Goal: Task Accomplishment & Management: Use online tool/utility

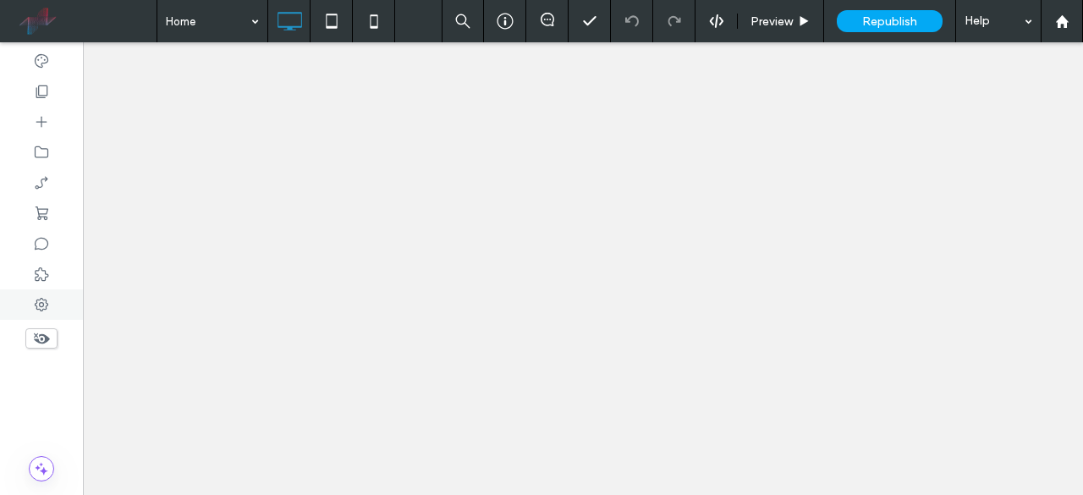
click at [51, 314] on div at bounding box center [41, 304] width 83 height 30
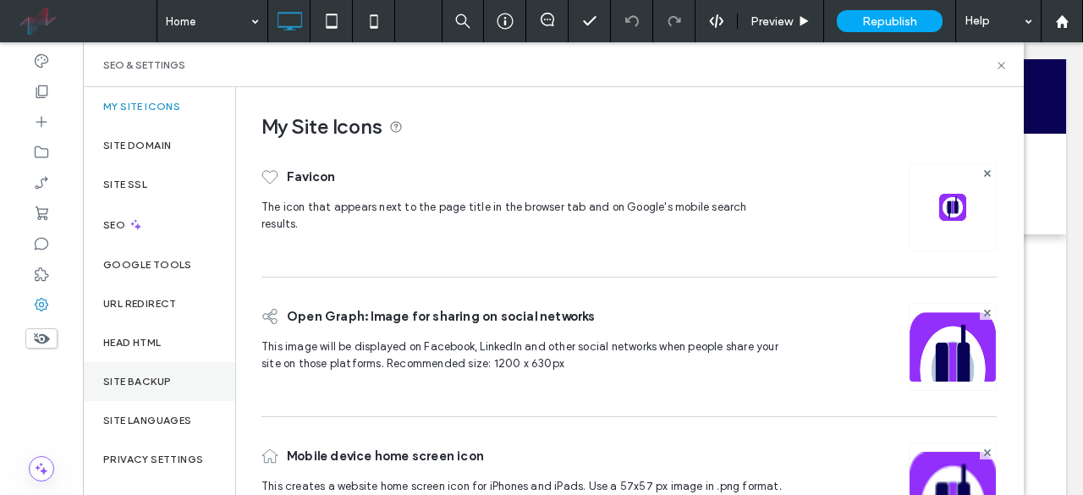
click at [164, 377] on label "Site backup" at bounding box center [137, 382] width 68 height 12
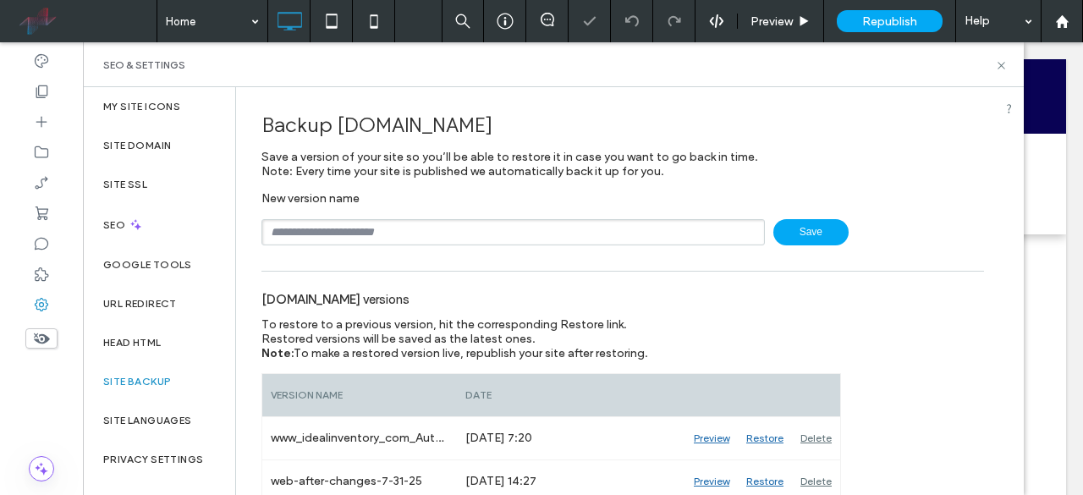
click at [297, 234] on input "text" at bounding box center [514, 232] width 504 height 26
type input "**********"
click at [997, 59] on icon at bounding box center [1001, 65] width 13 height 13
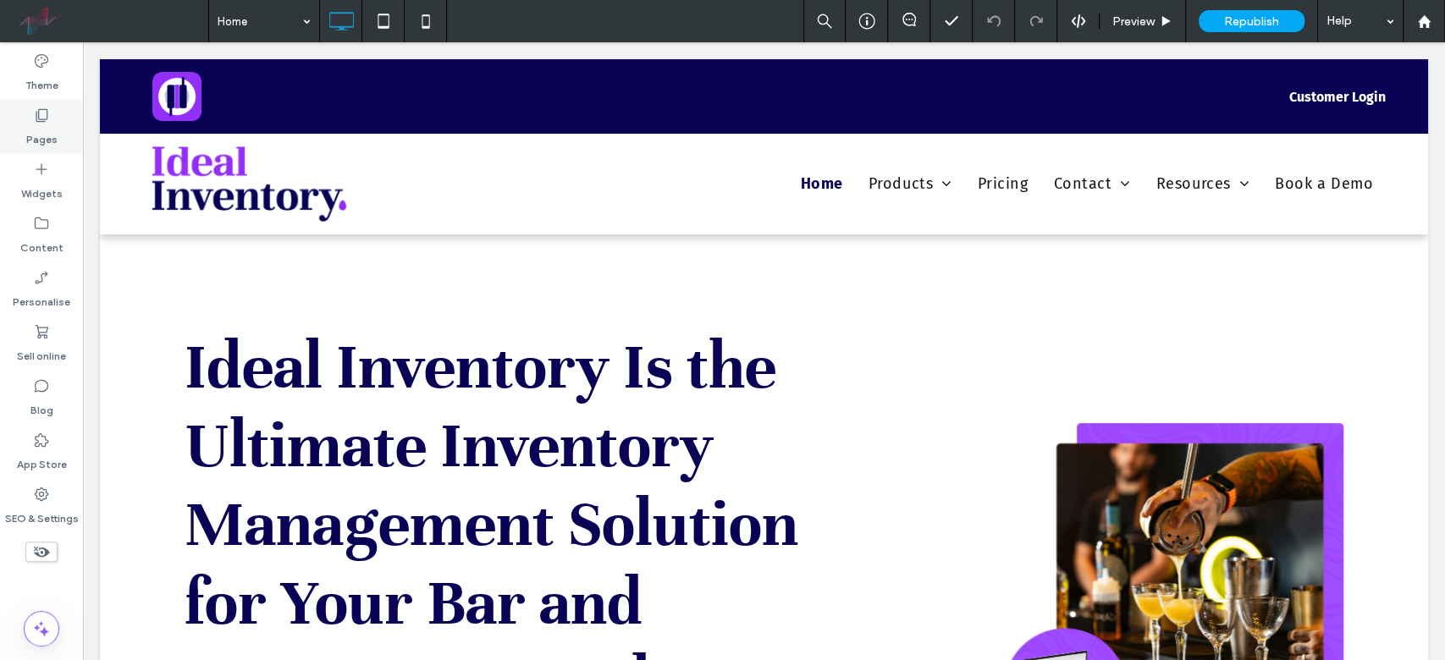
click at [74, 121] on div "Pages" at bounding box center [41, 127] width 83 height 54
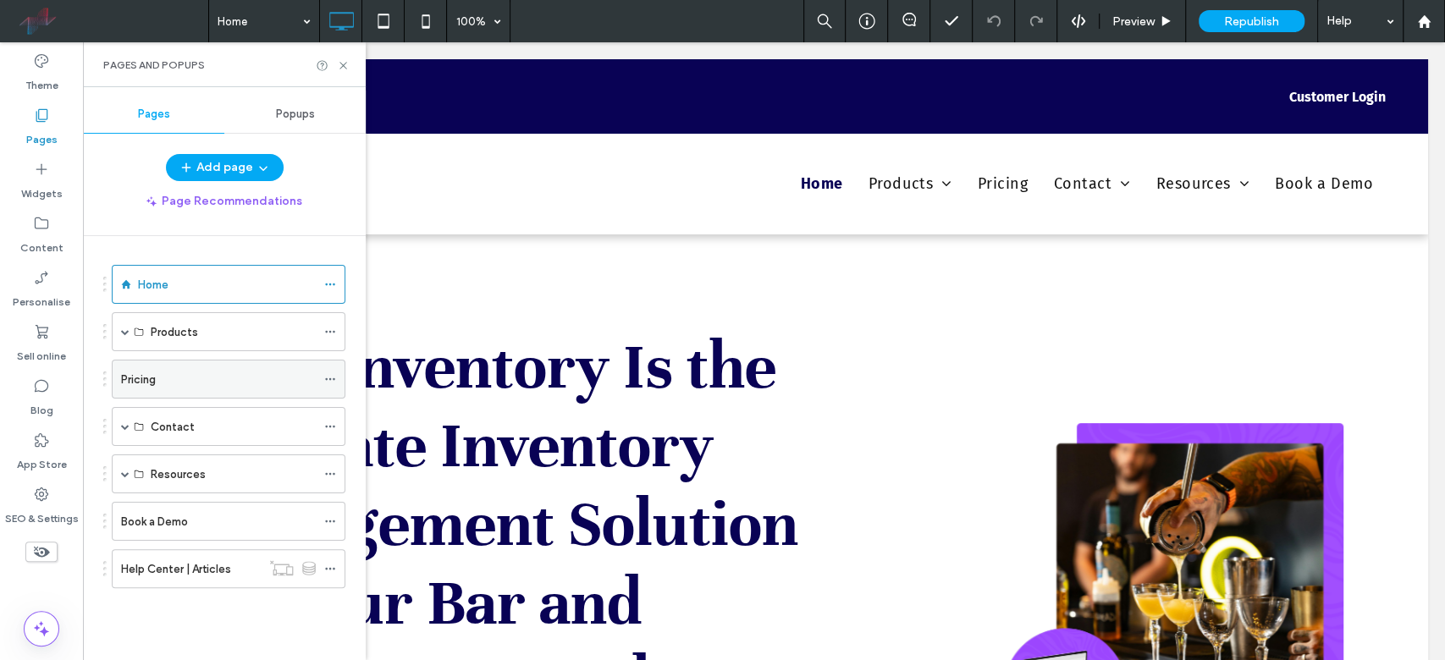
click at [195, 383] on div "Pricing" at bounding box center [218, 380] width 195 height 18
drag, startPoint x: 349, startPoint y: 58, endPoint x: 346, endPoint y: 73, distance: 15.4
click at [345, 58] on div "Pages and Popups" at bounding box center [224, 64] width 283 height 45
click at [348, 59] on icon at bounding box center [343, 65] width 13 height 13
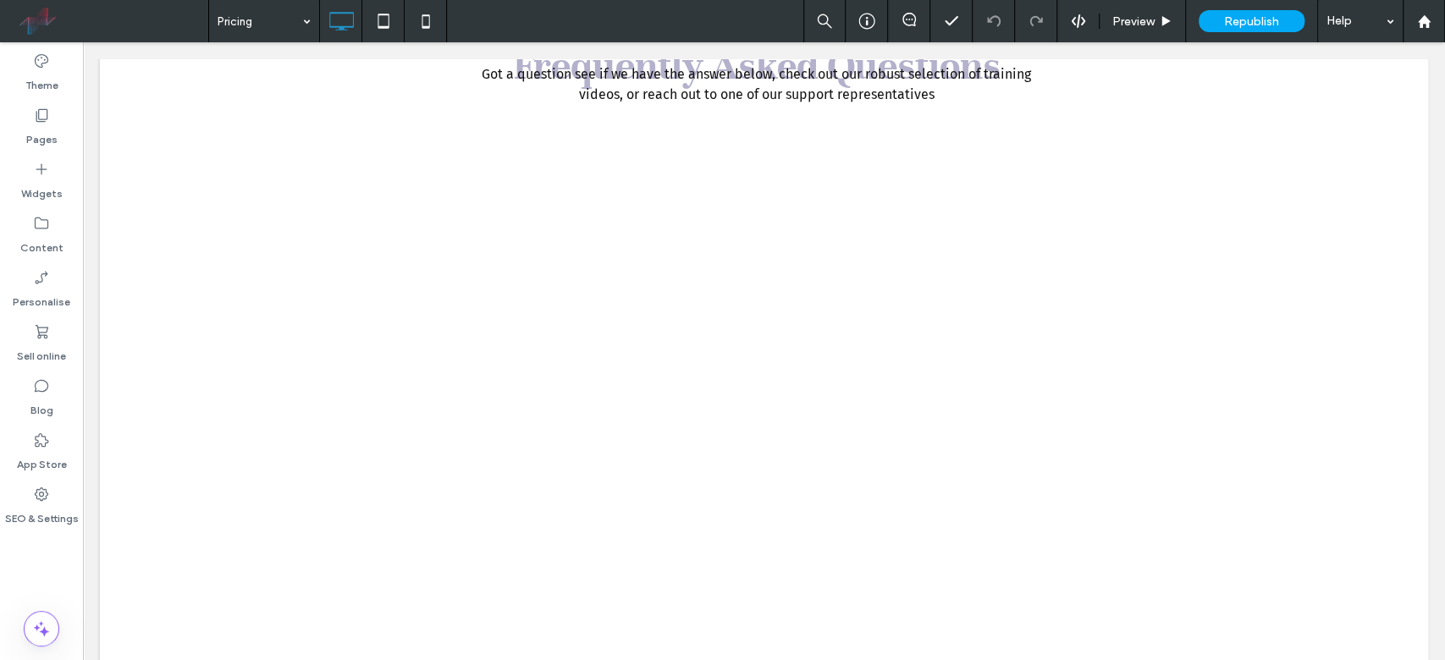
scroll to position [2483, 0]
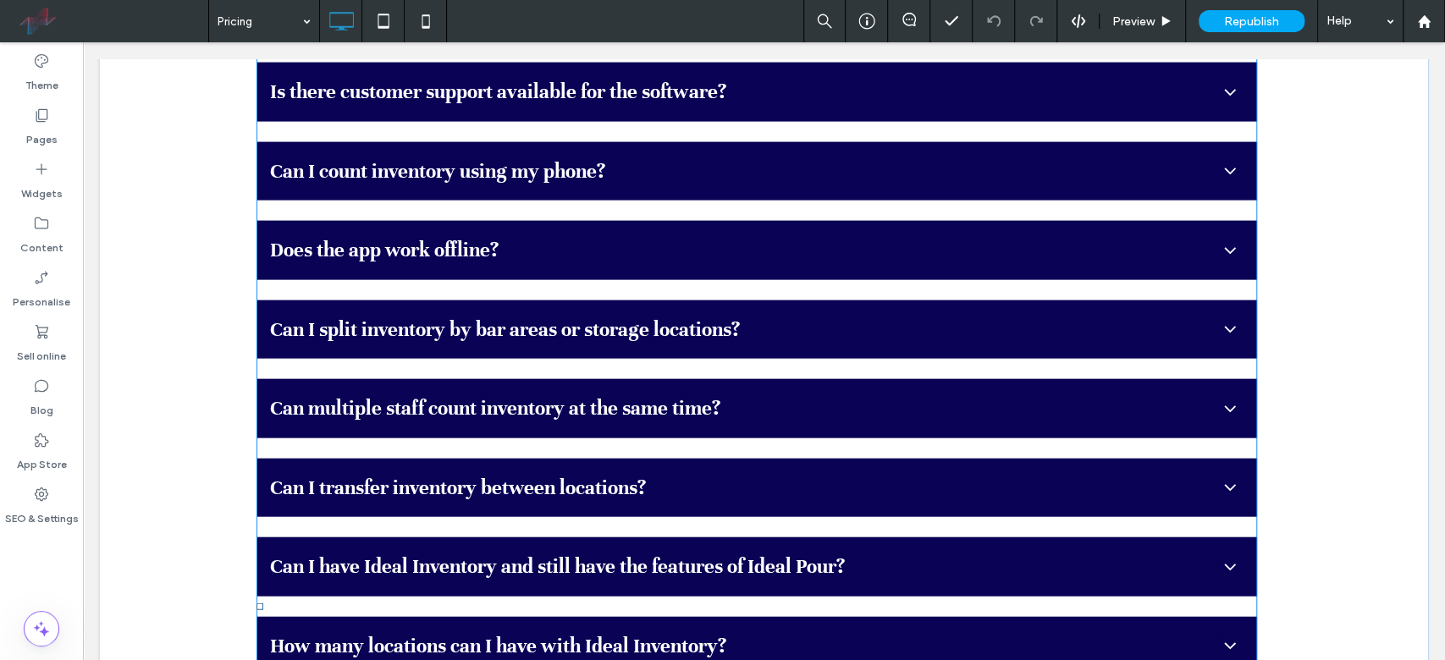
click at [594, 291] on ul "Are there different pricing tiers? Yes, there are different pricing tiers depen…" at bounding box center [756, 606] width 1001 height 1404
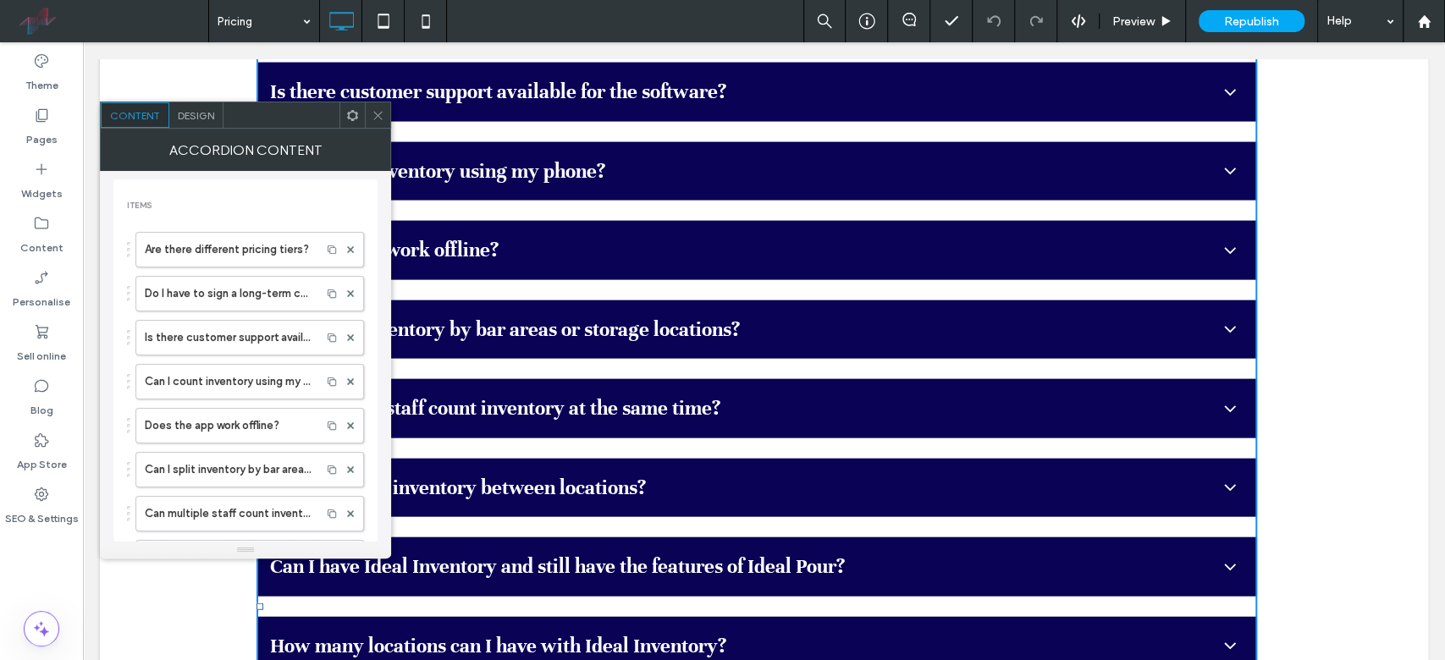
scroll to position [546, 0]
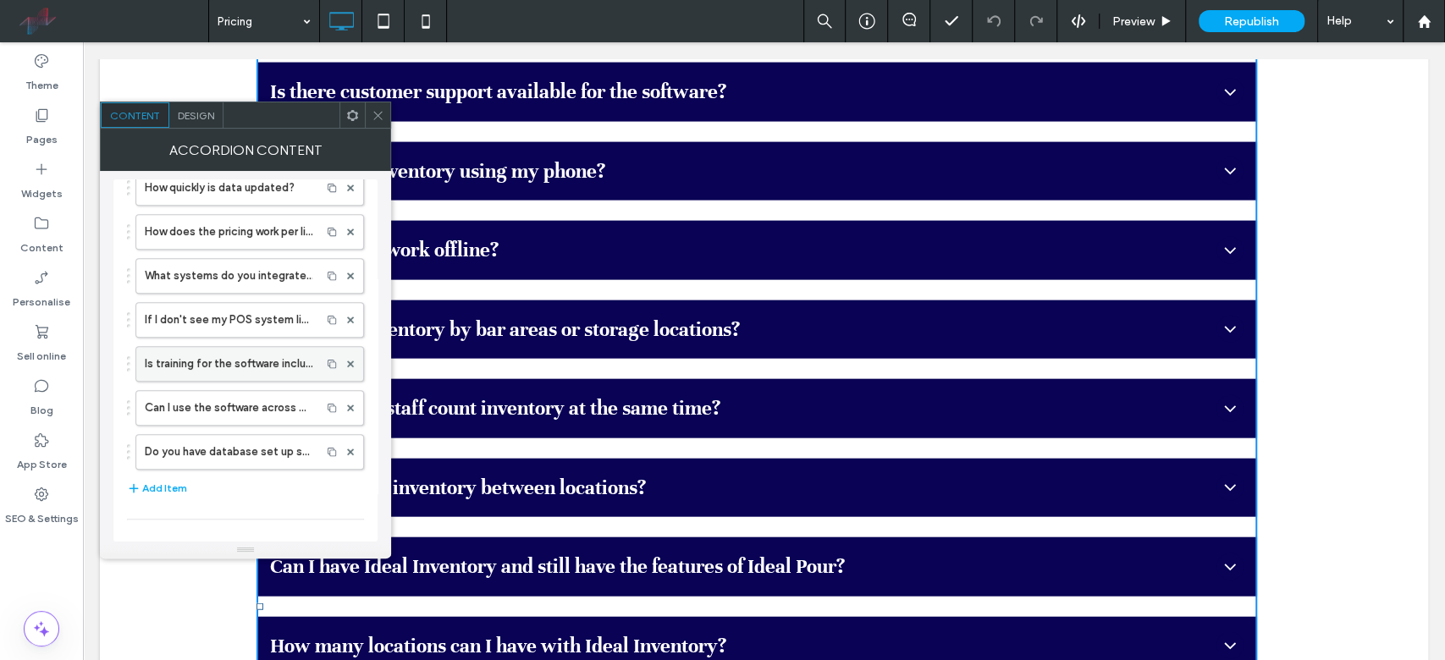
click at [251, 352] on label "Is training for the software included in the price?" at bounding box center [229, 364] width 168 height 34
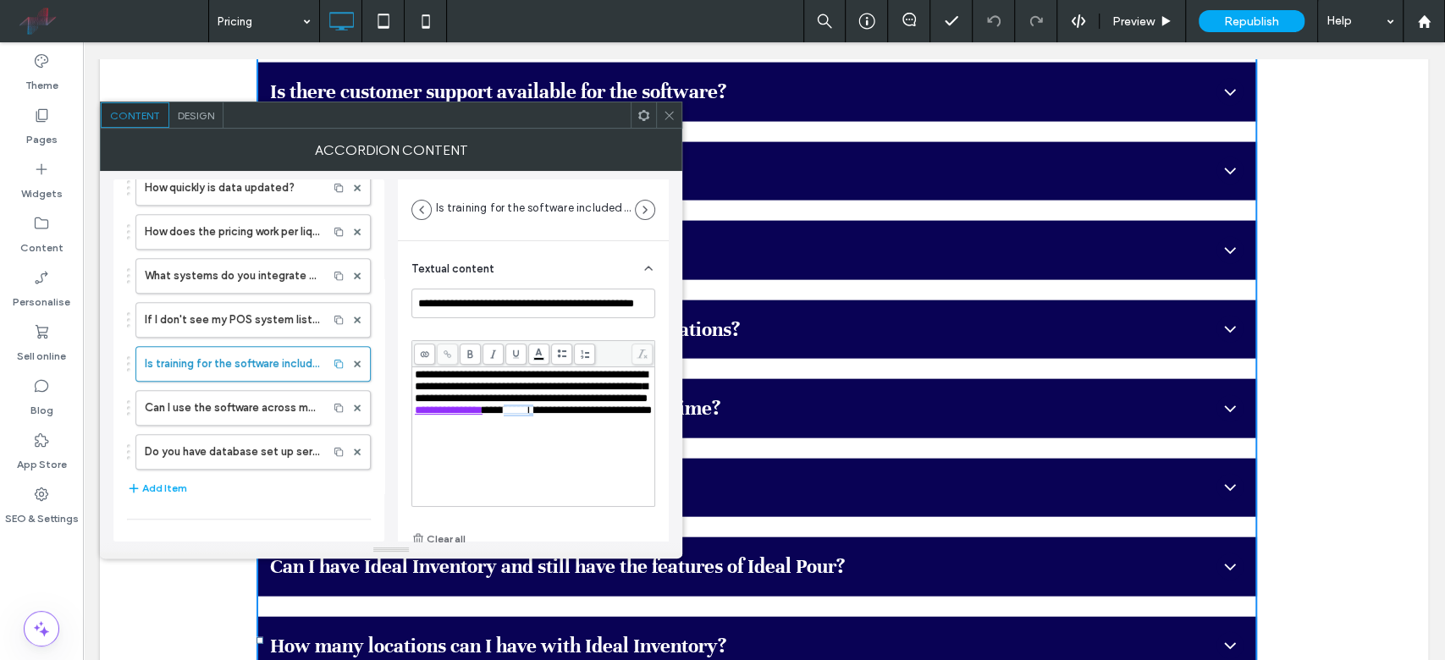
drag, startPoint x: 569, startPoint y: 430, endPoint x: 604, endPoint y: 428, distance: 34.7
click at [604, 416] on div "**********" at bounding box center [534, 392] width 238 height 47
click at [449, 346] on span at bounding box center [447, 354] width 21 height 21
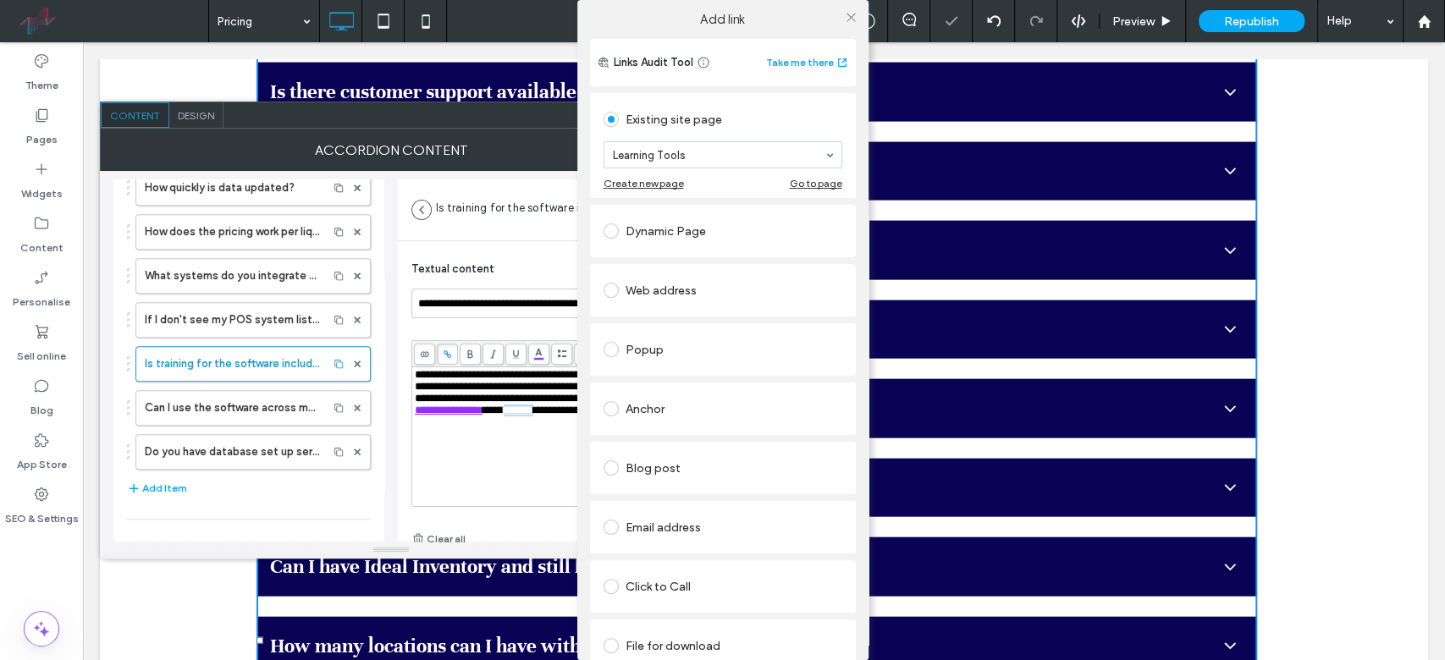
scroll to position [74, 0]
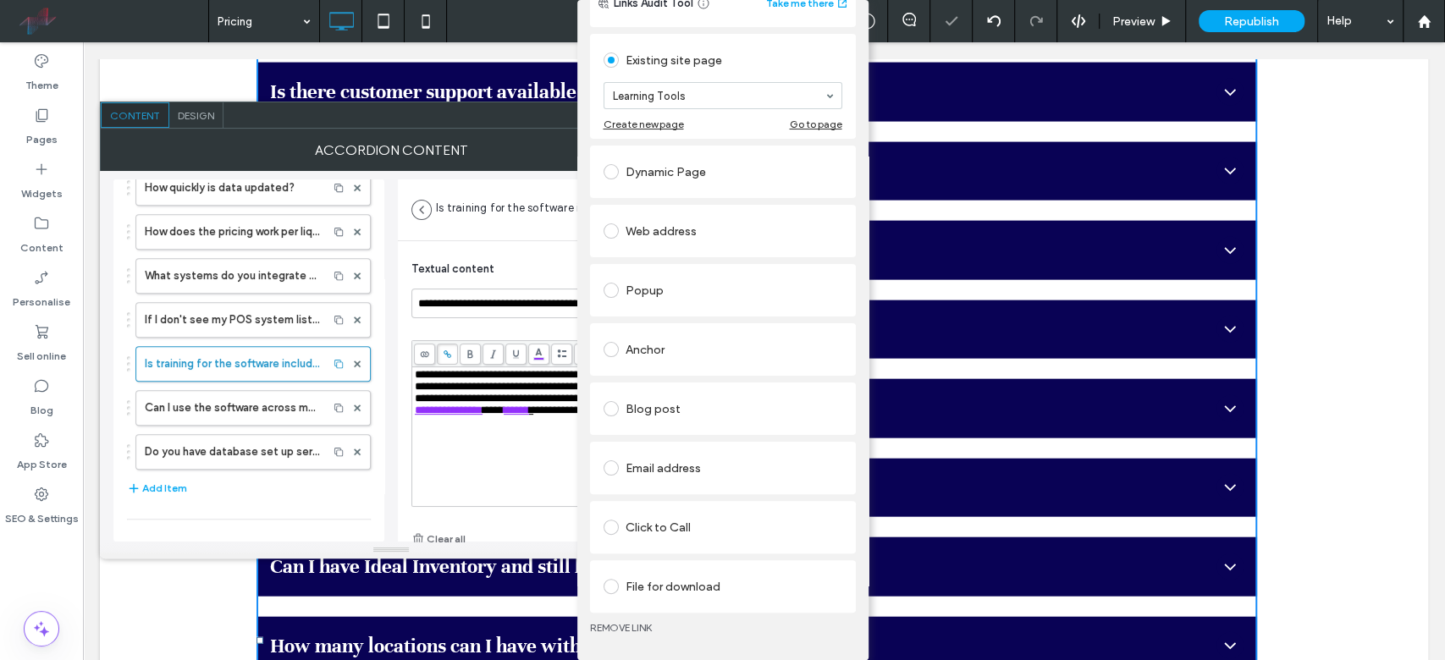
click at [608, 494] on link "REMOVE LINK" at bounding box center [723, 628] width 266 height 14
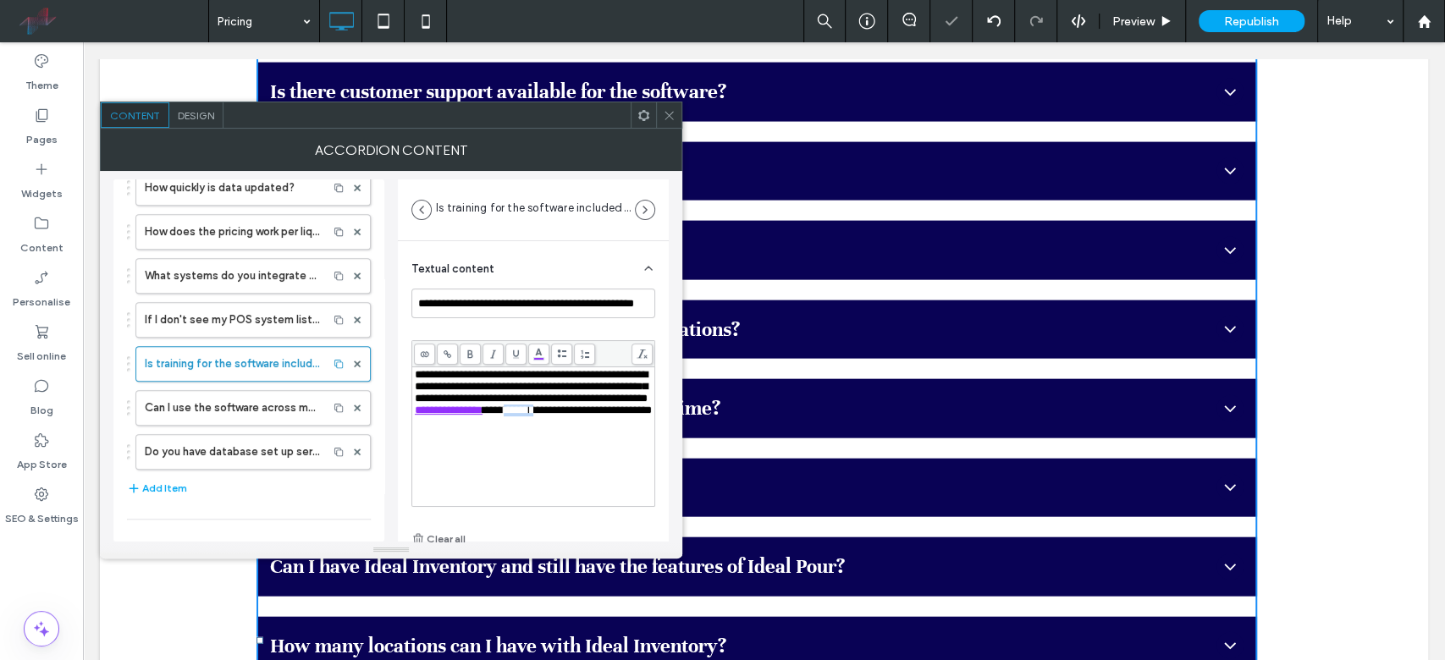
click at [608, 416] on div "**********" at bounding box center [534, 392] width 238 height 47
click at [529, 416] on span "******" at bounding box center [516, 410] width 25 height 11
drag, startPoint x: 602, startPoint y: 431, endPoint x: 569, endPoint y: 433, distance: 33.1
click at [569, 416] on div "**********" at bounding box center [534, 392] width 238 height 47
click at [670, 105] on span at bounding box center [669, 114] width 13 height 25
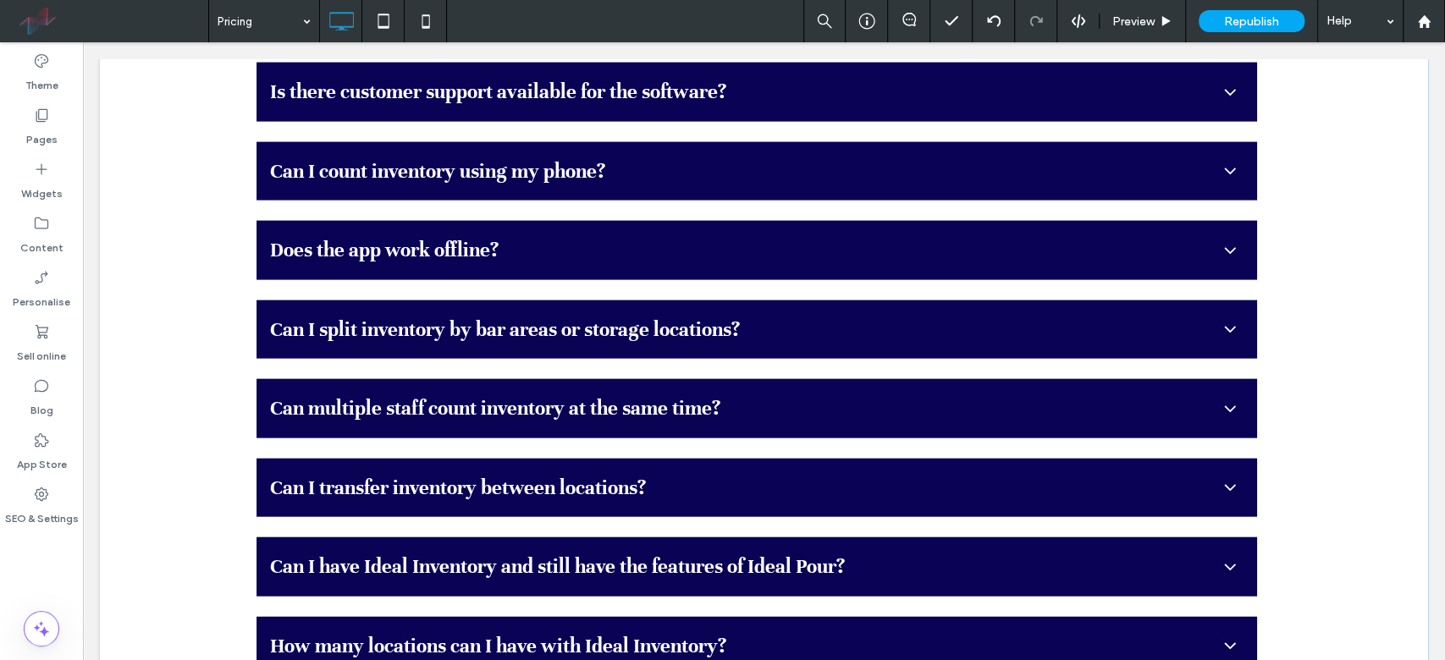
scroll to position [3250, 0]
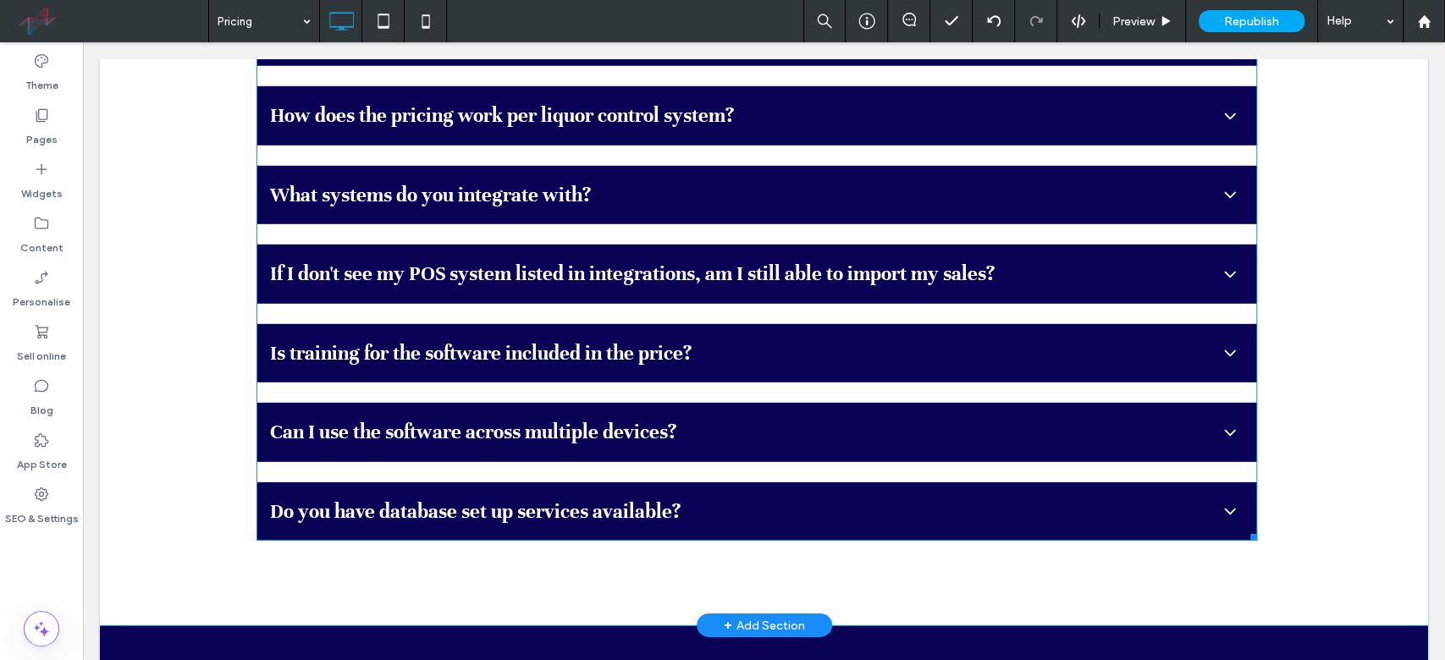
click at [619, 342] on span "Is training for the software included in the price?" at bounding box center [740, 354] width 940 height 32
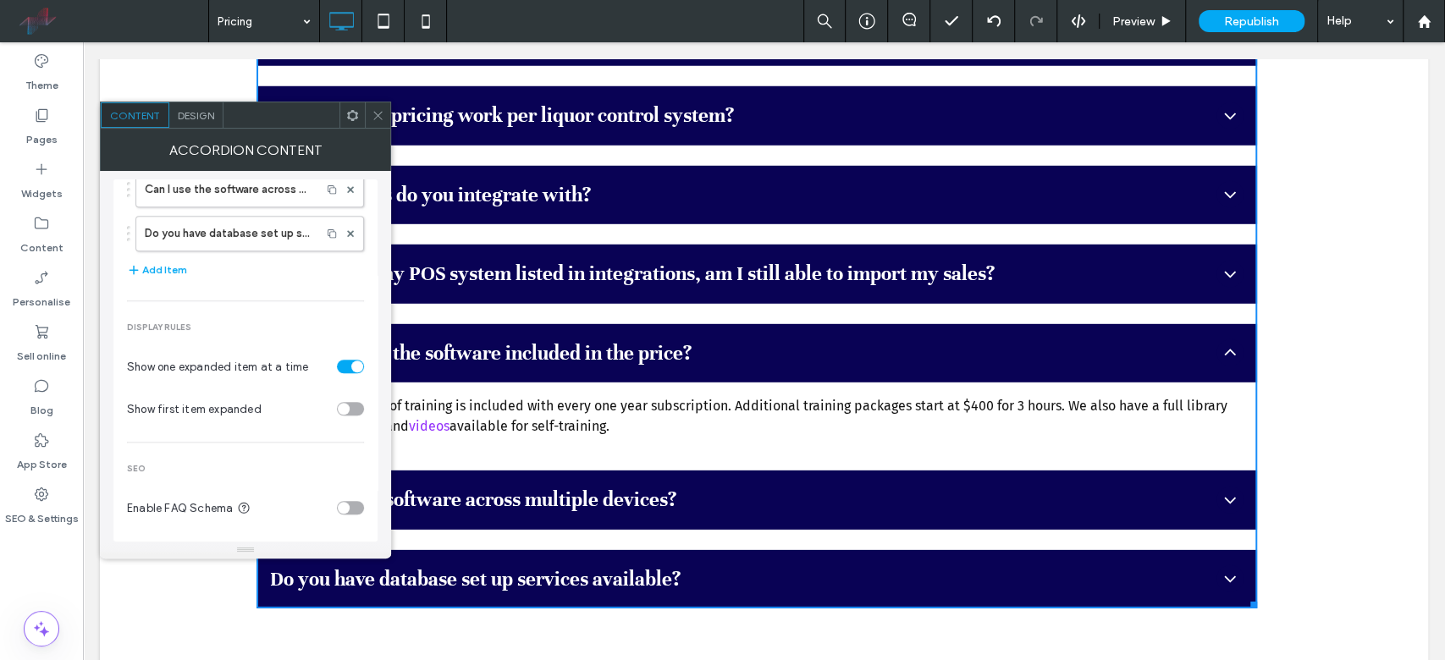
scroll to position [539, 0]
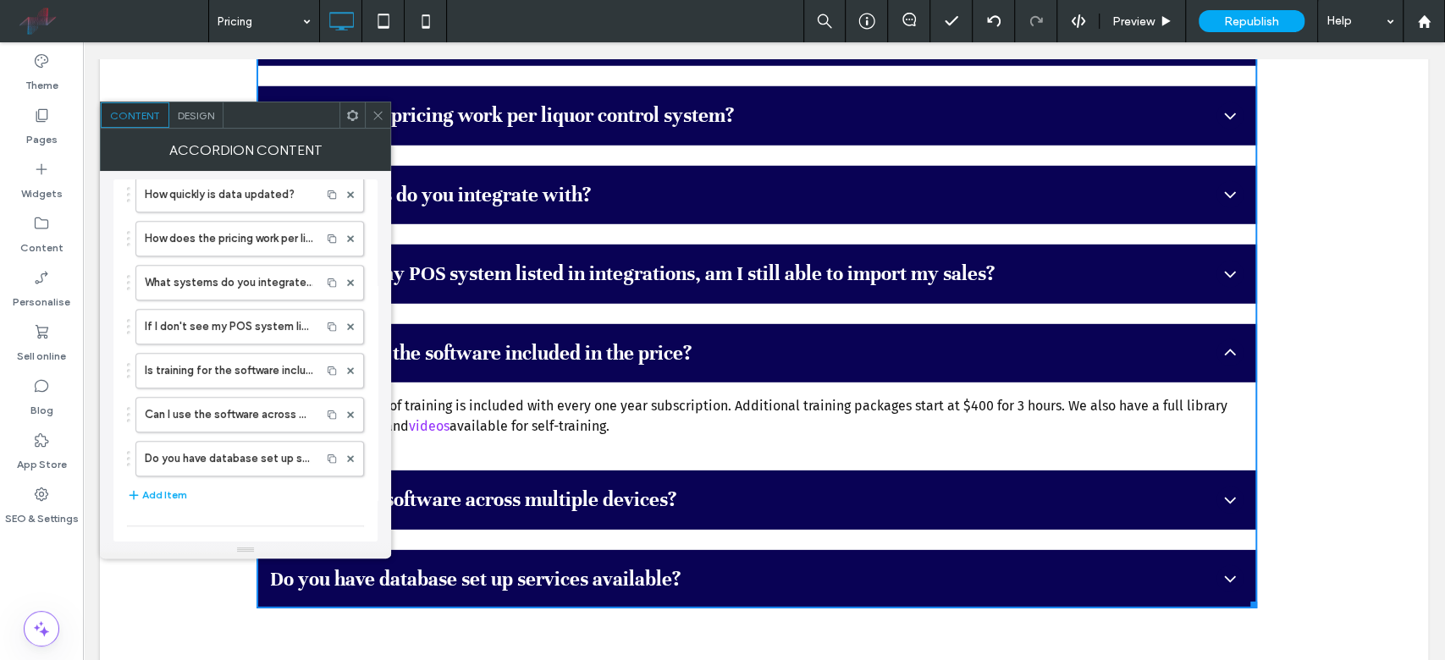
click at [120, 297] on div "Items Are there different pricing tiers? Do I have to sign a long-term contract…" at bounding box center [245, 207] width 264 height 1111
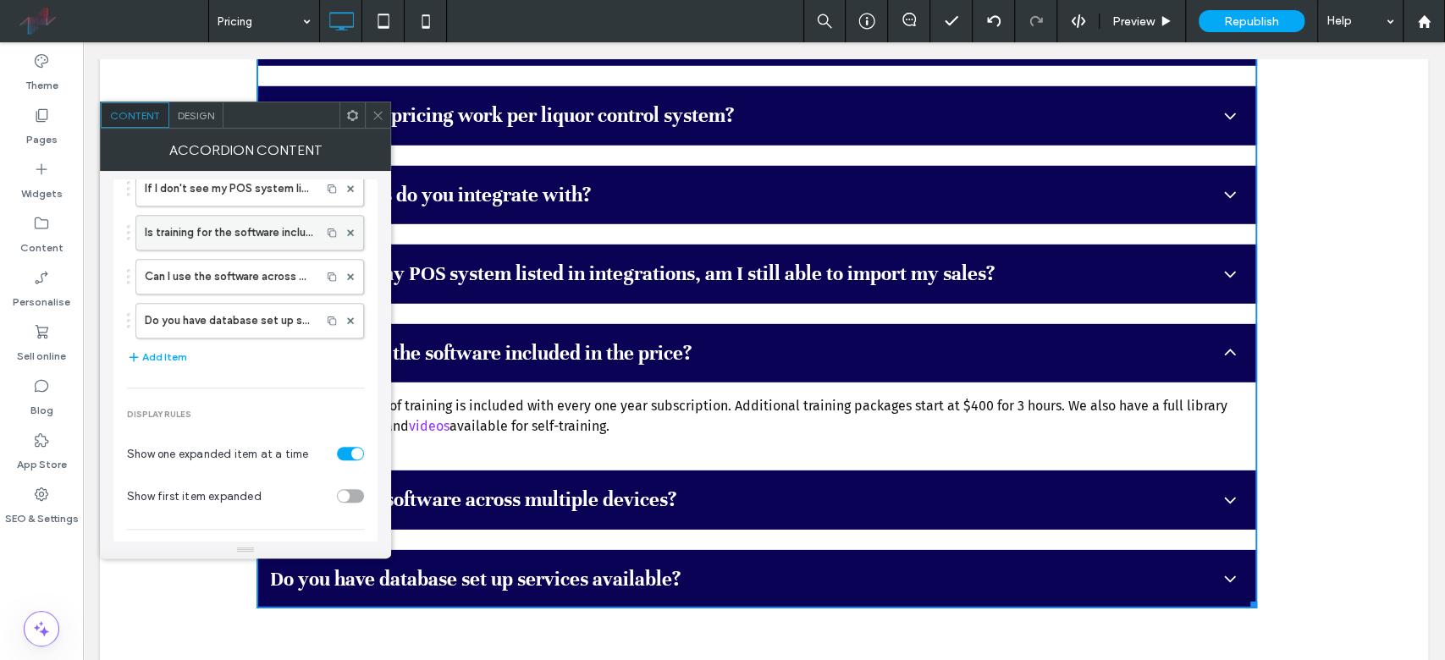
click at [196, 220] on label "Is training for the software included in the price?" at bounding box center [229, 233] width 168 height 34
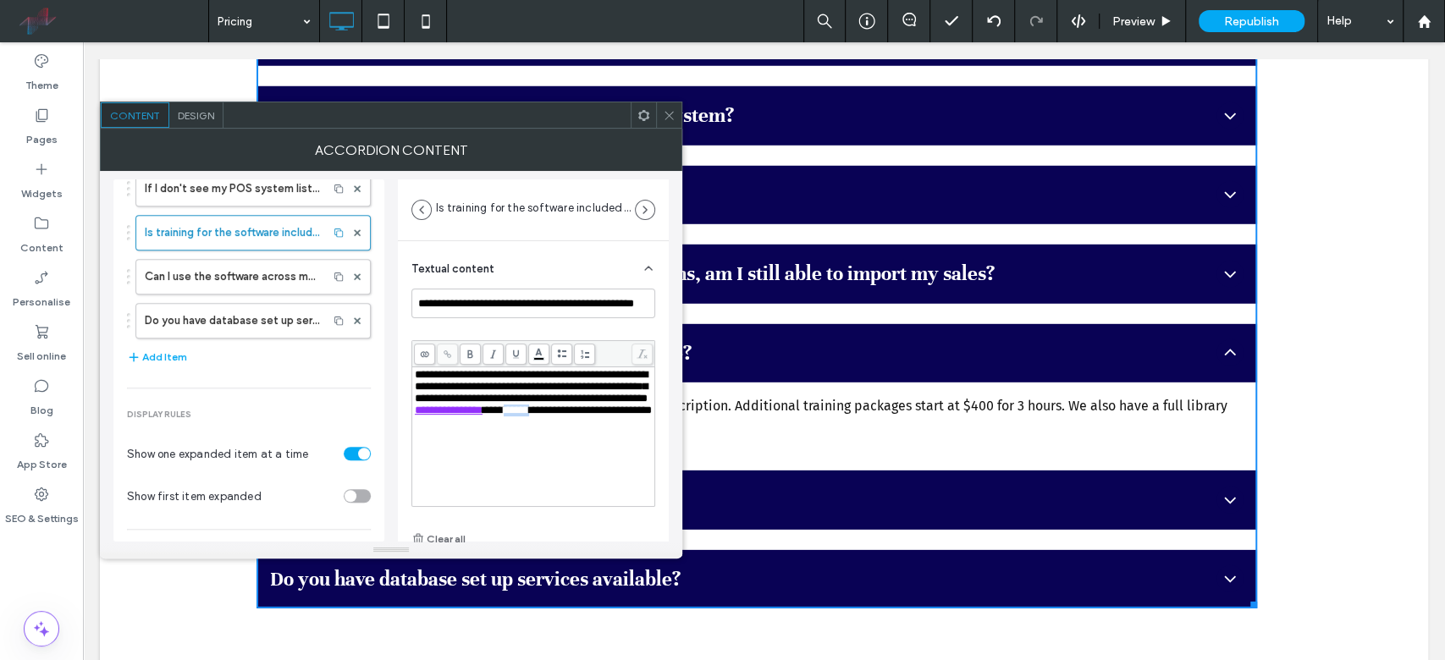
drag, startPoint x: 571, startPoint y: 430, endPoint x: 603, endPoint y: 430, distance: 31.3
click at [603, 416] on div "**********" at bounding box center [534, 392] width 238 height 47
click at [535, 354] on body ".wqwq-1{fill:#231f20;} .cls-1q, .cls-2q { fill-rule: evenodd; } .cls-2q { fill:…" at bounding box center [722, 330] width 1445 height 660
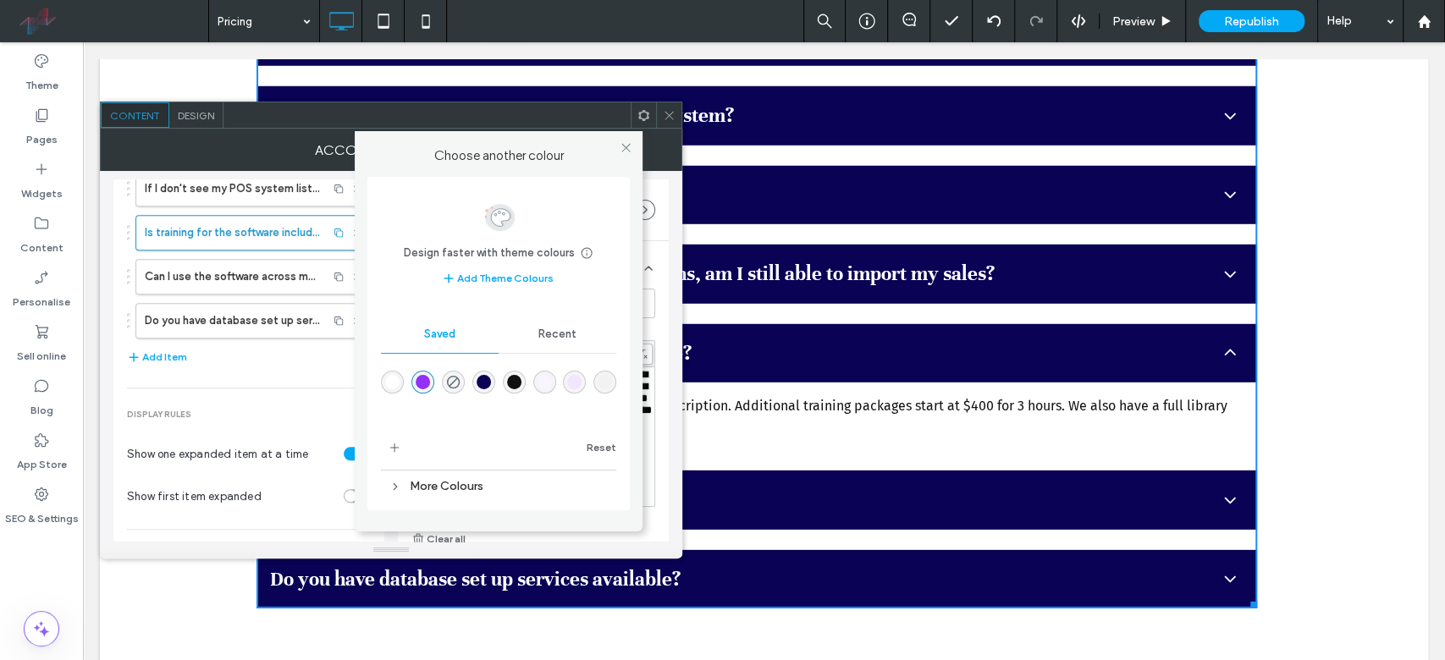
click at [513, 376] on div "rgba(17,17,17,1)" at bounding box center [514, 382] width 14 height 14
click at [623, 155] on span at bounding box center [626, 147] width 13 height 25
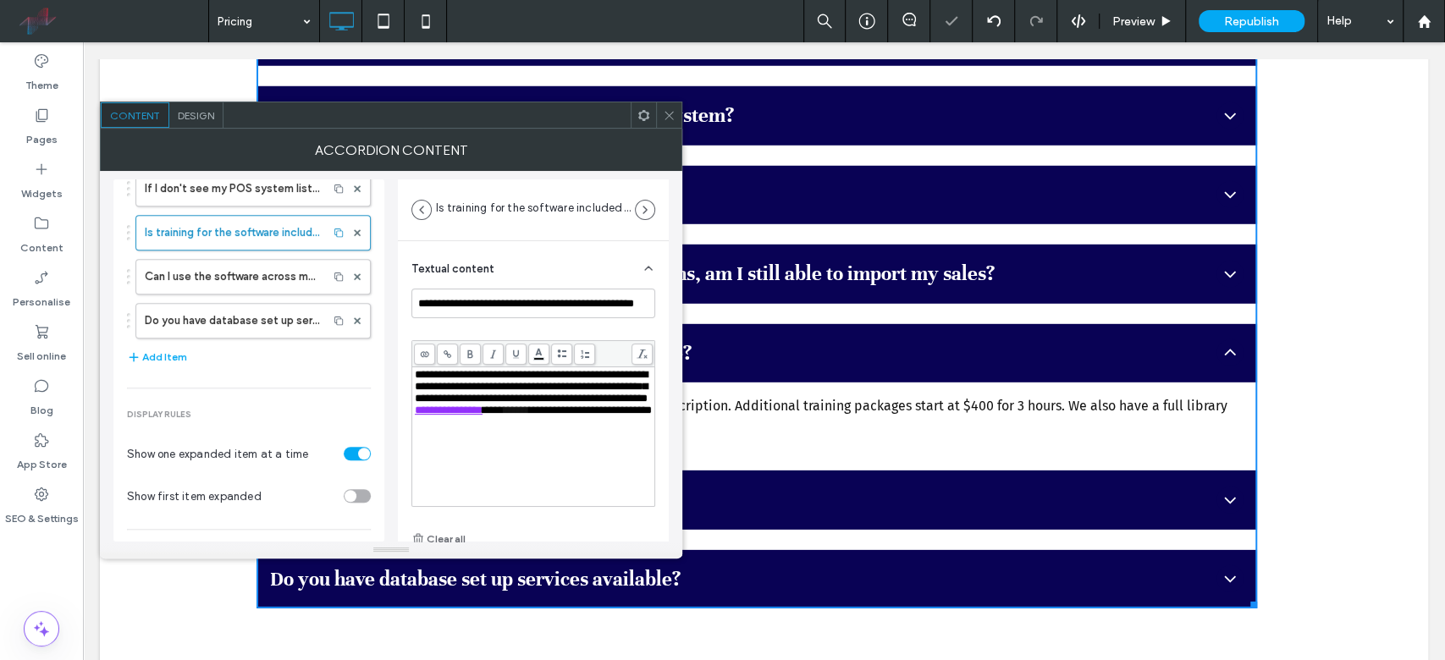
click at [668, 114] on icon at bounding box center [669, 115] width 13 height 13
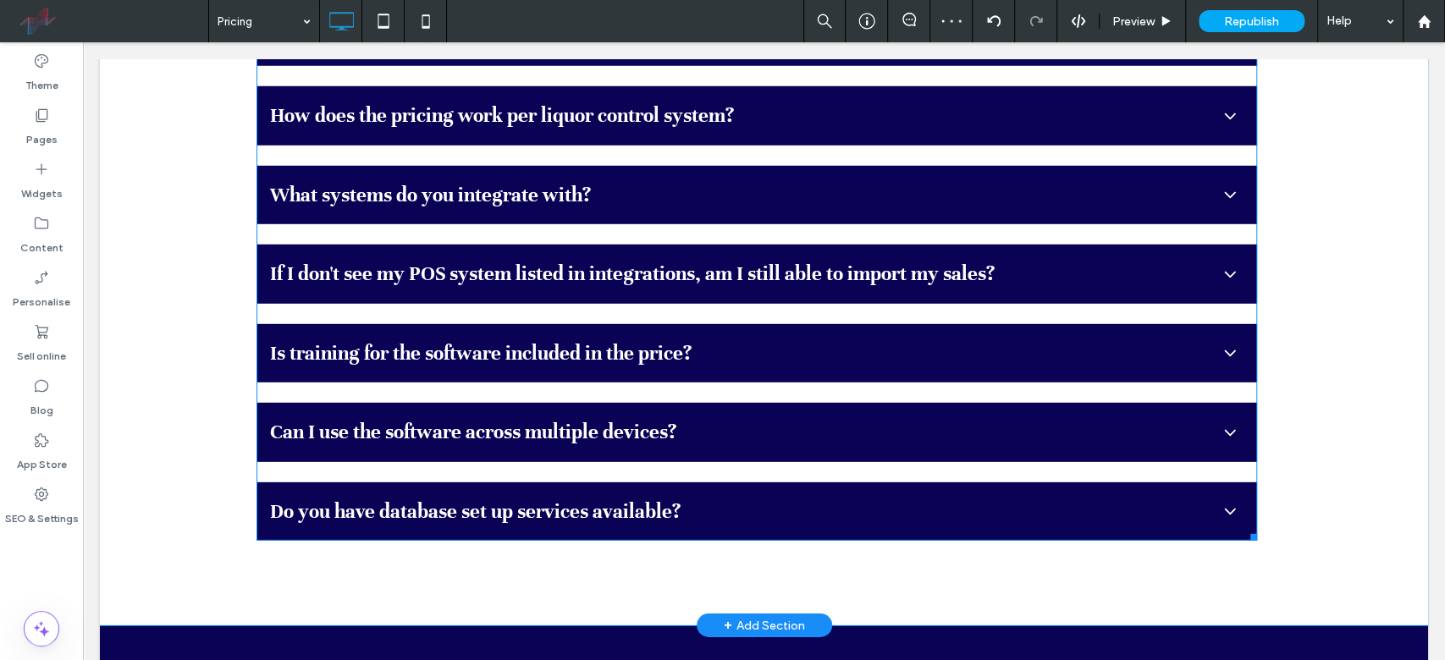
click at [585, 413] on div "Can I use the software across multiple devices?" at bounding box center [756, 432] width 1001 height 59
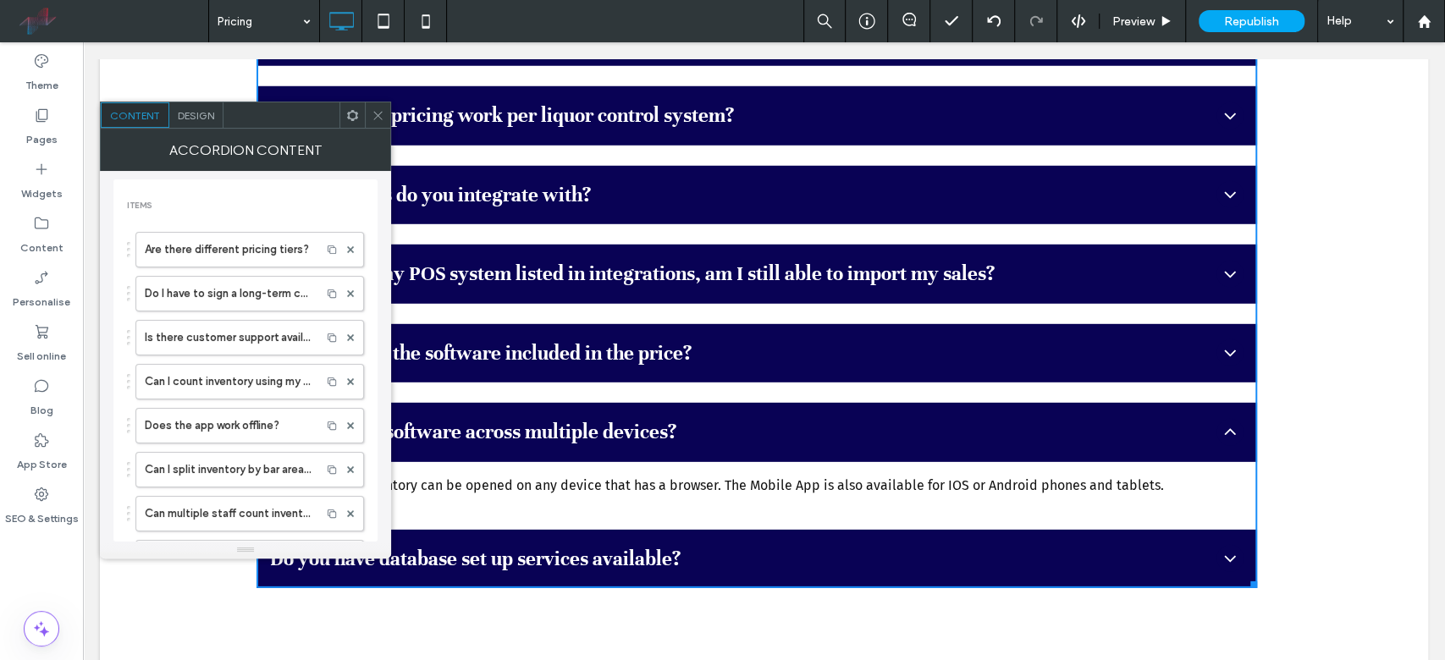
click at [612, 354] on span "Is training for the software included in the price?" at bounding box center [740, 354] width 940 height 32
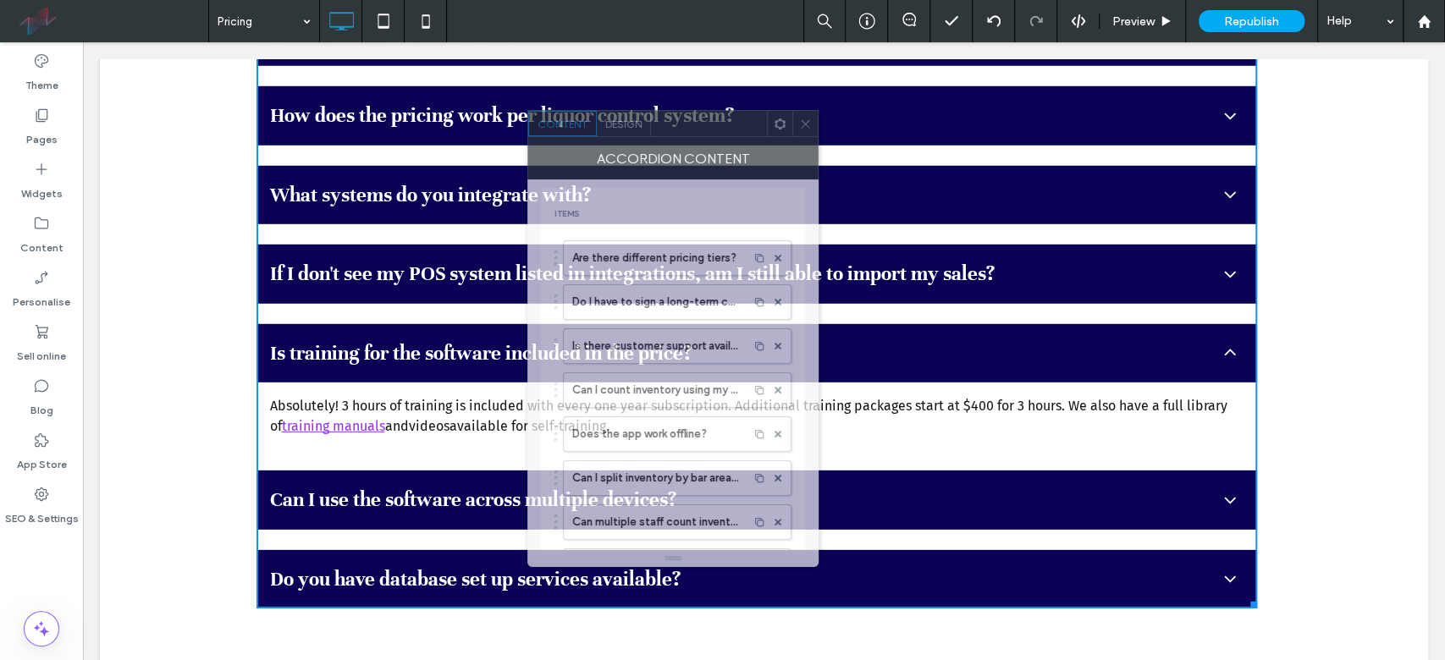
drag, startPoint x: 330, startPoint y: 118, endPoint x: 725, endPoint y: 124, distance: 395.4
click at [725, 124] on div at bounding box center [709, 123] width 116 height 25
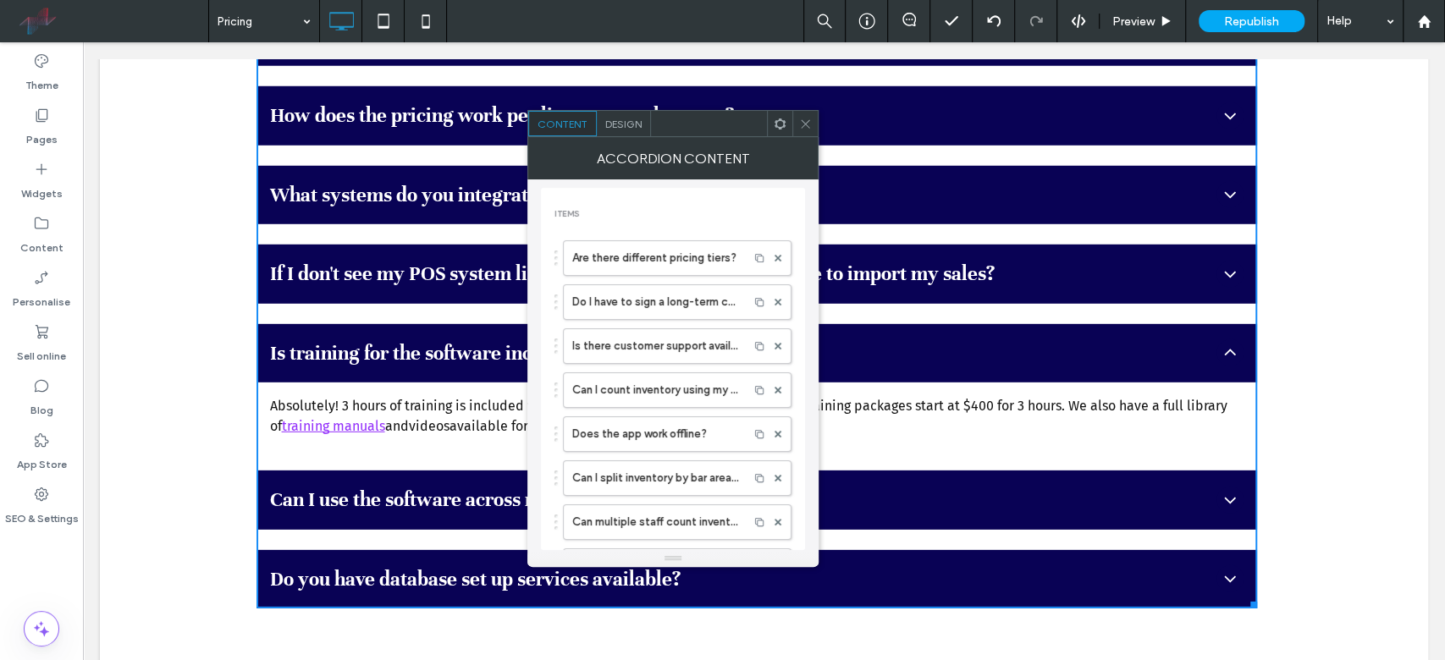
click at [804, 130] on span at bounding box center [805, 123] width 13 height 25
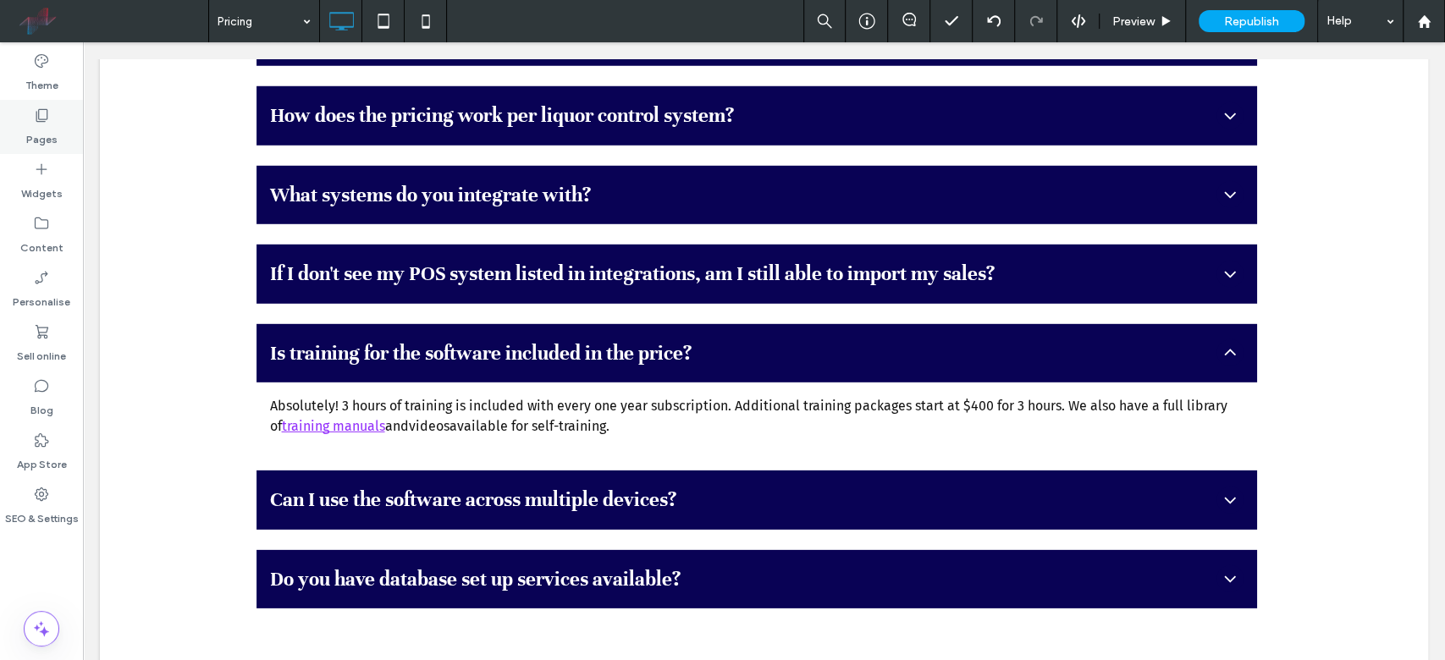
click at [61, 125] on div "Pages" at bounding box center [41, 127] width 83 height 54
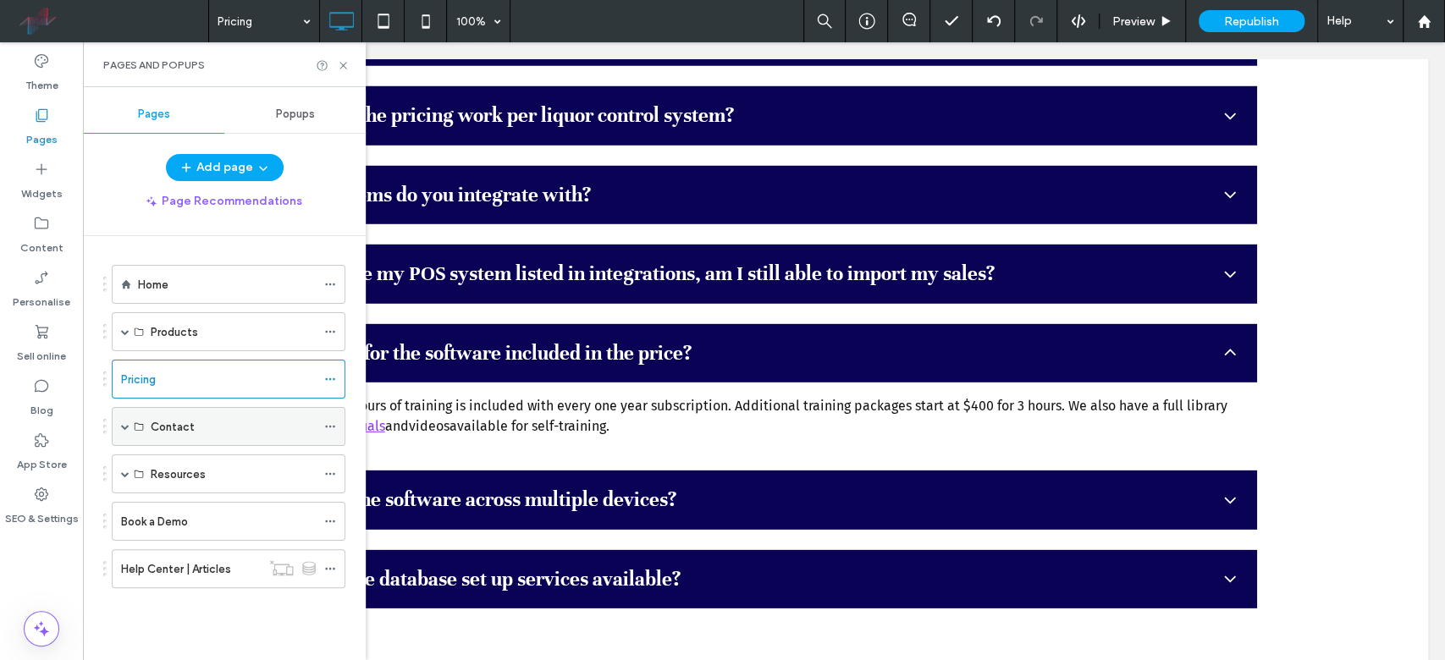
click at [122, 426] on span at bounding box center [125, 426] width 8 height 8
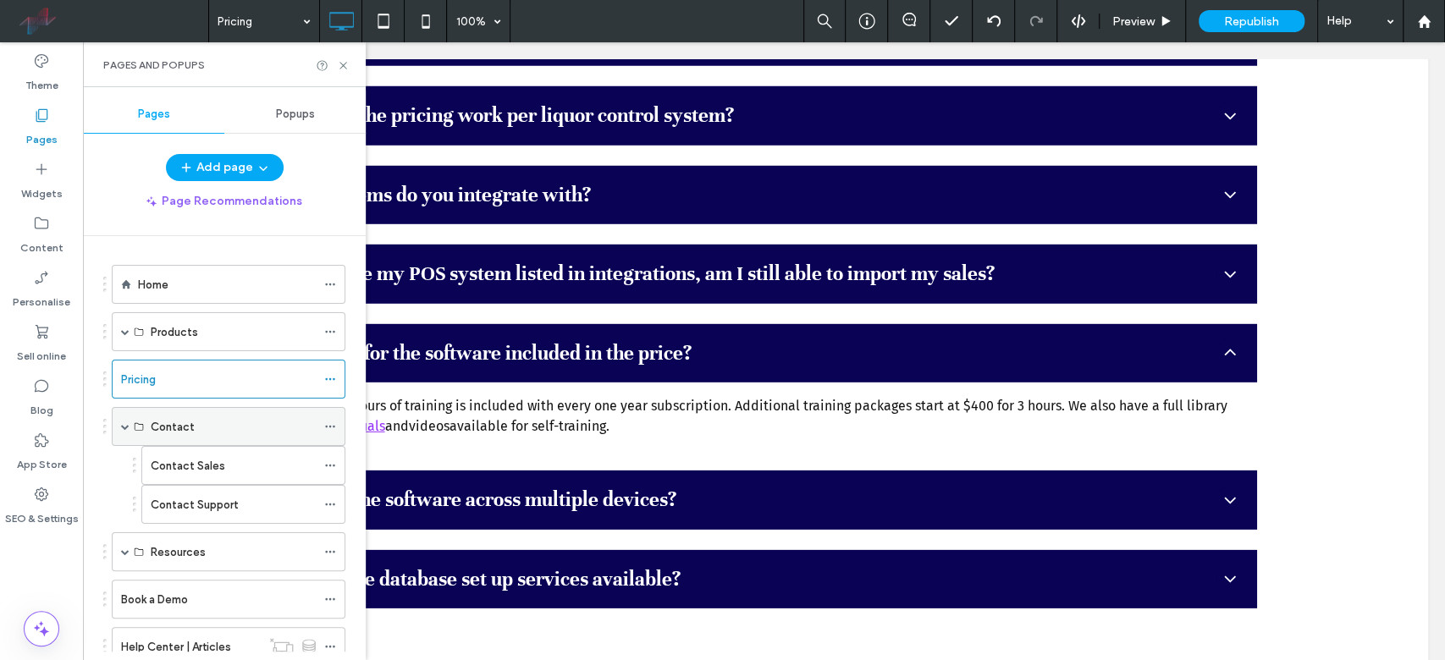
click at [123, 422] on span at bounding box center [125, 426] width 8 height 8
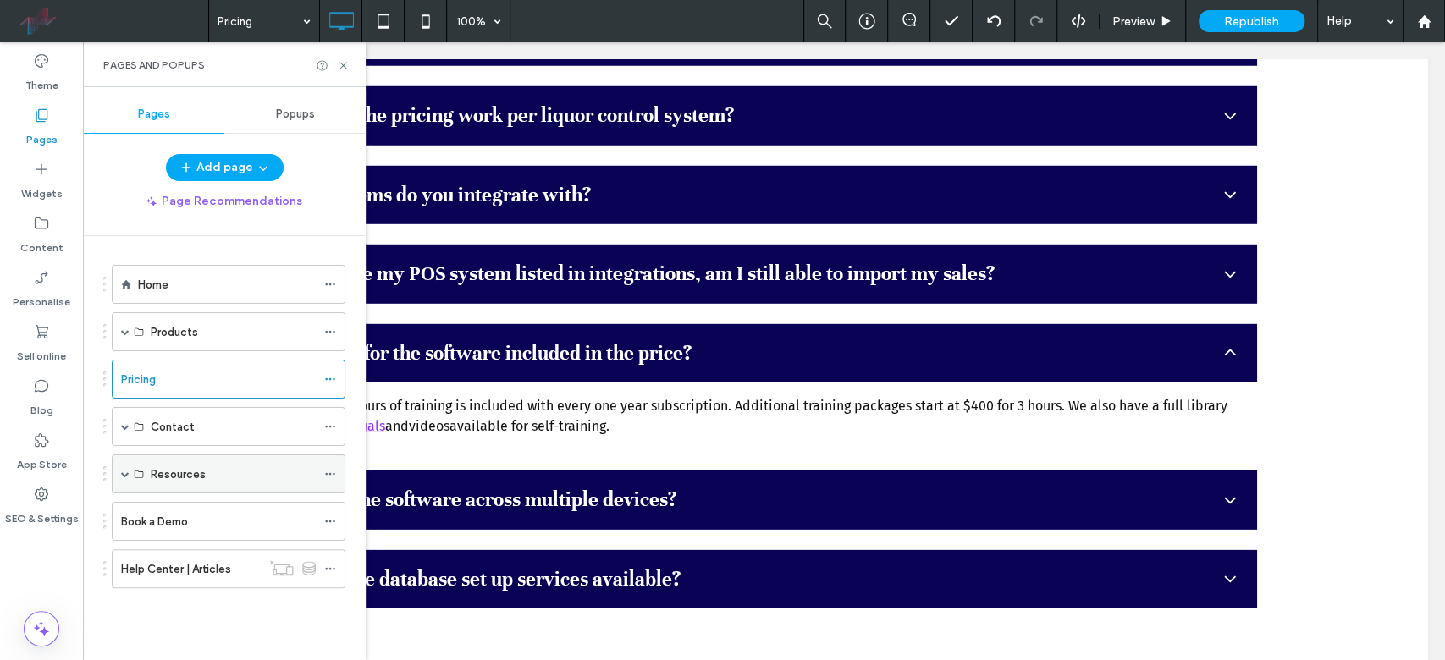
click at [124, 472] on span at bounding box center [125, 474] width 8 height 8
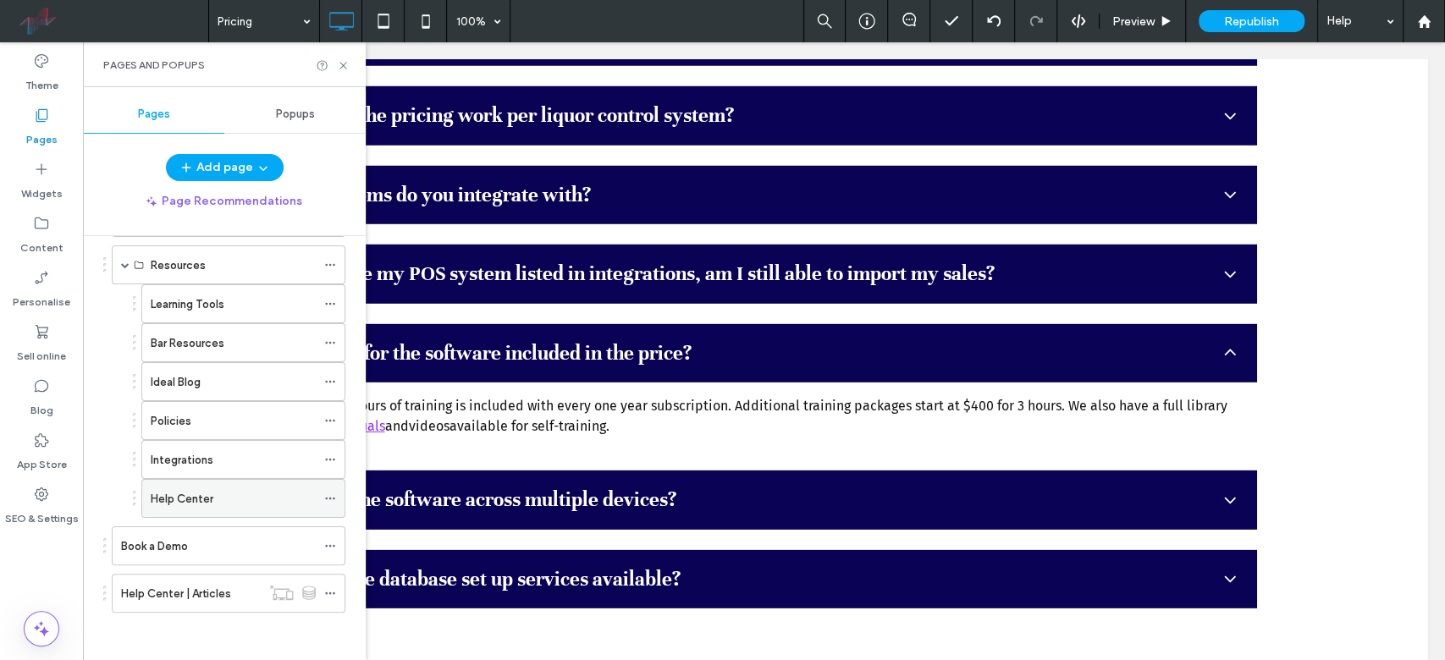
click at [210, 491] on label "Help Center" at bounding box center [182, 499] width 63 height 30
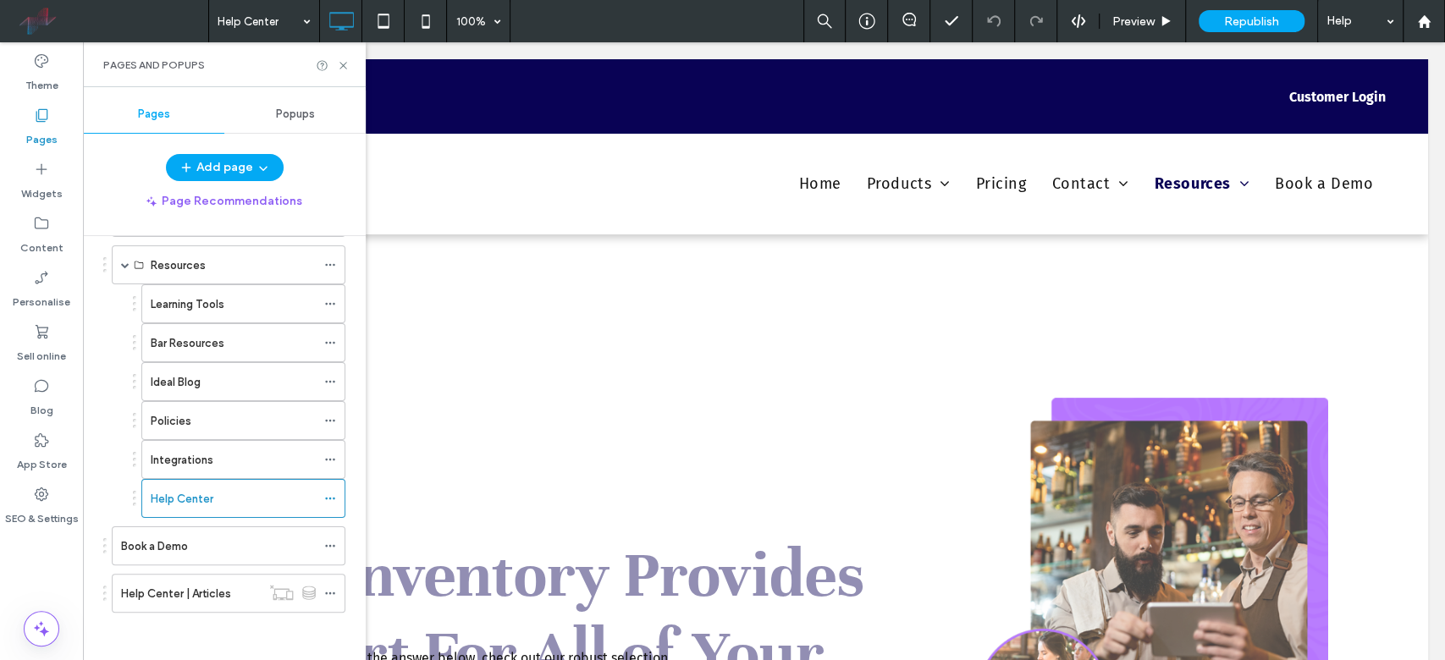
click at [350, 69] on div "Pages and Popups" at bounding box center [224, 64] width 283 height 45
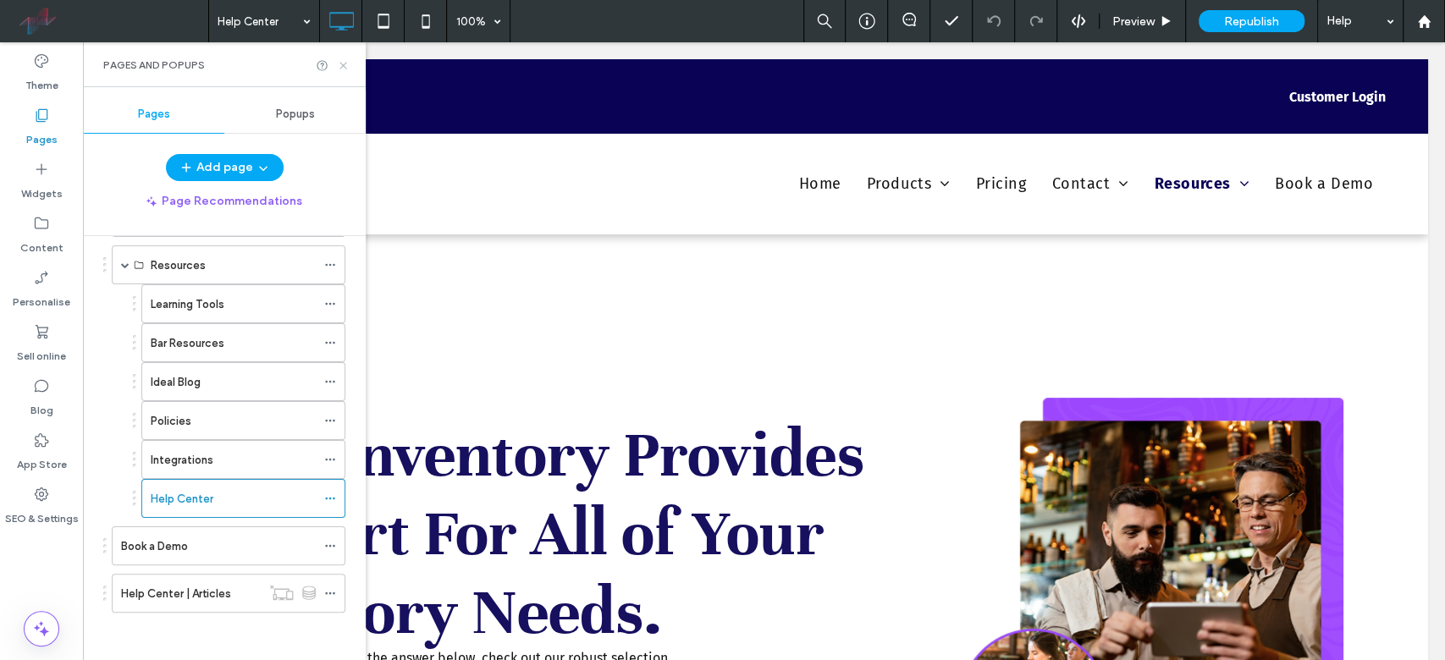
click at [345, 66] on icon at bounding box center [343, 65] width 13 height 13
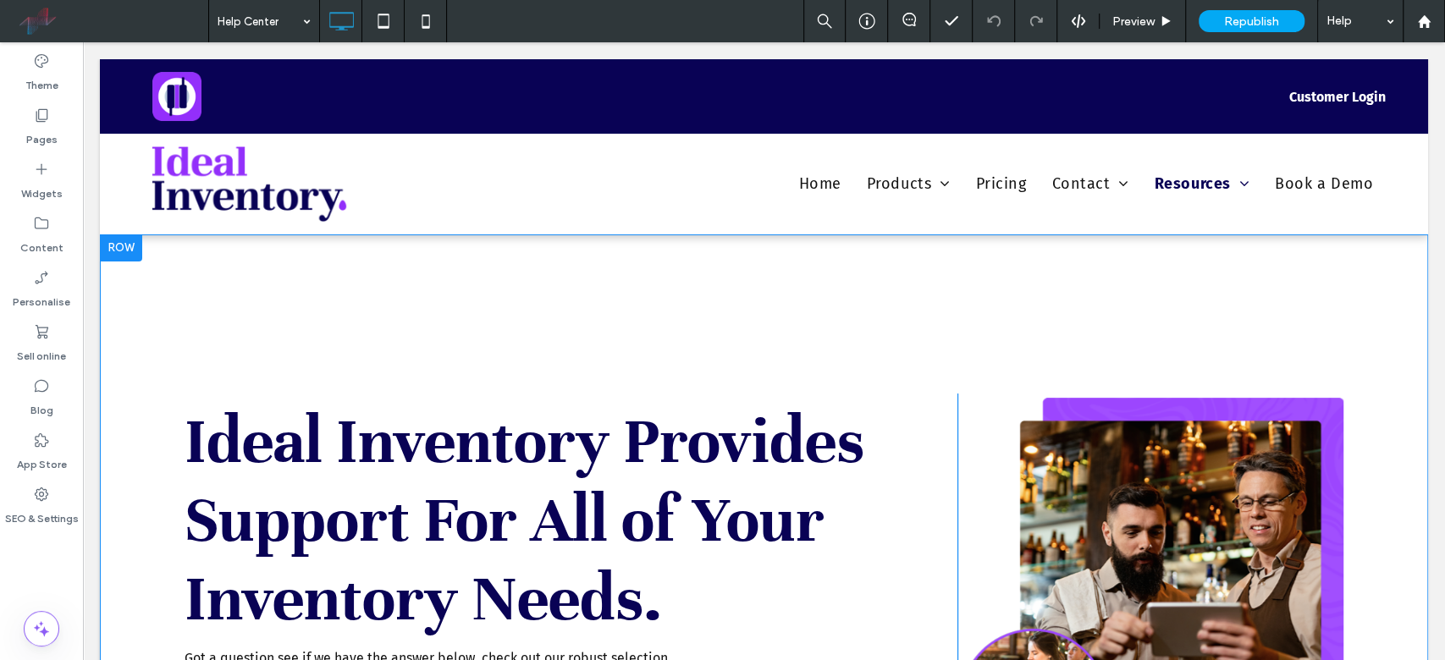
scroll to position [451, 0]
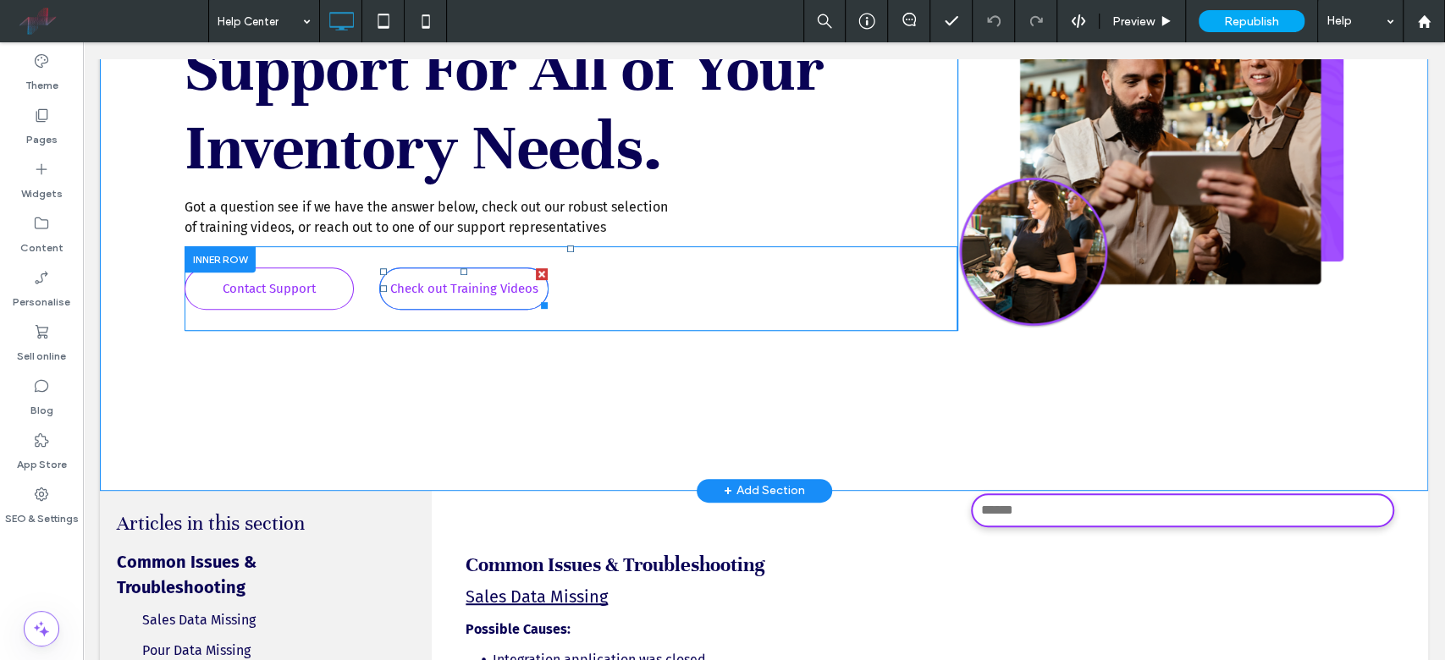
click at [449, 275] on span "Check out Training Videos" at bounding box center [464, 289] width 160 height 32
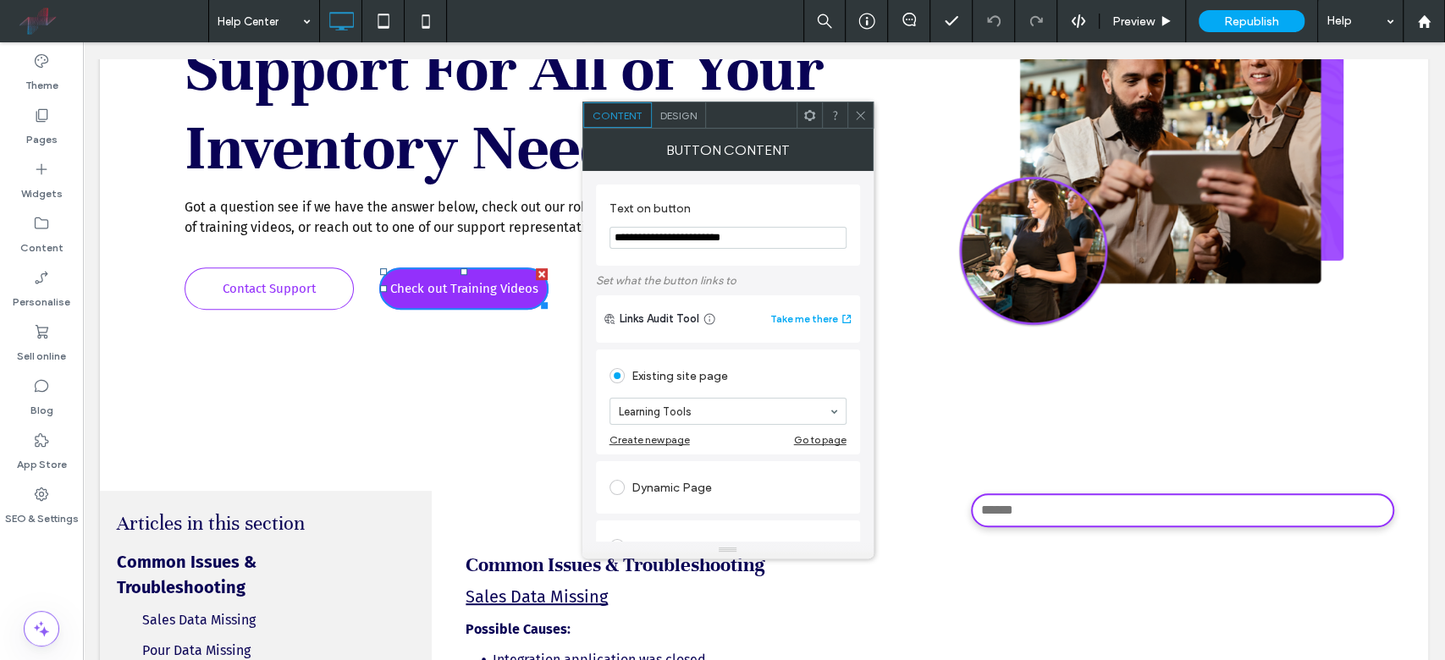
click at [758, 240] on input "**********" at bounding box center [727, 238] width 237 height 22
paste input "Text on button"
type input "**********"
type input "*****"
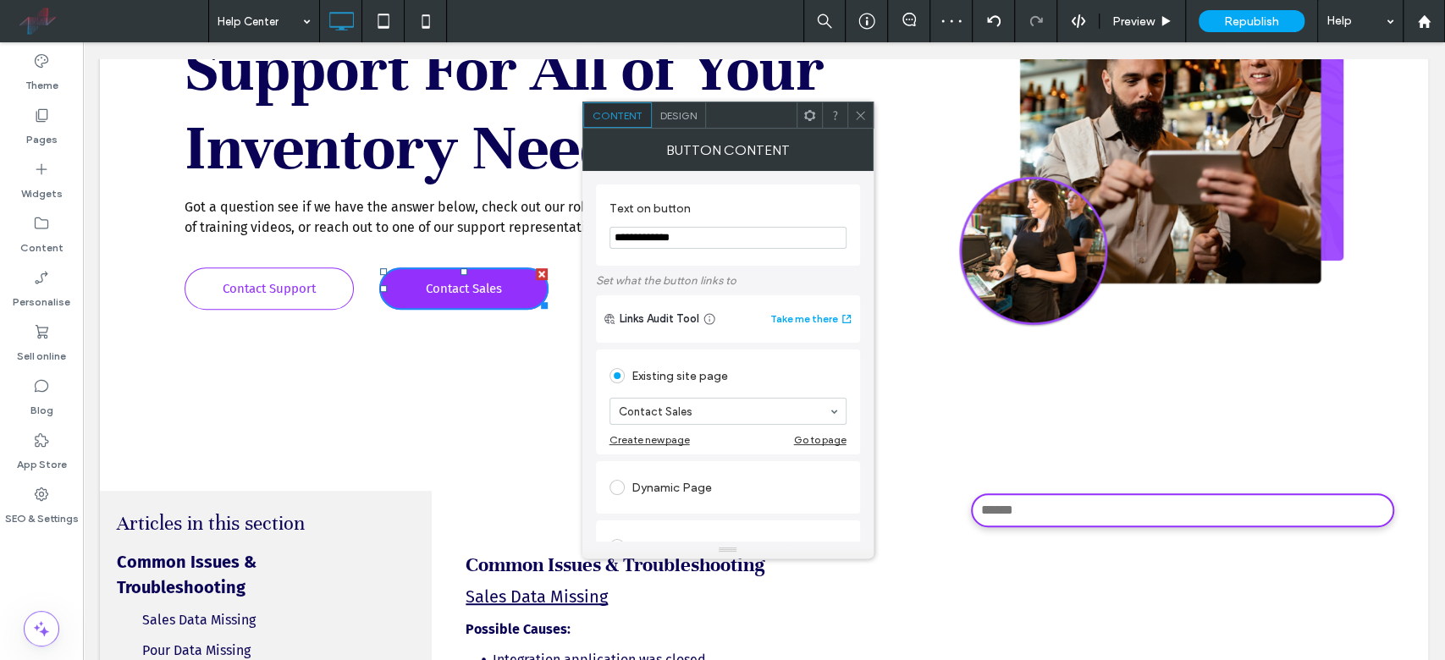
click at [855, 118] on icon at bounding box center [860, 115] width 13 height 13
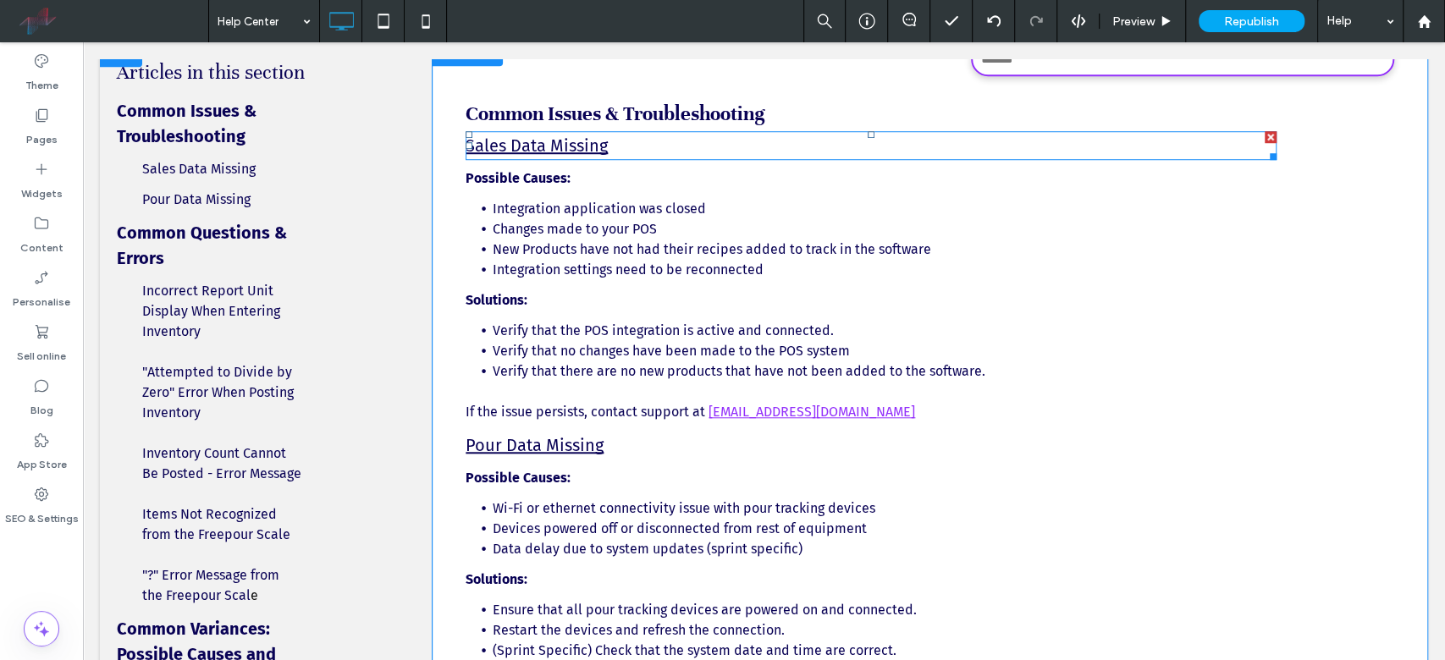
scroll to position [1356, 0]
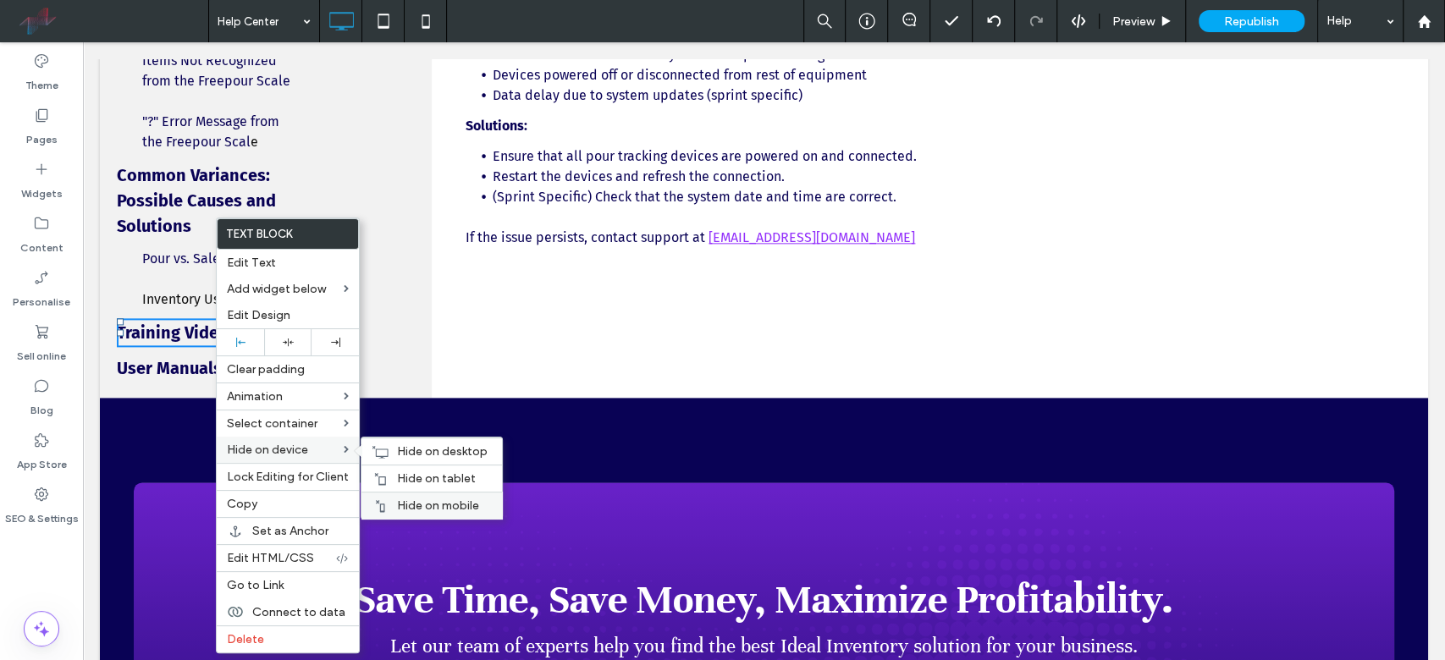
click at [434, 494] on div "Hide on mobile" at bounding box center [431, 505] width 141 height 27
click at [436, 479] on span "Hide on tablet" at bounding box center [436, 478] width 79 height 14
click at [392, 447] on div "Hide on desktop" at bounding box center [431, 451] width 141 height 27
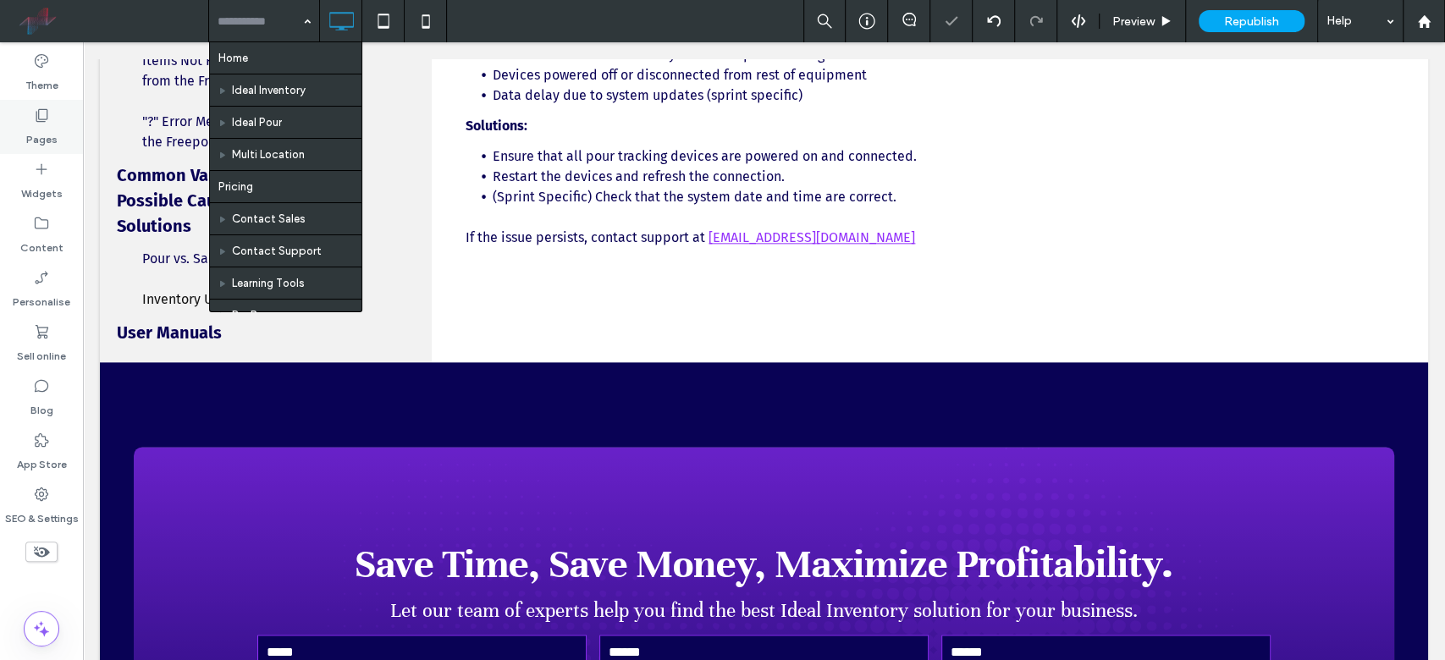
click at [47, 140] on label "Pages" at bounding box center [41, 136] width 31 height 24
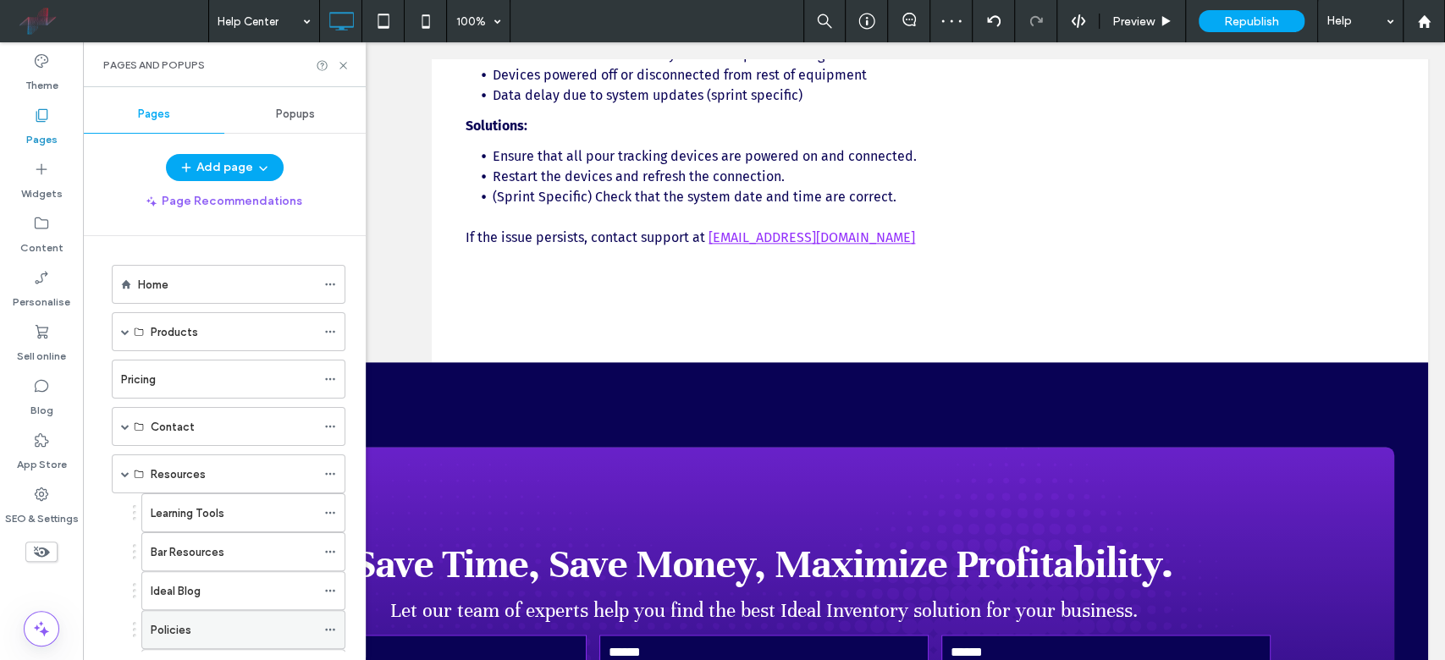
scroll to position [209, 0]
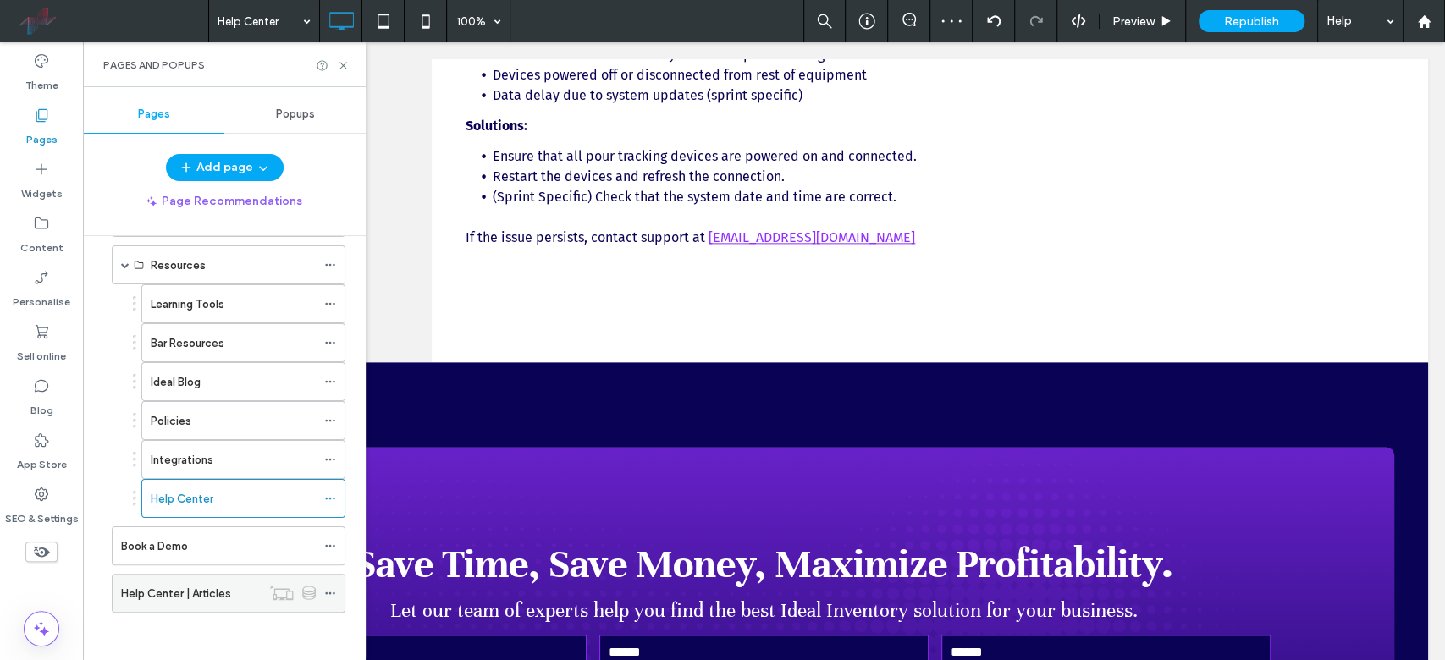
click at [214, 494] on label "Help Center | Articles" at bounding box center [176, 594] width 110 height 30
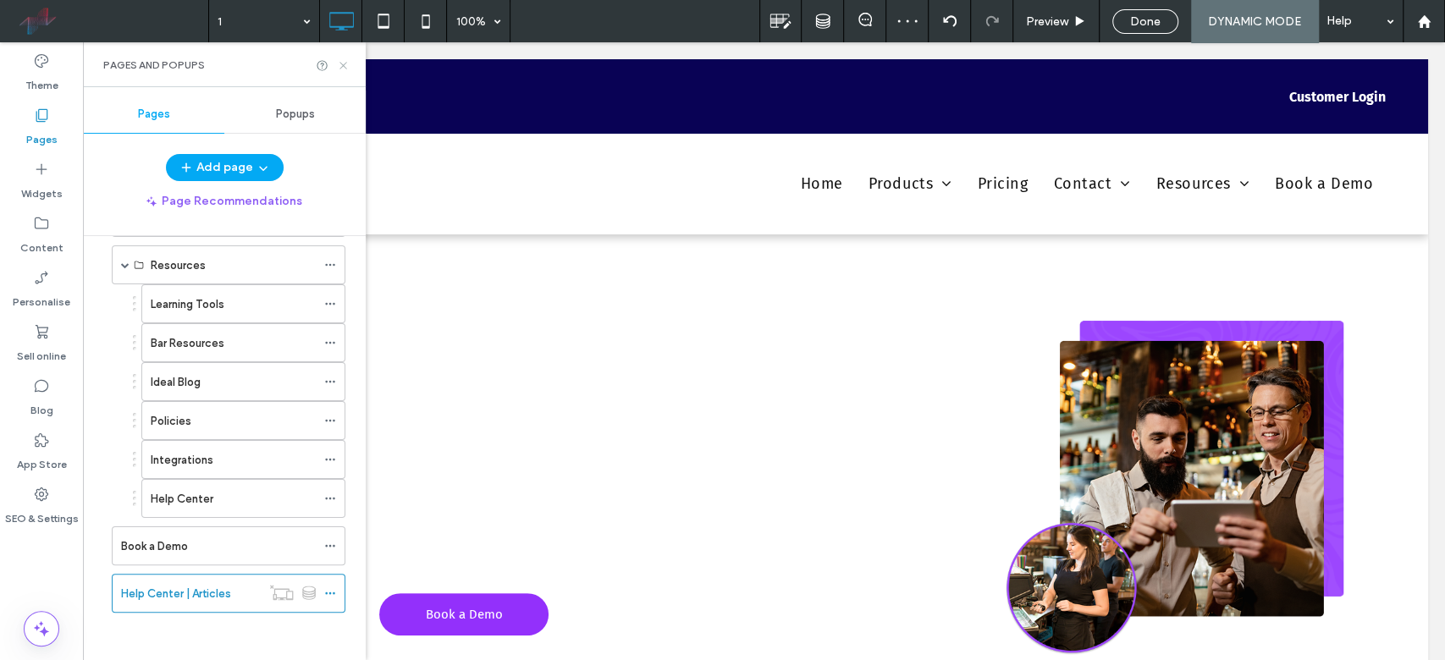
scroll to position [1152, 0]
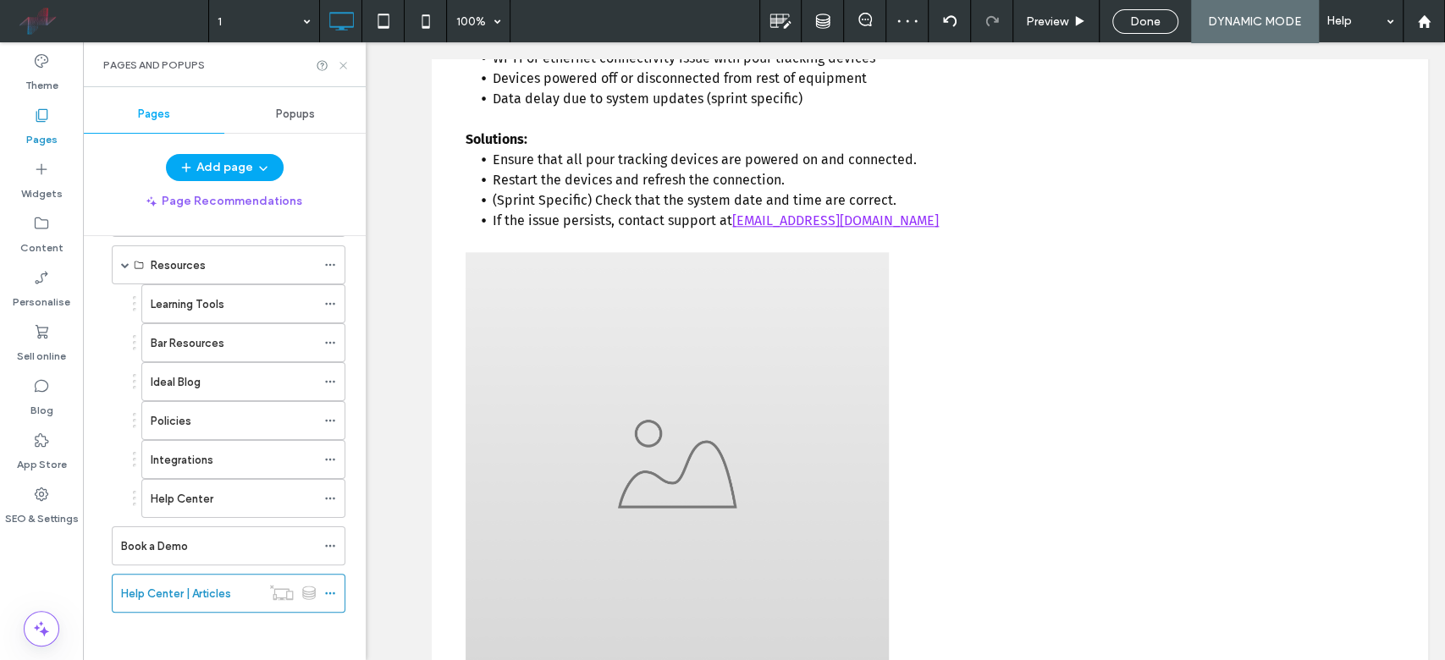
click at [341, 66] on use at bounding box center [342, 65] width 7 height 7
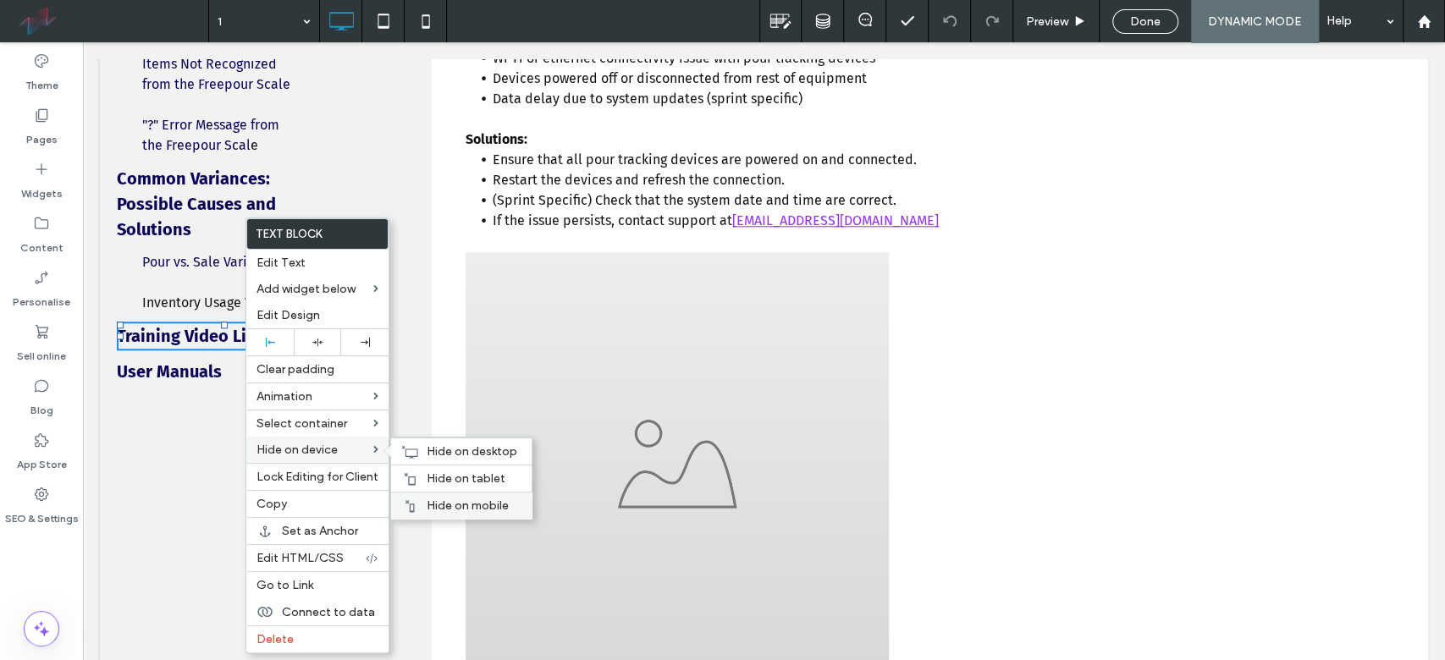
click at [459, 494] on span "Hide on mobile" at bounding box center [468, 506] width 82 height 14
click at [448, 475] on span "Hide on tablet" at bounding box center [466, 478] width 79 height 14
click at [416, 449] on icon at bounding box center [409, 452] width 17 height 14
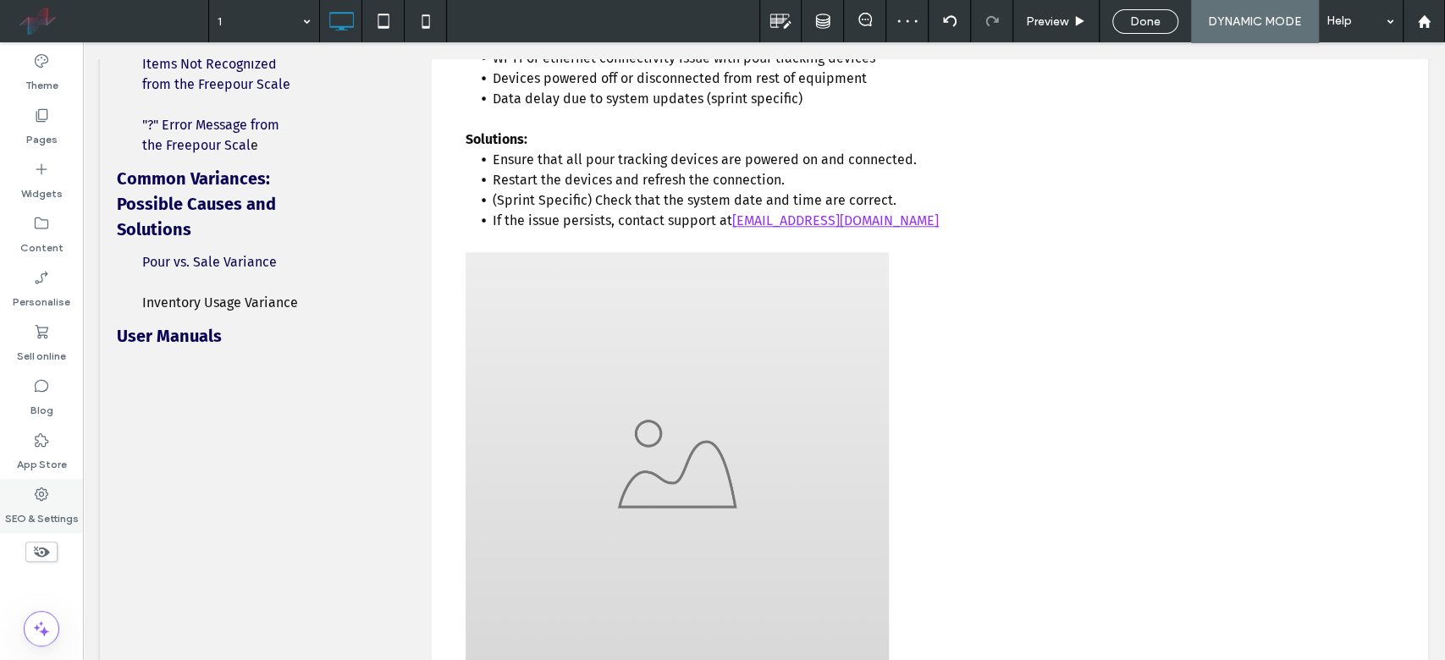
drag, startPoint x: 43, startPoint y: 500, endPoint x: 11, endPoint y: 416, distance: 89.8
click at [43, 494] on icon at bounding box center [41, 494] width 17 height 17
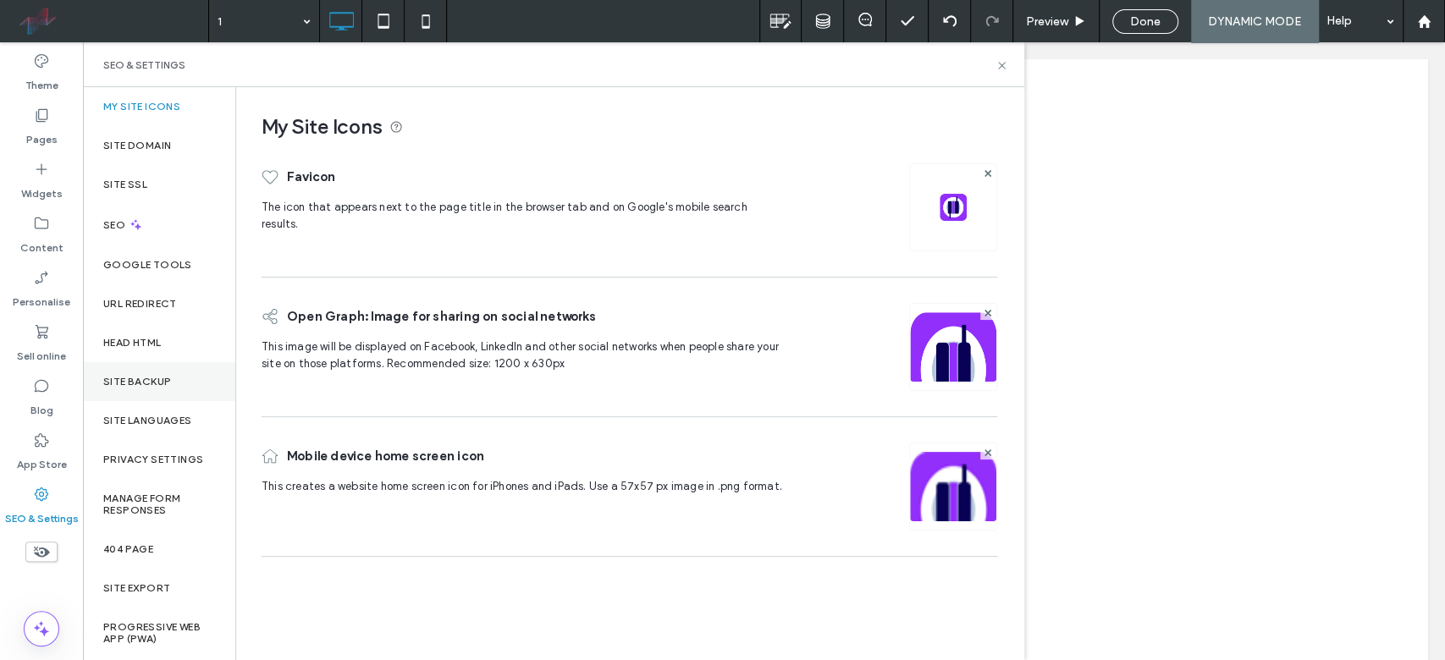
click at [176, 382] on div "Site backup" at bounding box center [159, 381] width 152 height 39
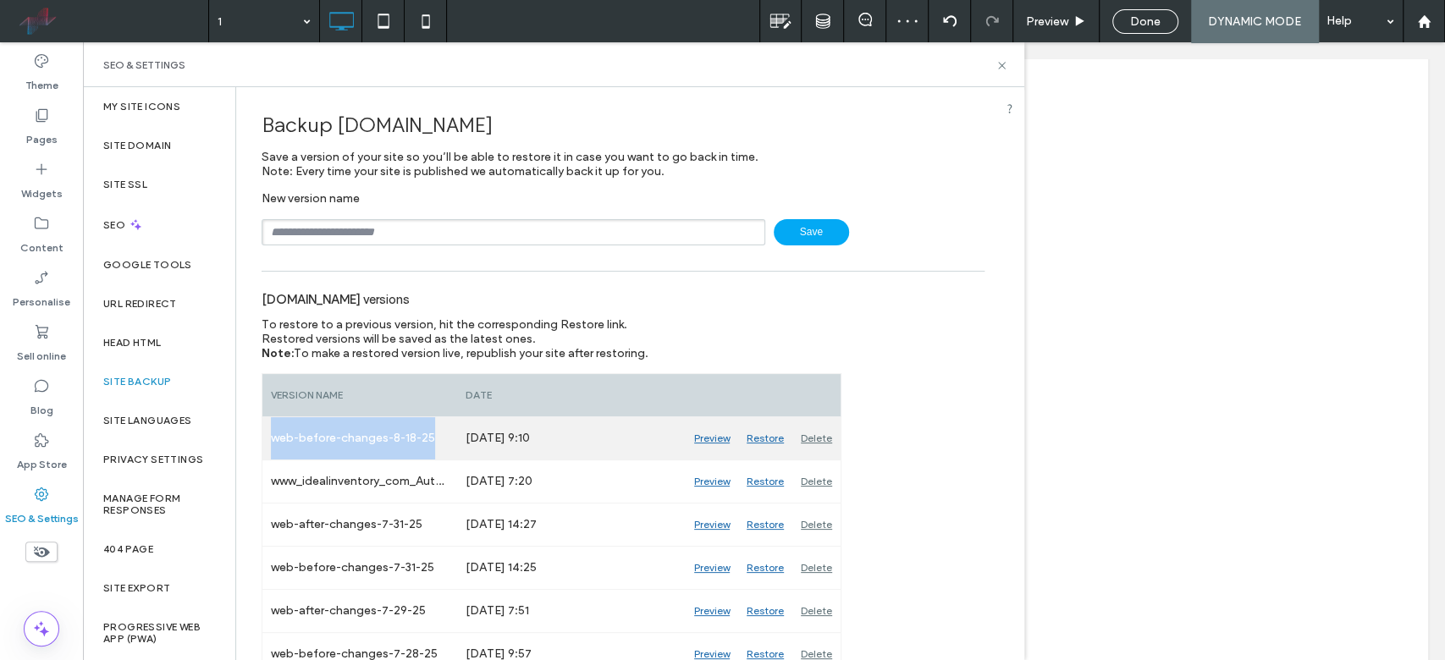
drag, startPoint x: 273, startPoint y: 439, endPoint x: 450, endPoint y: 435, distance: 177.0
click at [450, 435] on div "web-before-changes-8-18-25" at bounding box center [359, 438] width 195 height 42
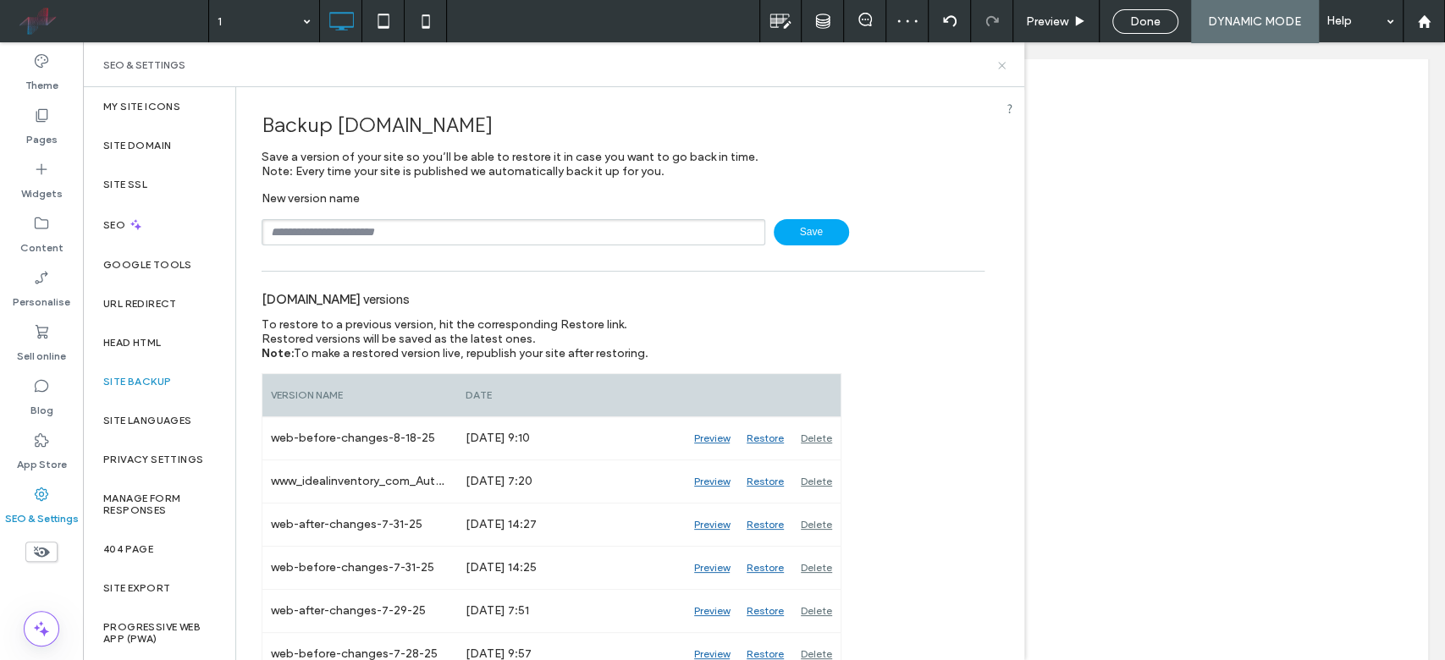
click at [1005, 61] on div "SEO & Settings" at bounding box center [553, 64] width 941 height 45
drag, startPoint x: 998, startPoint y: 63, endPoint x: 892, endPoint y: 14, distance: 116.6
click at [998, 63] on icon at bounding box center [1001, 65] width 13 height 13
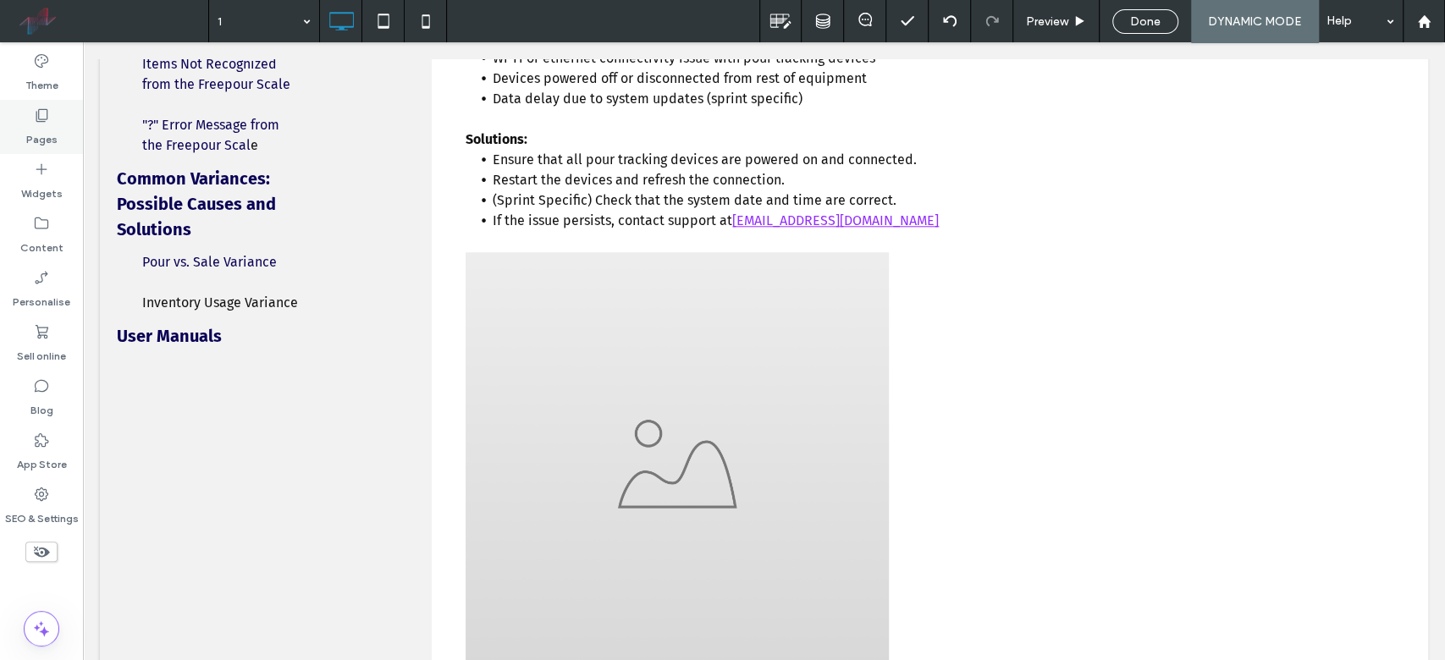
click at [66, 119] on div "Pages" at bounding box center [41, 127] width 83 height 54
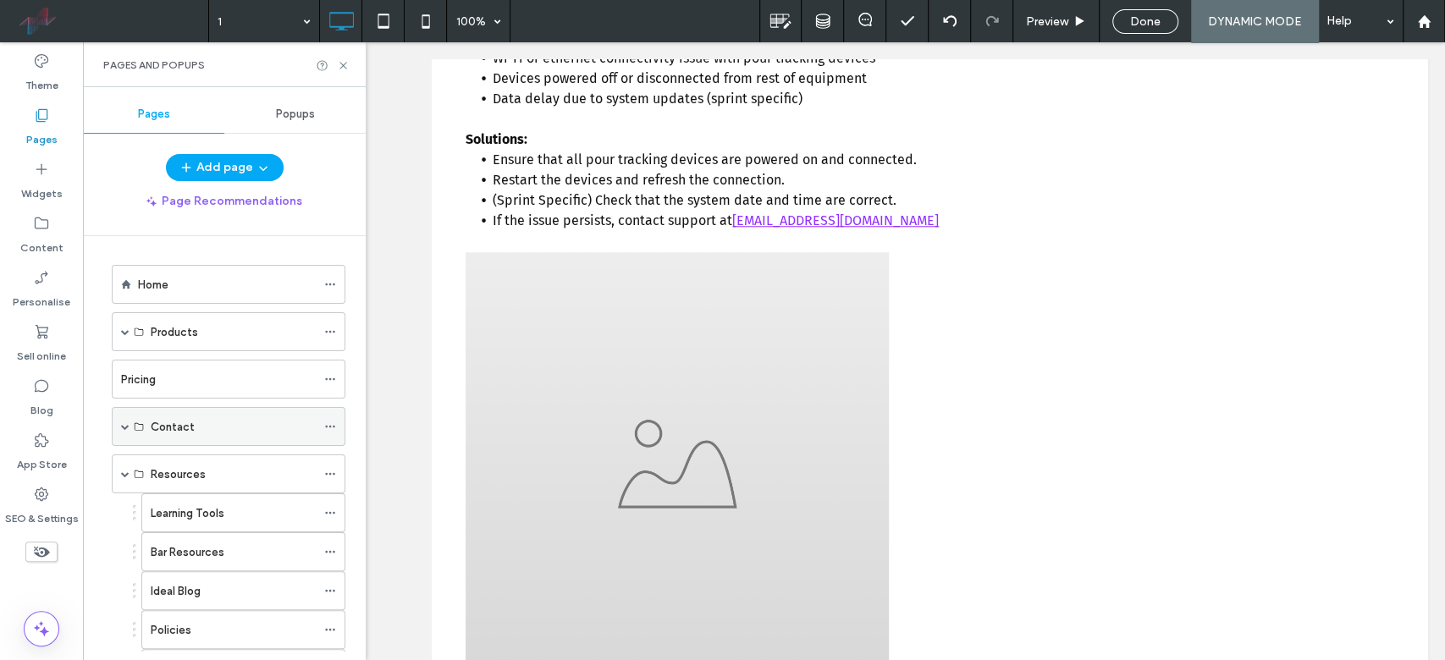
scroll to position [209, 0]
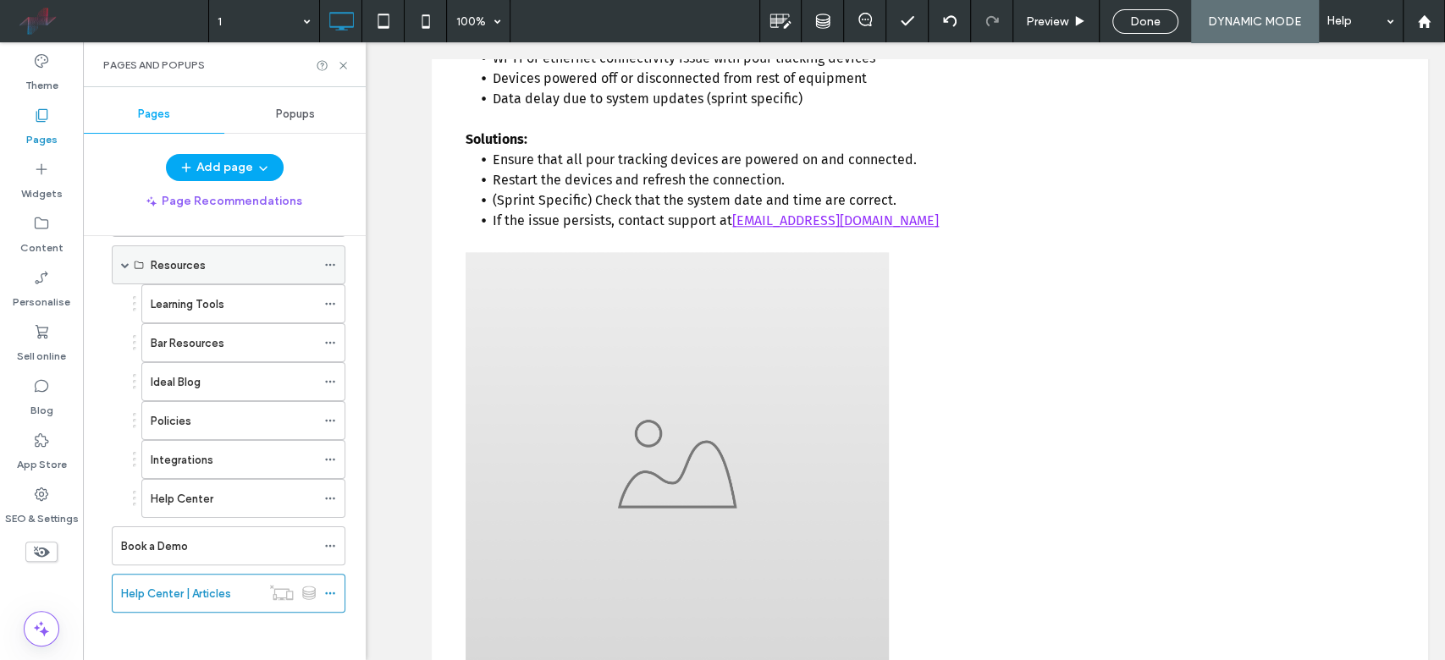
click at [124, 265] on span at bounding box center [125, 265] width 8 height 8
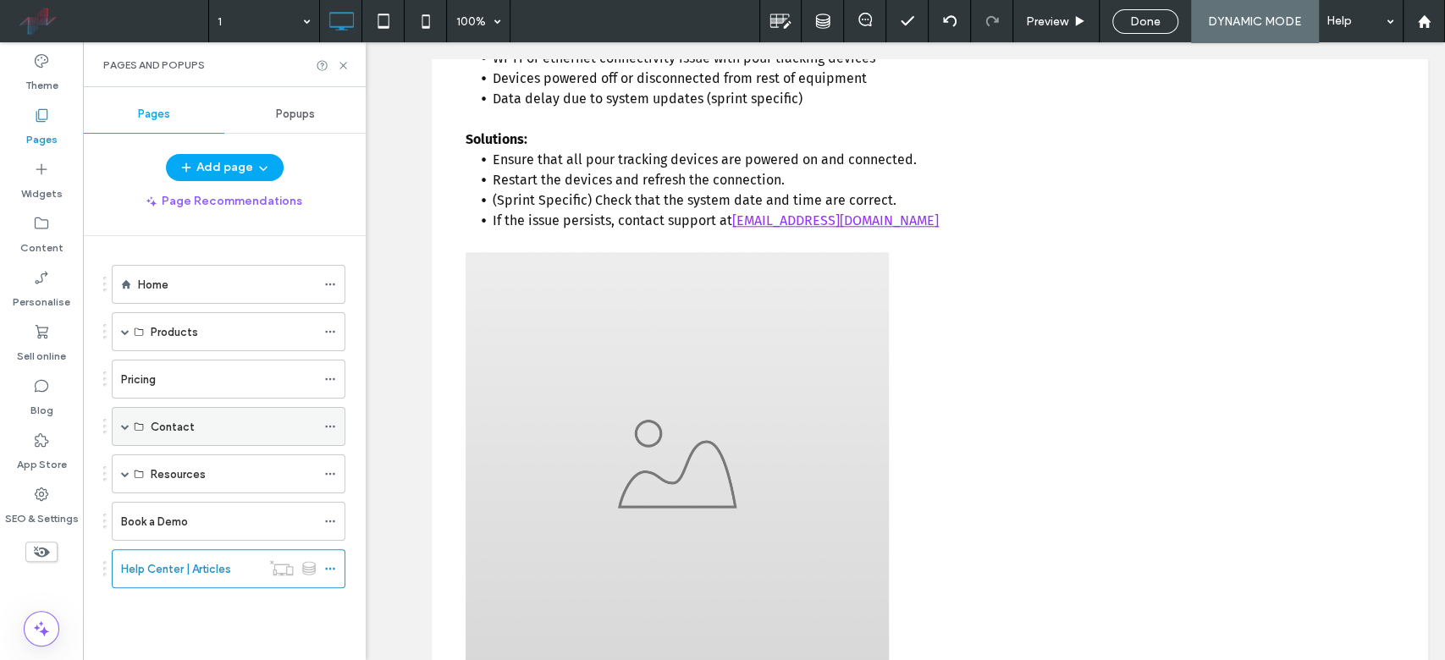
click at [124, 422] on span at bounding box center [125, 426] width 8 height 8
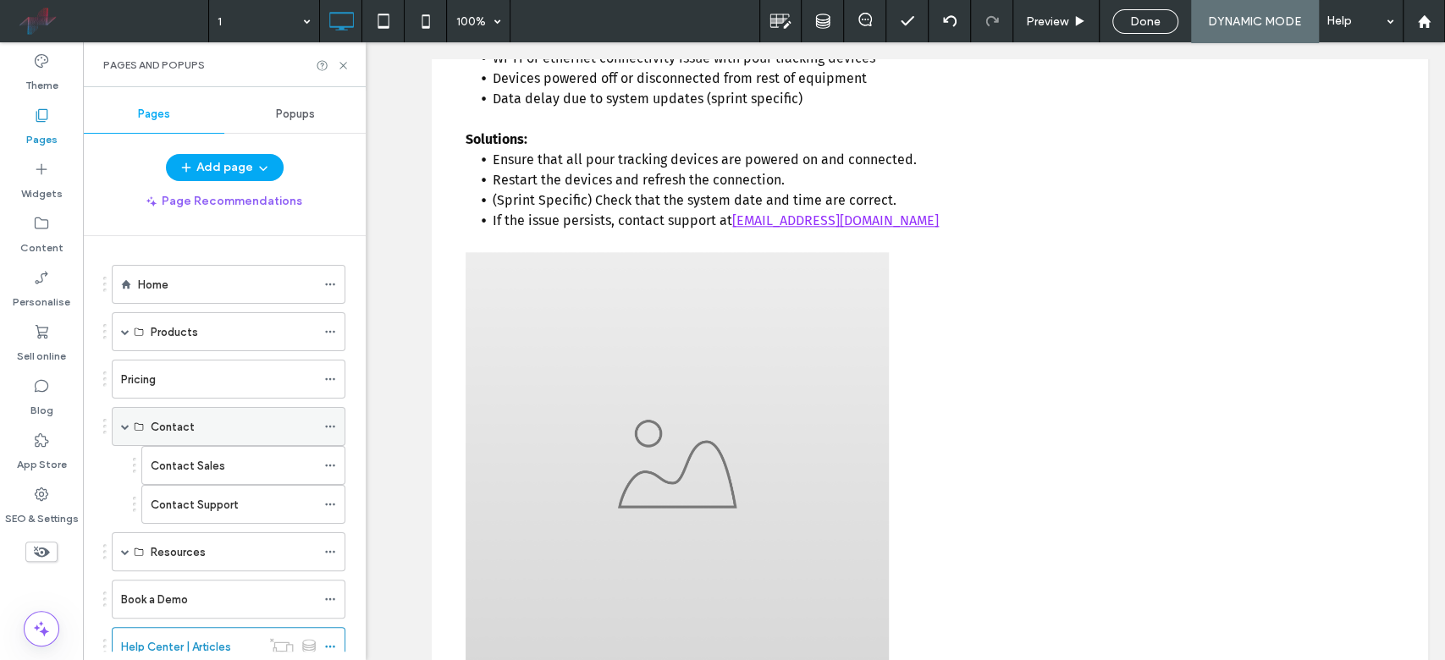
click at [129, 426] on div "Contact" at bounding box center [229, 426] width 234 height 39
click at [122, 419] on span at bounding box center [125, 426] width 8 height 37
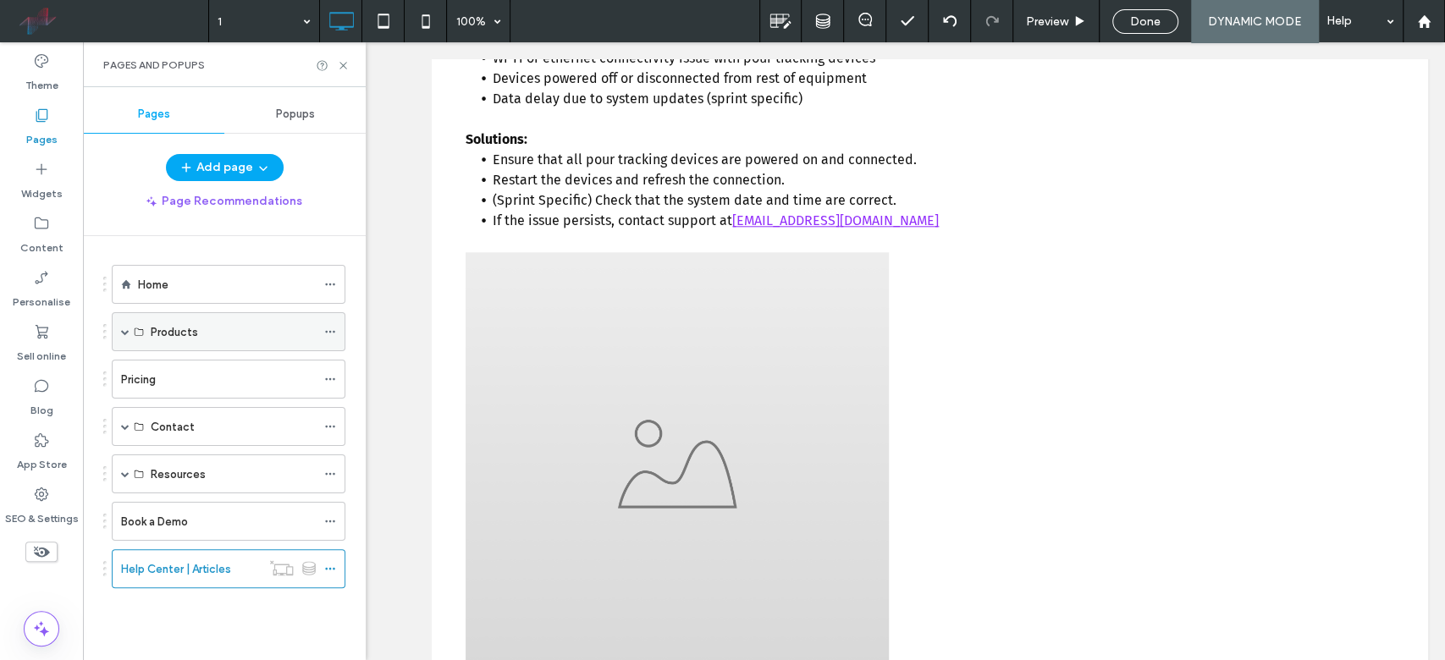
click at [122, 331] on span at bounding box center [125, 332] width 8 height 8
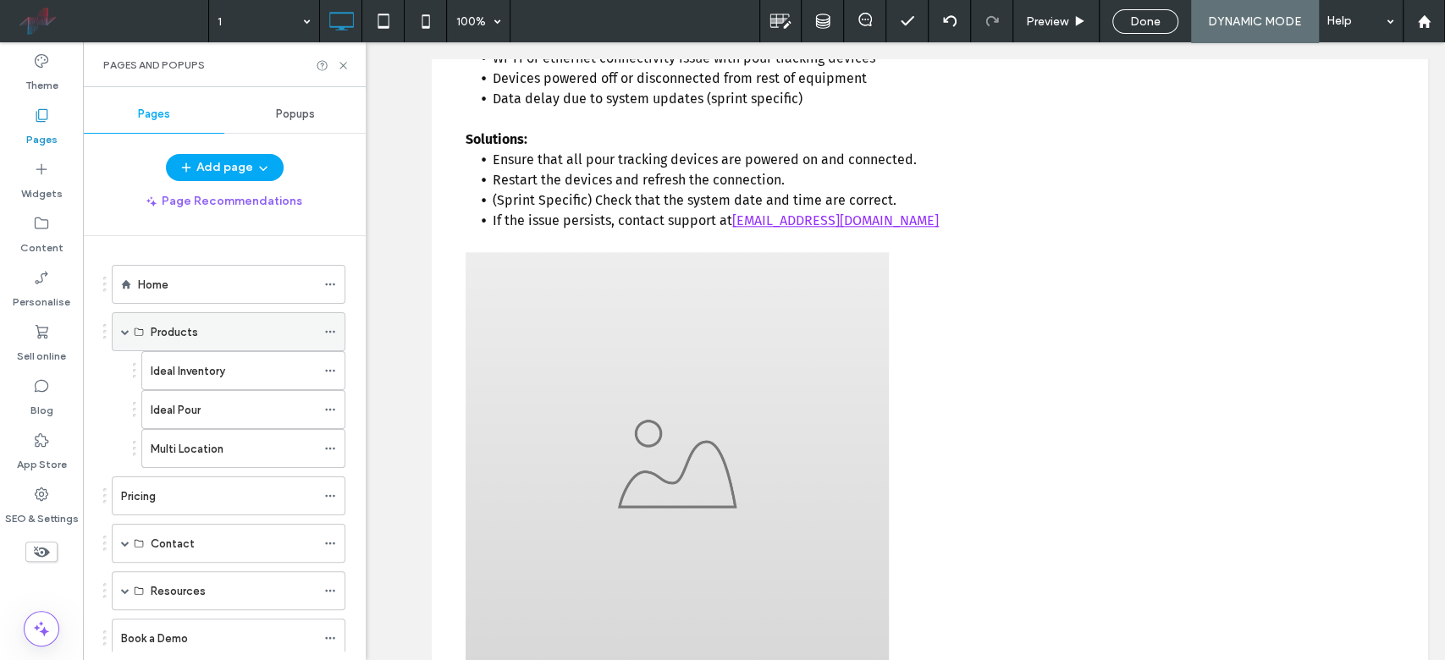
click at [124, 331] on span at bounding box center [125, 332] width 8 height 8
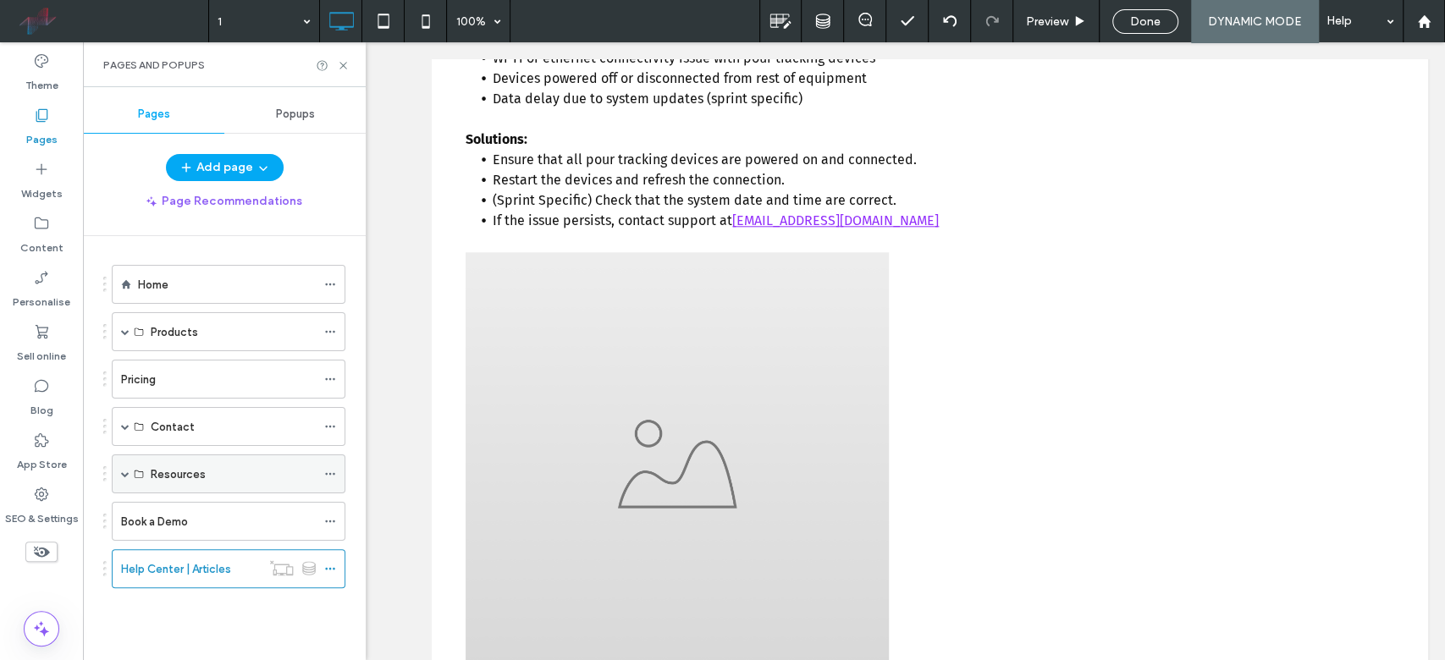
click at [122, 470] on span at bounding box center [125, 474] width 8 height 8
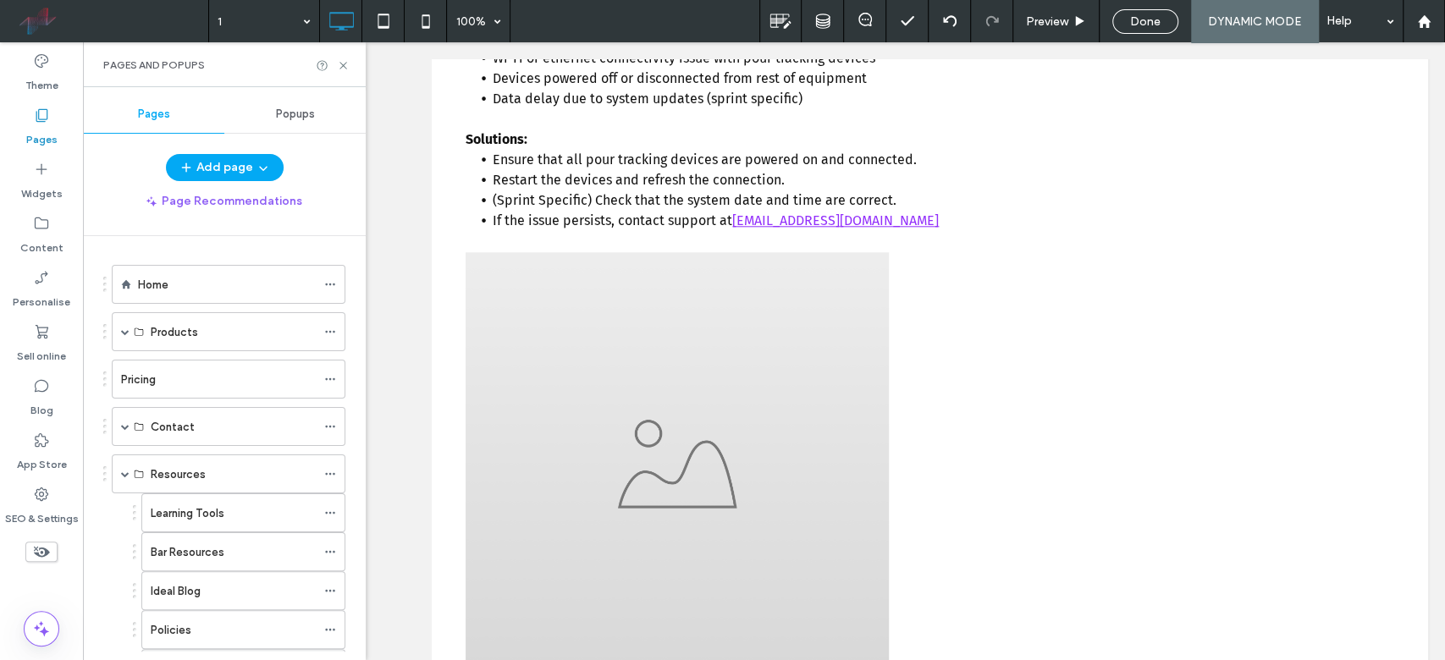
scroll to position [209, 0]
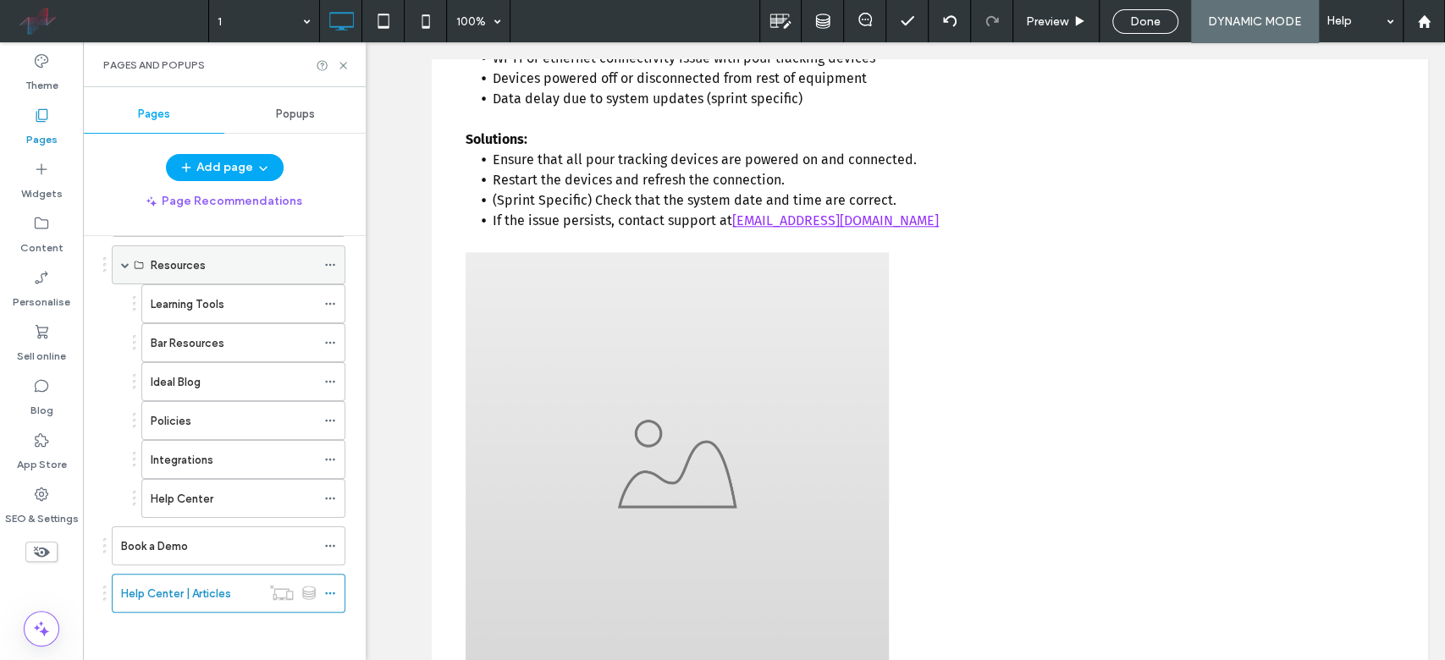
click at [127, 265] on span at bounding box center [125, 265] width 8 height 8
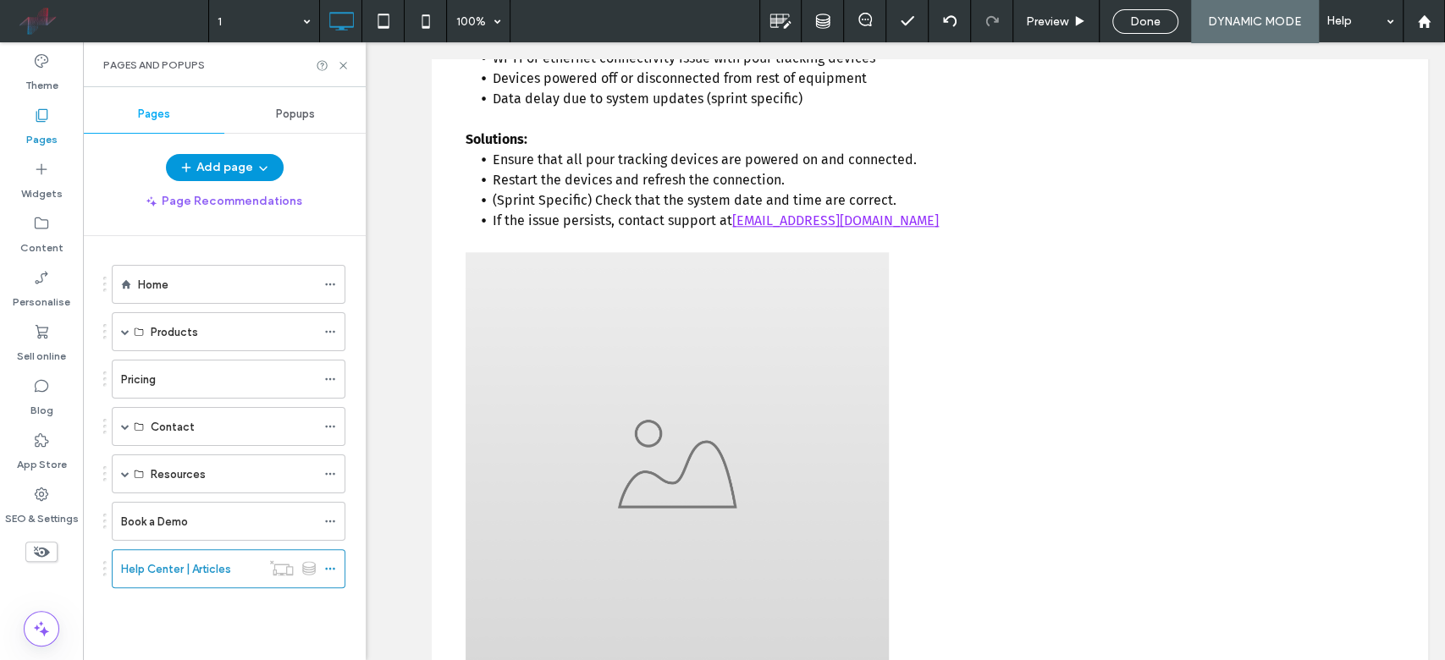
scroll to position [0, 0]
click at [337, 66] on icon at bounding box center [343, 65] width 13 height 13
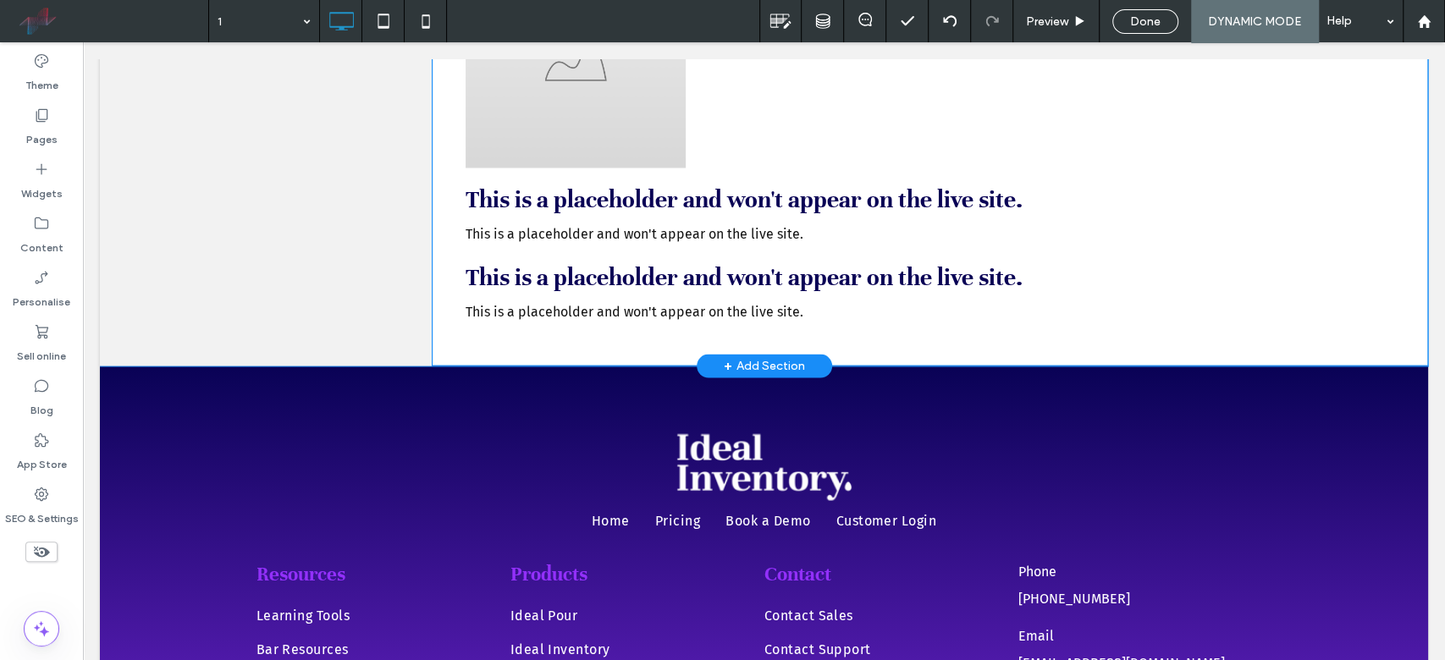
scroll to position [1152, 0]
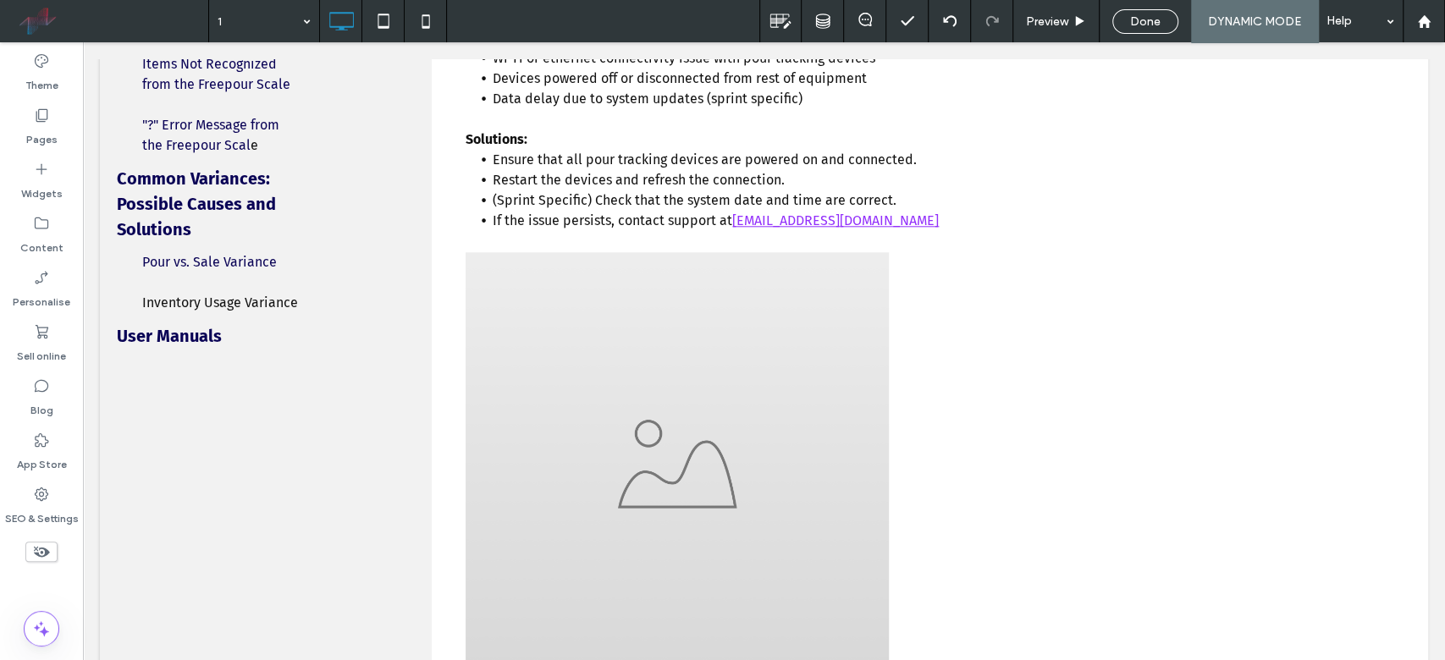
click at [45, 494] on icon at bounding box center [41, 552] width 19 height 19
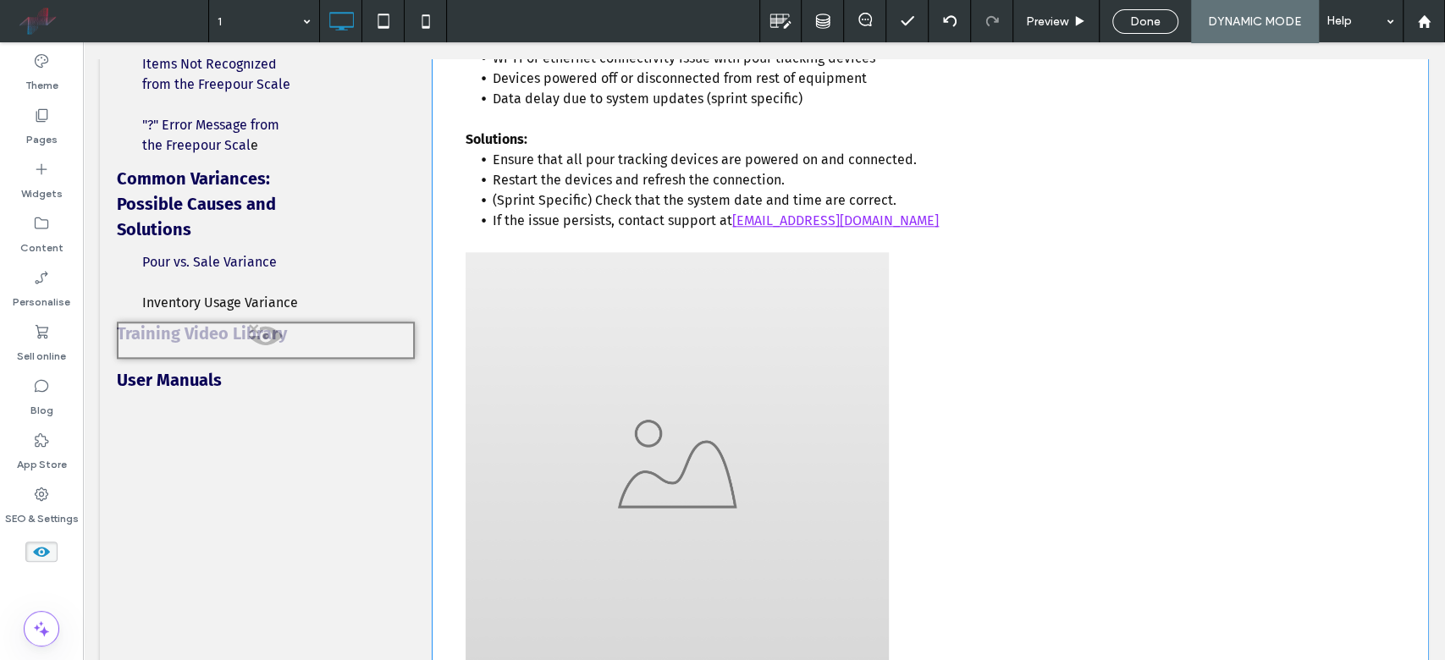
click at [235, 349] on span at bounding box center [266, 340] width 295 height 34
click at [256, 362] on button "Yes" at bounding box center [260, 370] width 52 height 21
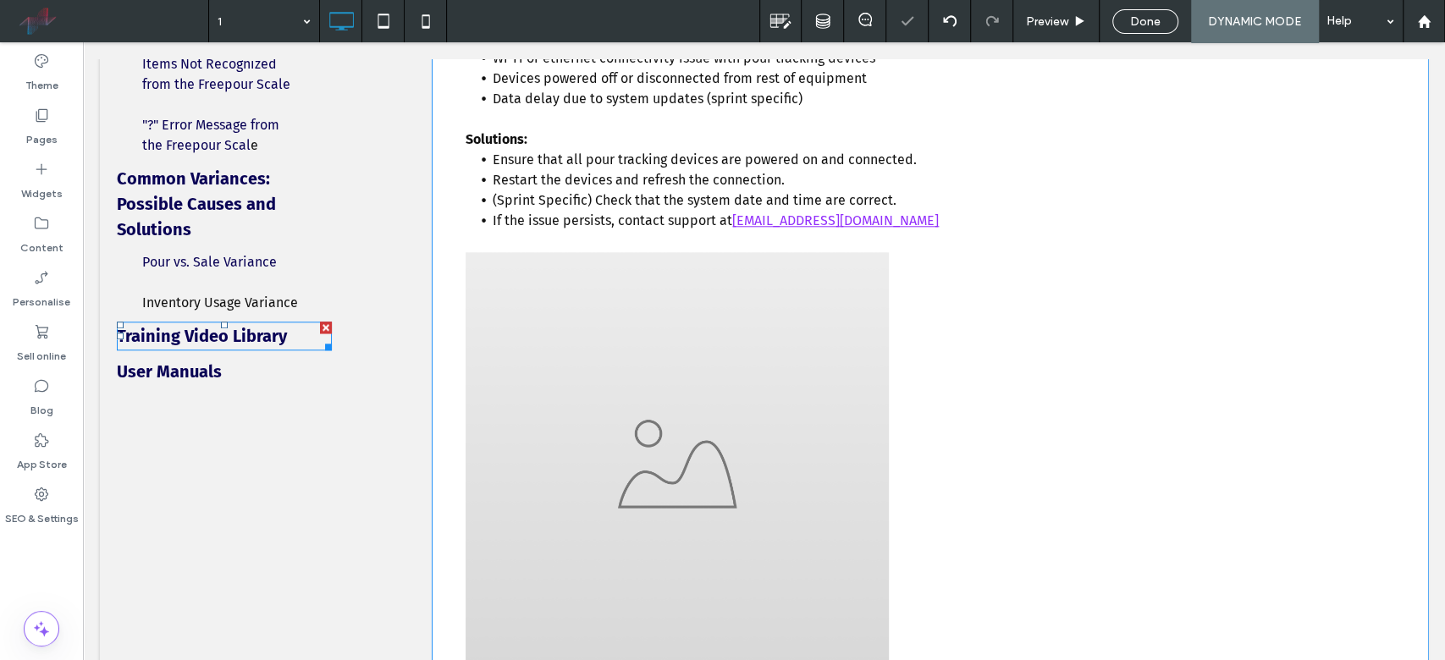
click at [251, 346] on strong "Training Video Library" at bounding box center [202, 336] width 170 height 20
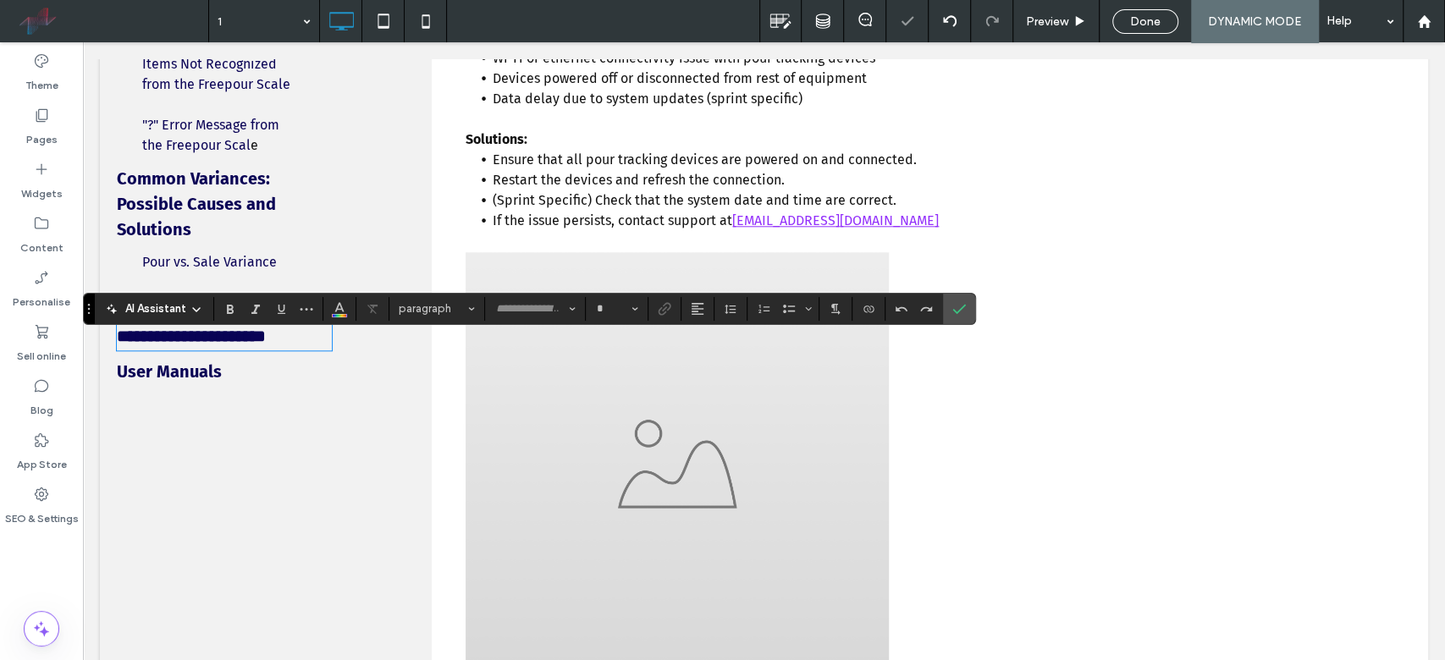
type input "*********"
type input "**"
click at [664, 308] on use "Link" at bounding box center [665, 308] width 13 height 13
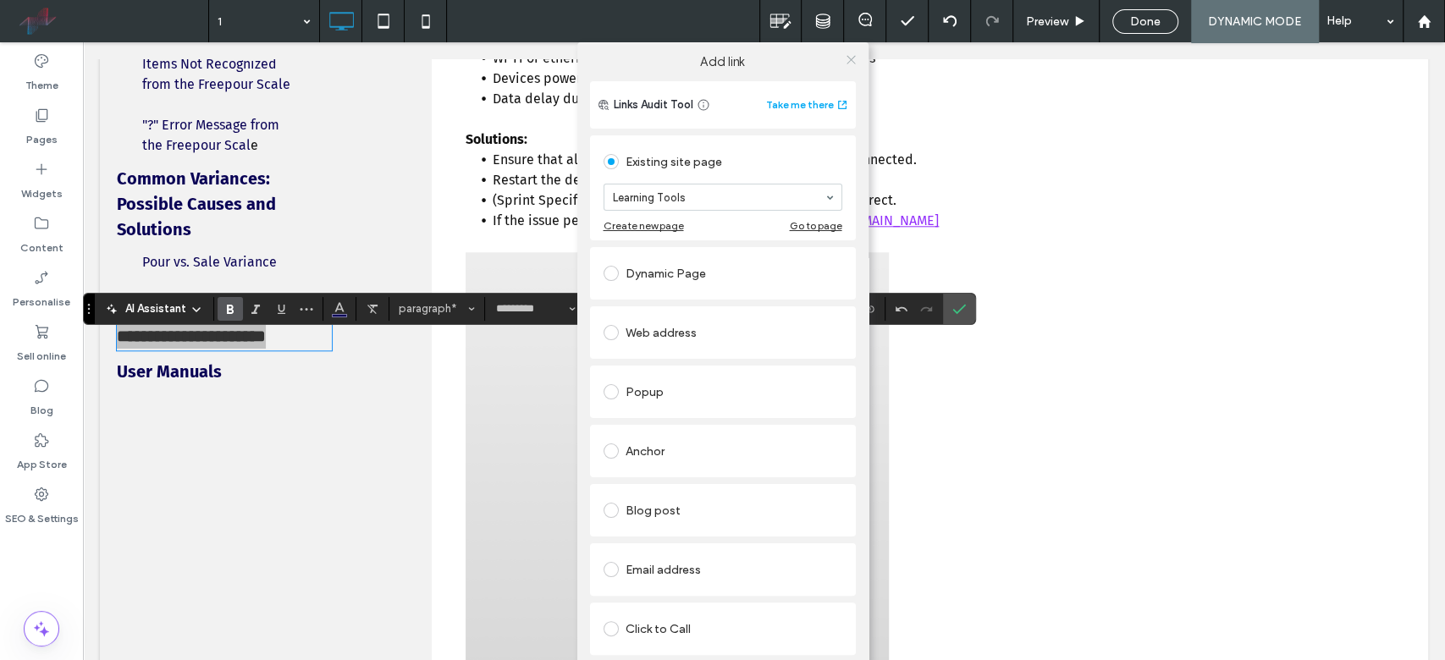
click at [846, 60] on use at bounding box center [850, 59] width 8 height 8
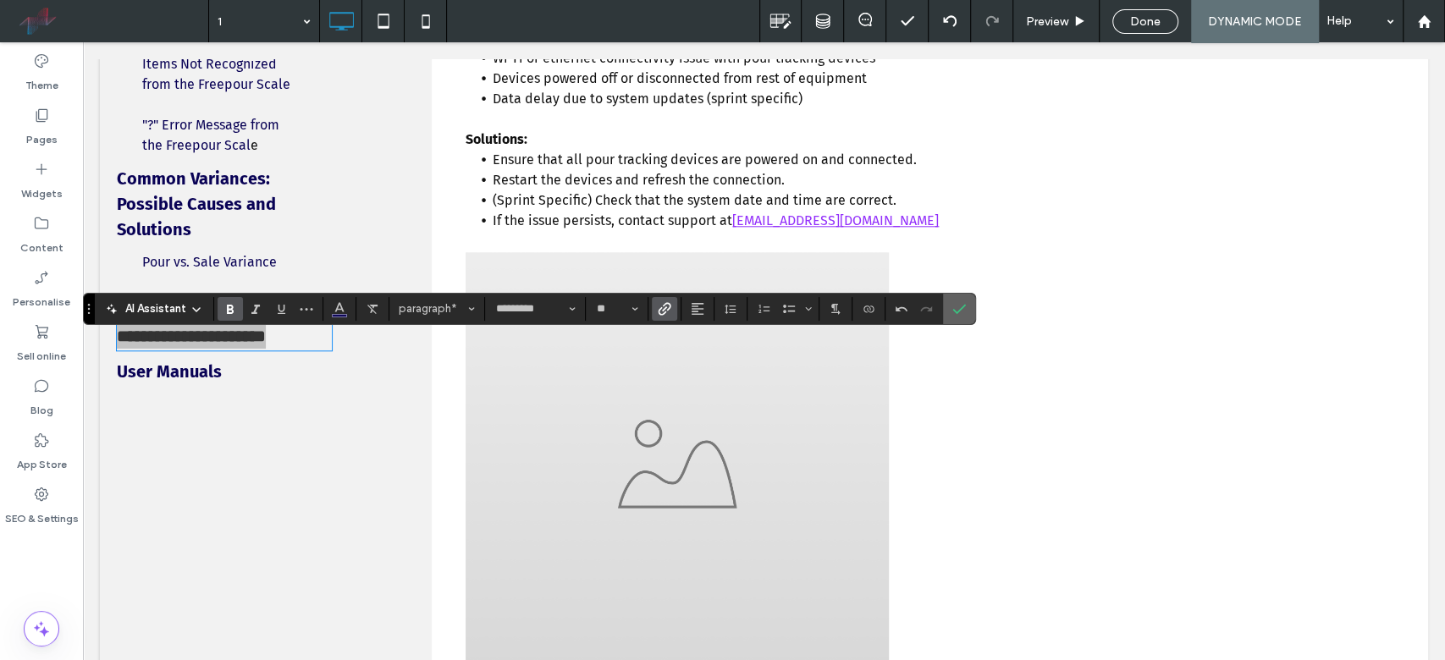
drag, startPoint x: 953, startPoint y: 310, endPoint x: 587, endPoint y: 297, distance: 365.9
click at [953, 310] on use "Confirm" at bounding box center [960, 309] width 14 height 10
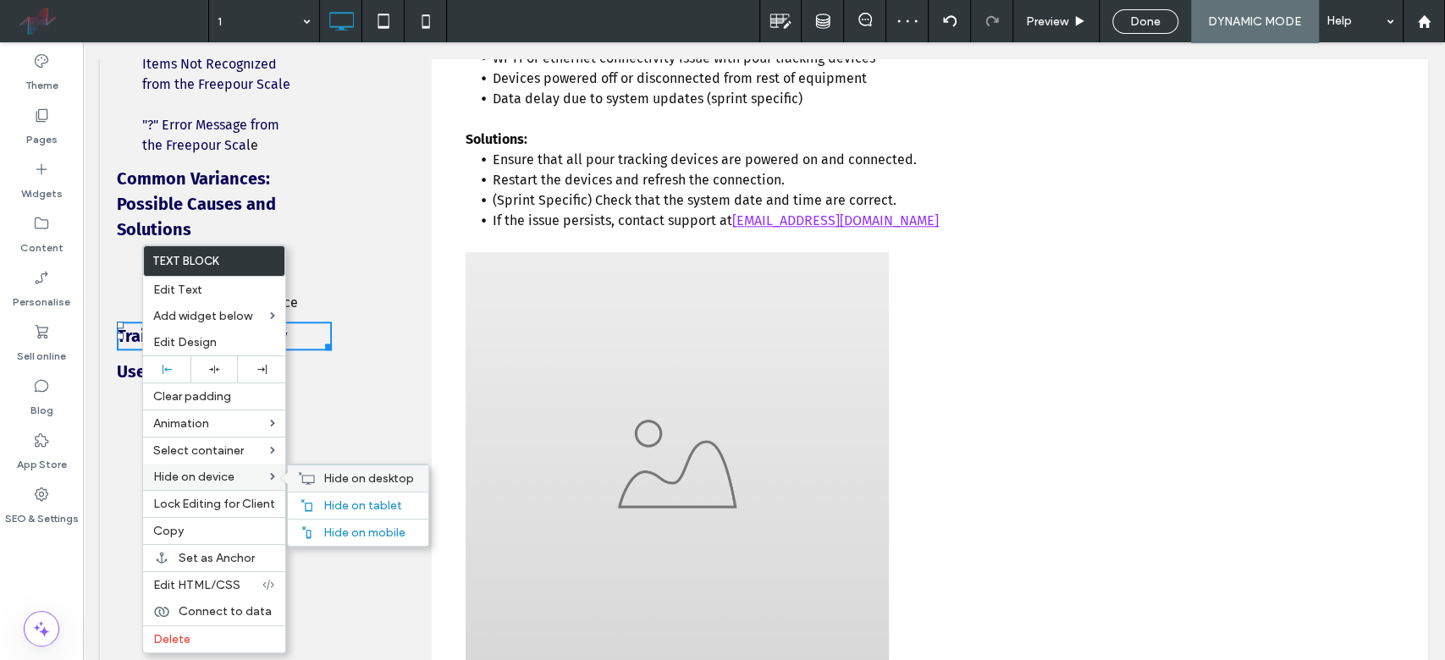
click at [345, 477] on span "Hide on desktop" at bounding box center [368, 478] width 91 height 14
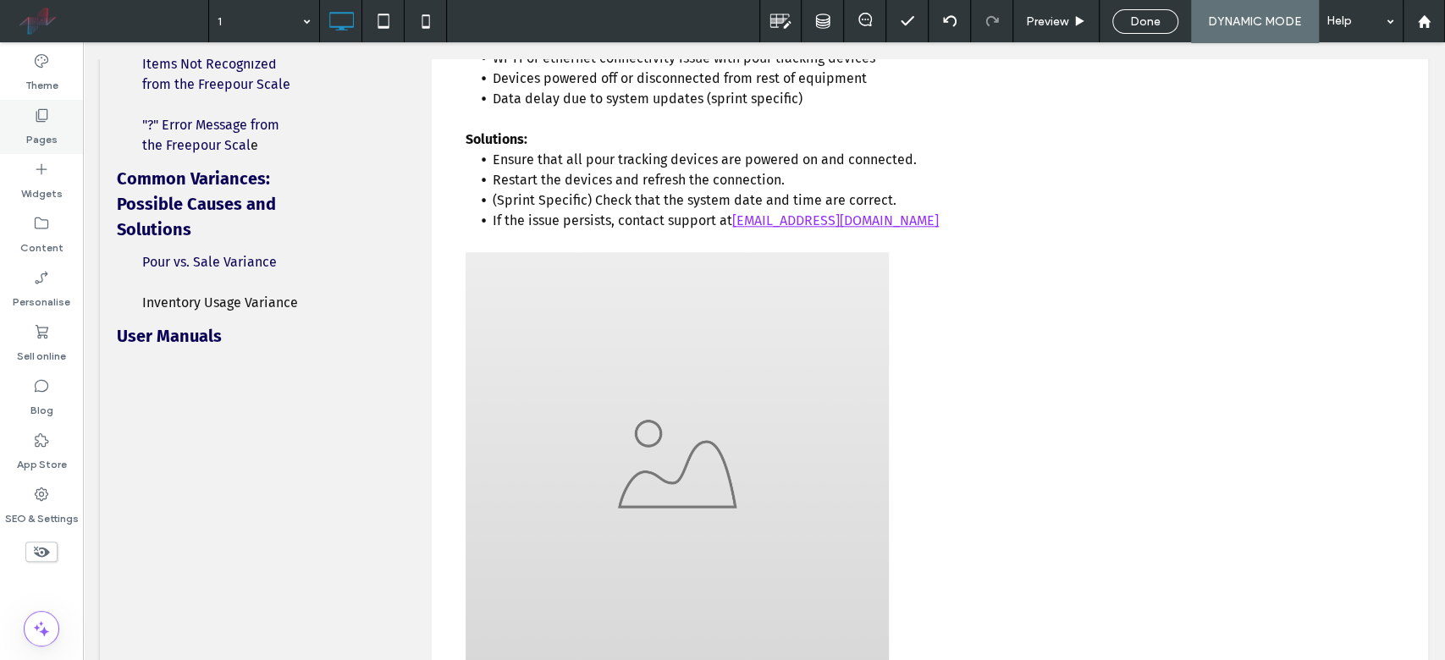
click at [22, 130] on div "Pages" at bounding box center [41, 127] width 83 height 54
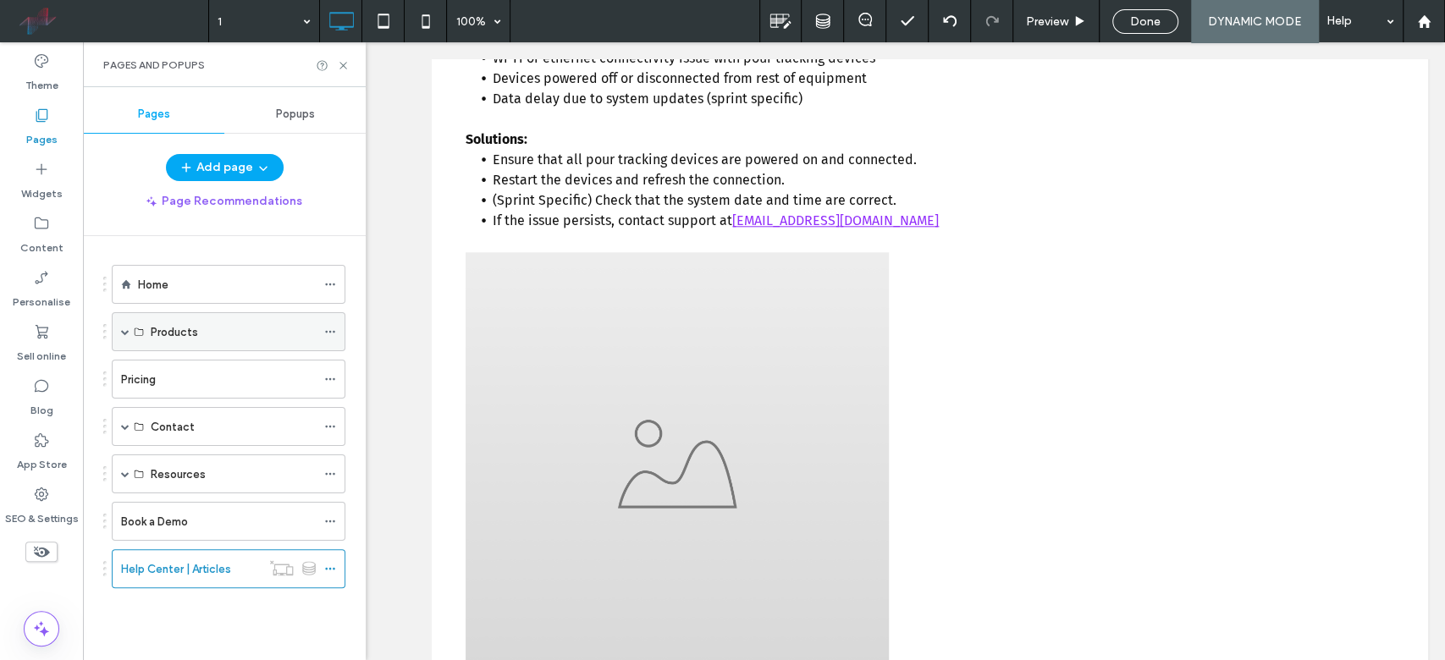
click at [122, 339] on span at bounding box center [125, 331] width 8 height 37
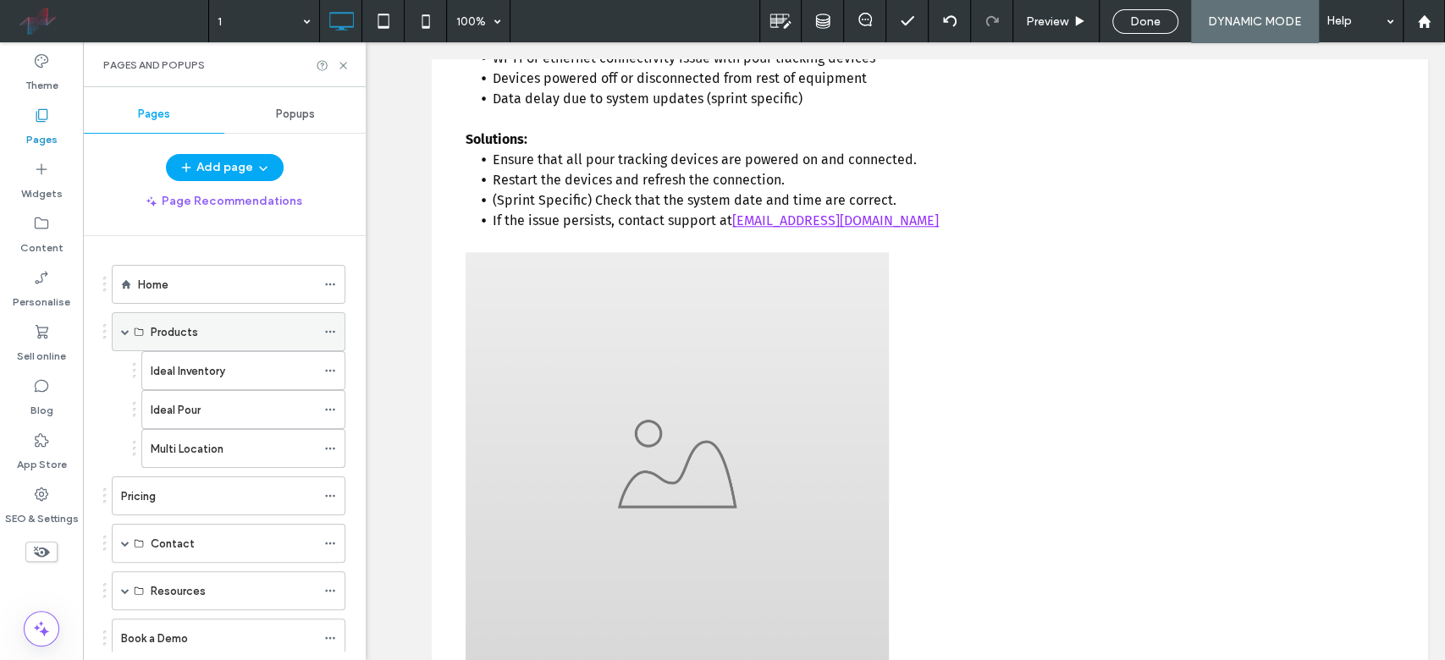
click at [124, 328] on span at bounding box center [125, 332] width 8 height 8
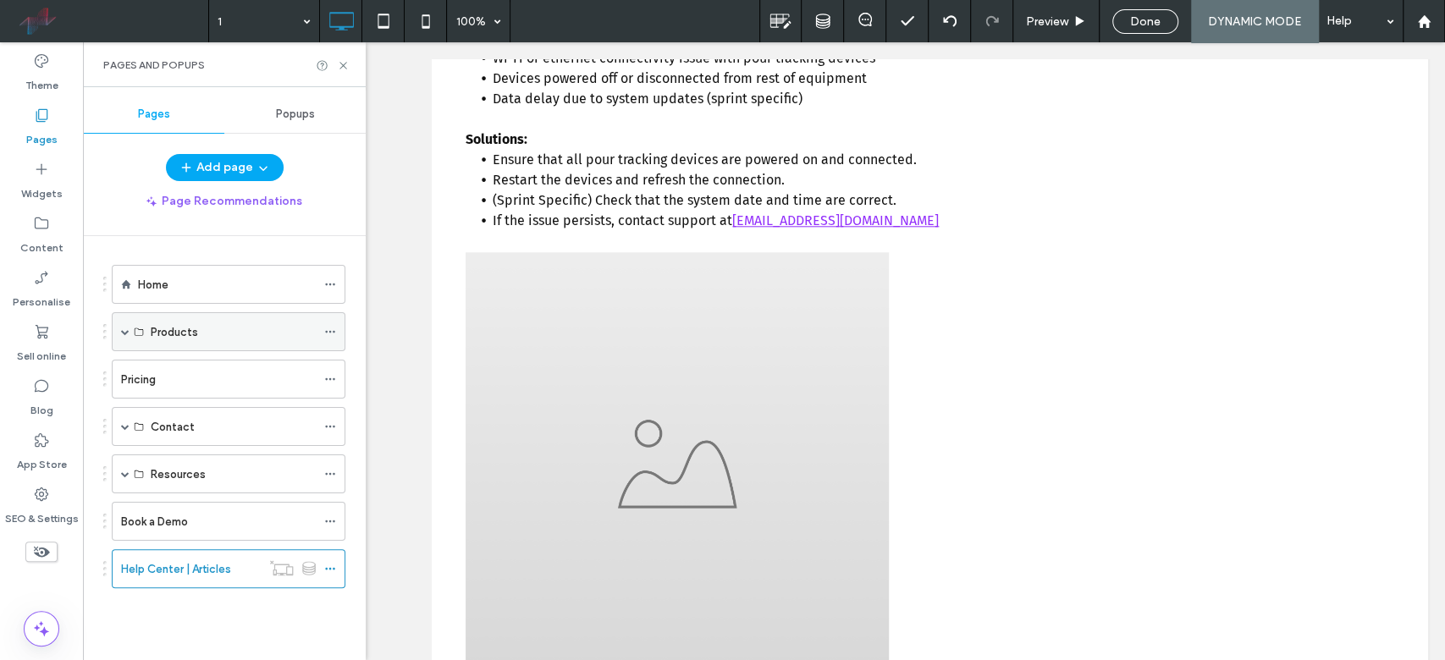
click at [123, 323] on span at bounding box center [125, 331] width 8 height 37
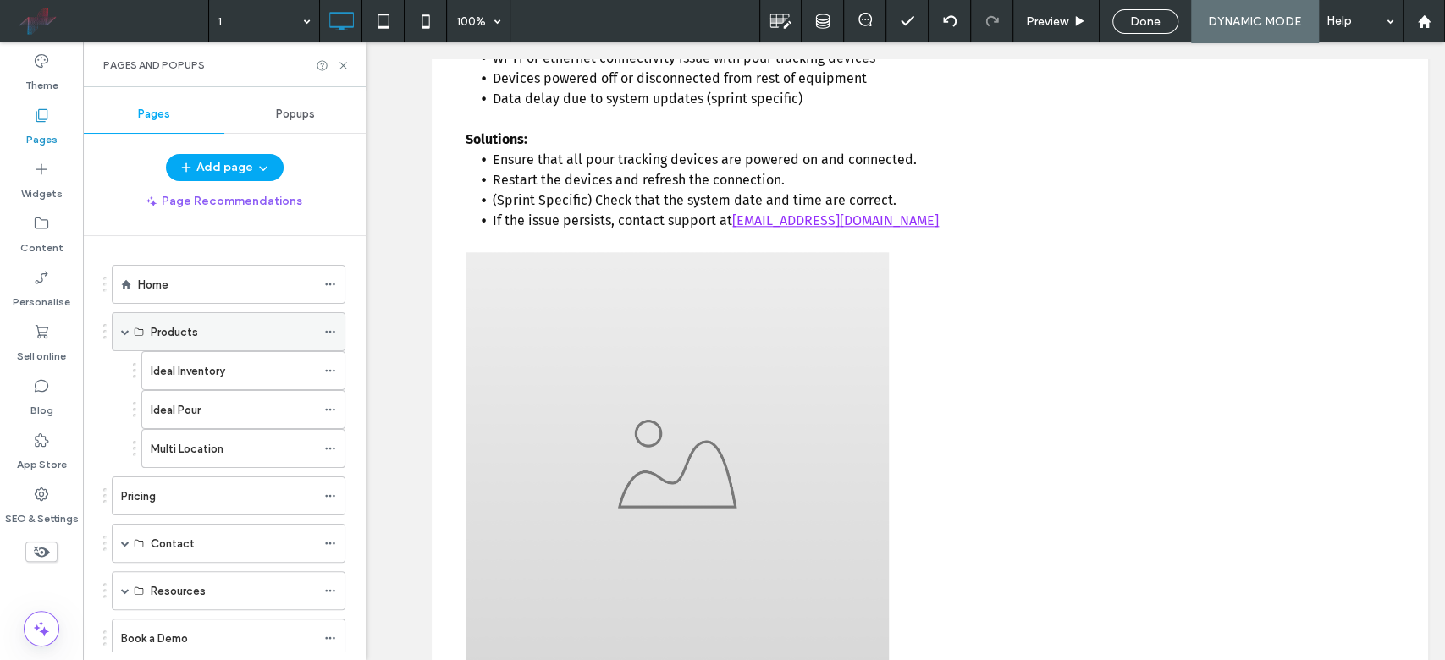
click at [119, 325] on div "Products" at bounding box center [229, 331] width 234 height 39
click at [124, 325] on span at bounding box center [125, 331] width 8 height 37
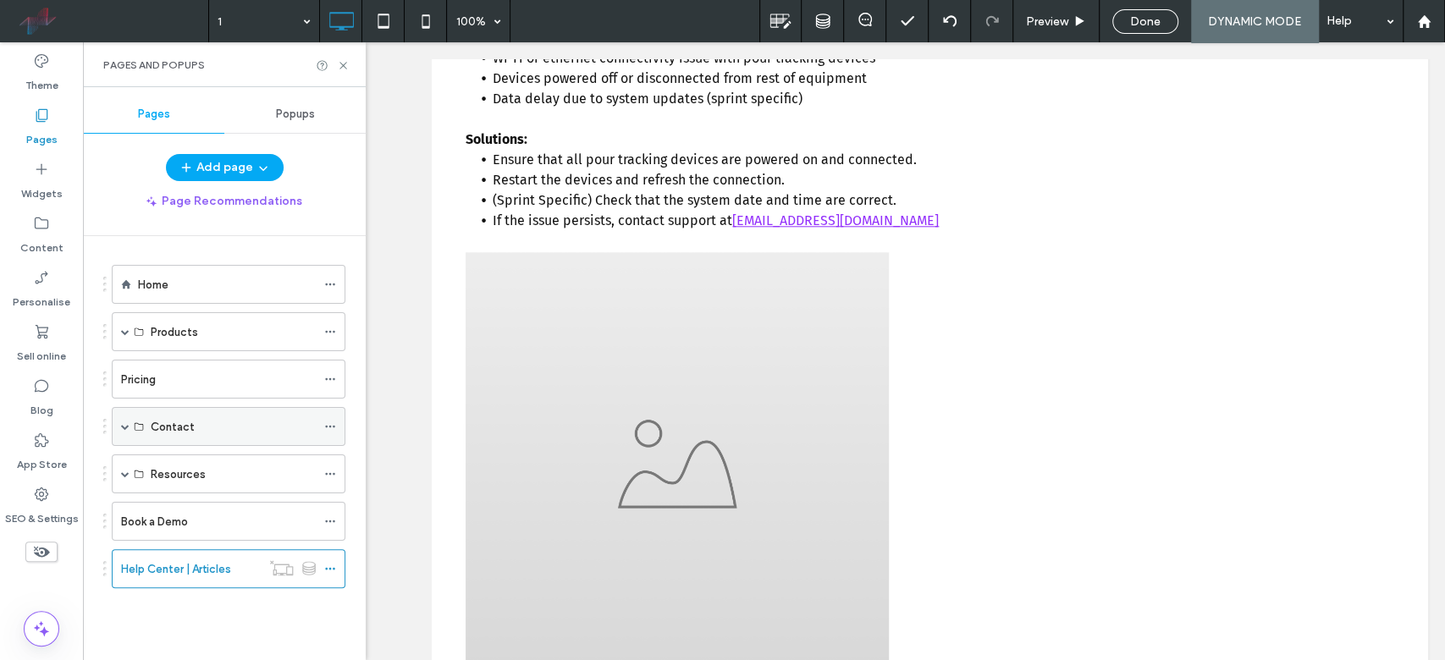
click at [124, 423] on span at bounding box center [125, 426] width 8 height 8
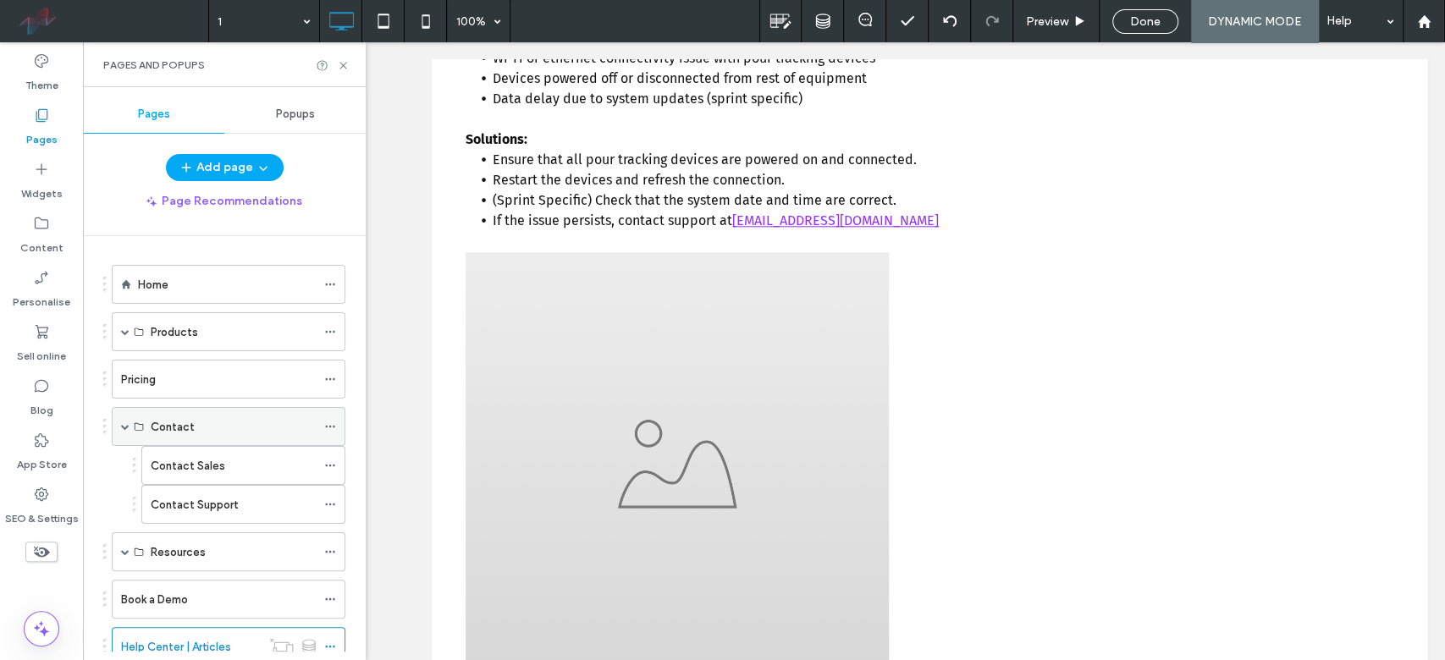
click at [124, 423] on span at bounding box center [125, 426] width 8 height 8
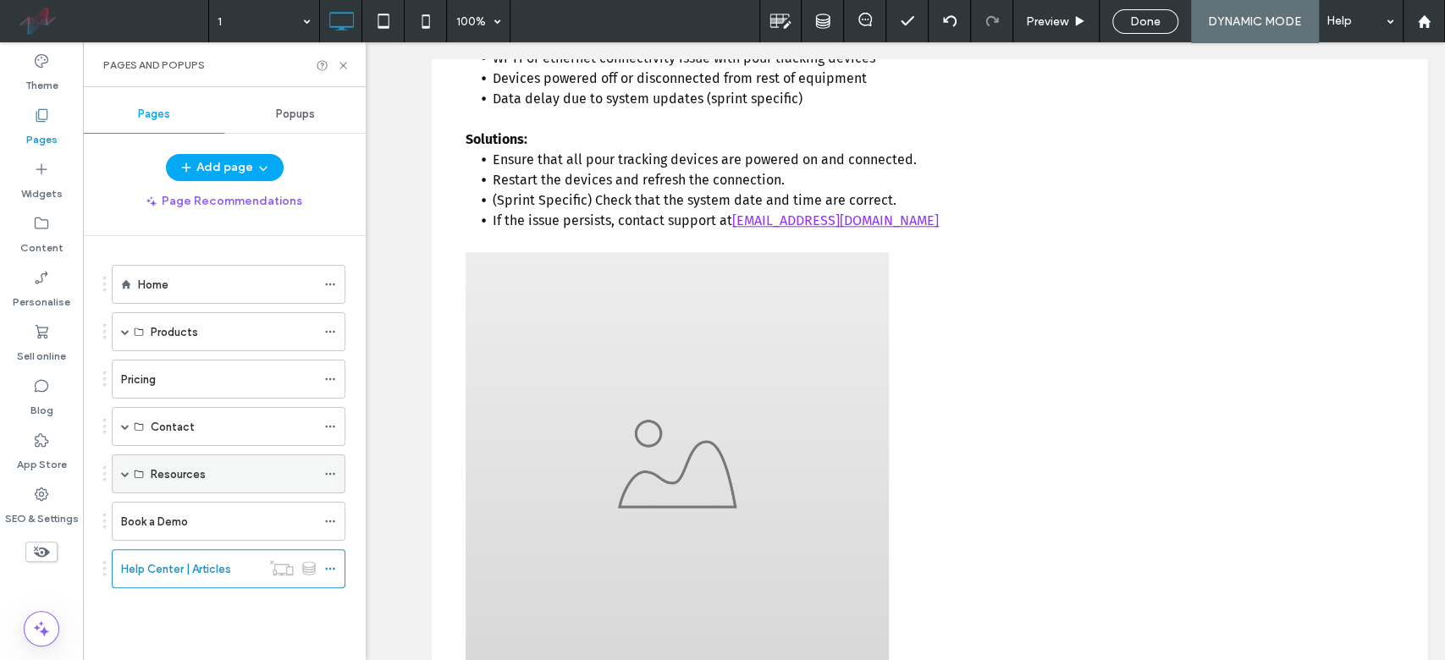
click at [126, 471] on span at bounding box center [125, 474] width 8 height 8
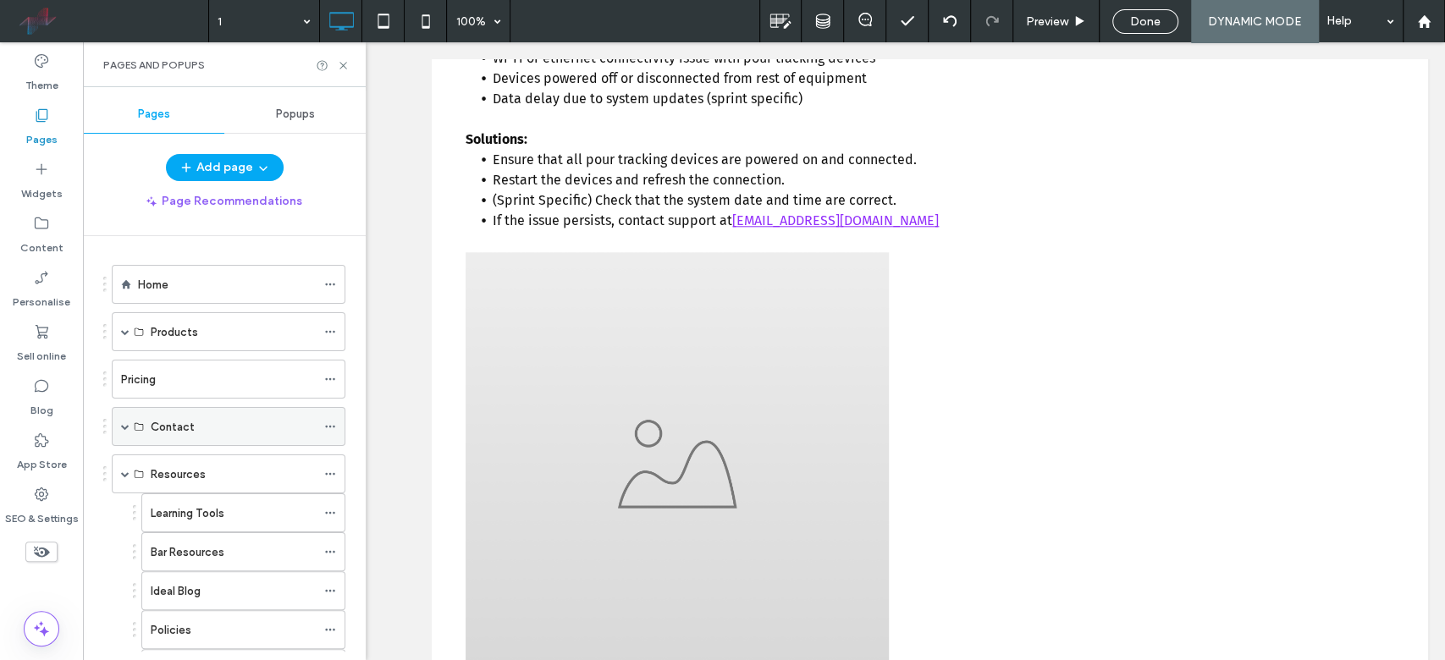
scroll to position [209, 0]
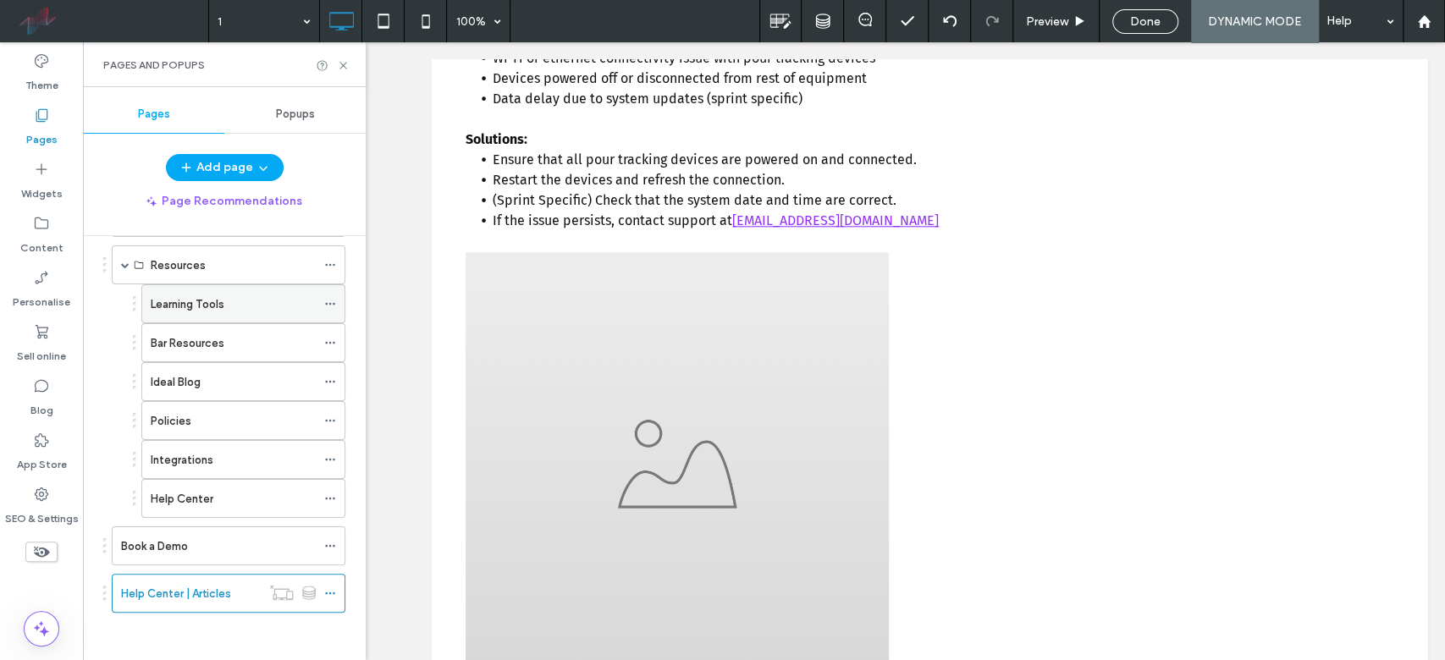
click at [330, 298] on icon at bounding box center [330, 304] width 12 height 12
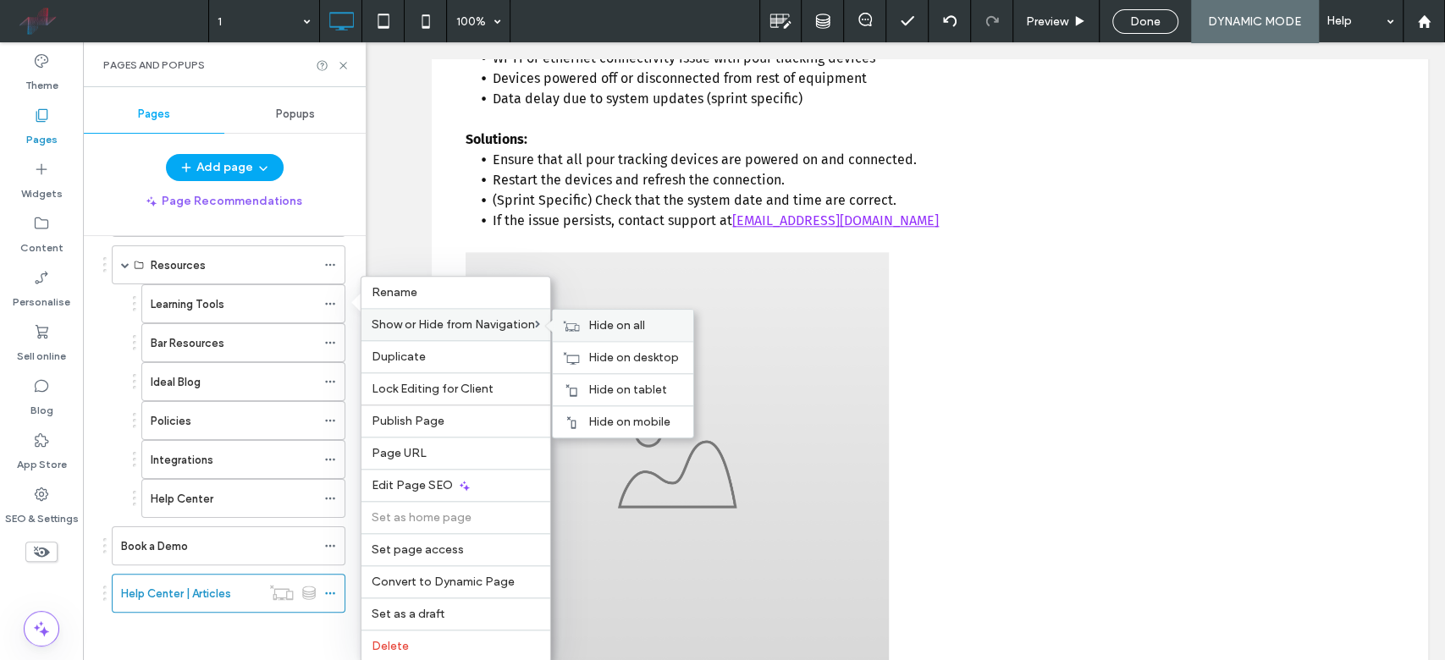
click at [576, 323] on icon at bounding box center [571, 326] width 17 height 12
click at [122, 310] on ol "Learning Tools Bar Resources Ideal Blog Policies Integrations Help Center" at bounding box center [232, 401] width 225 height 234
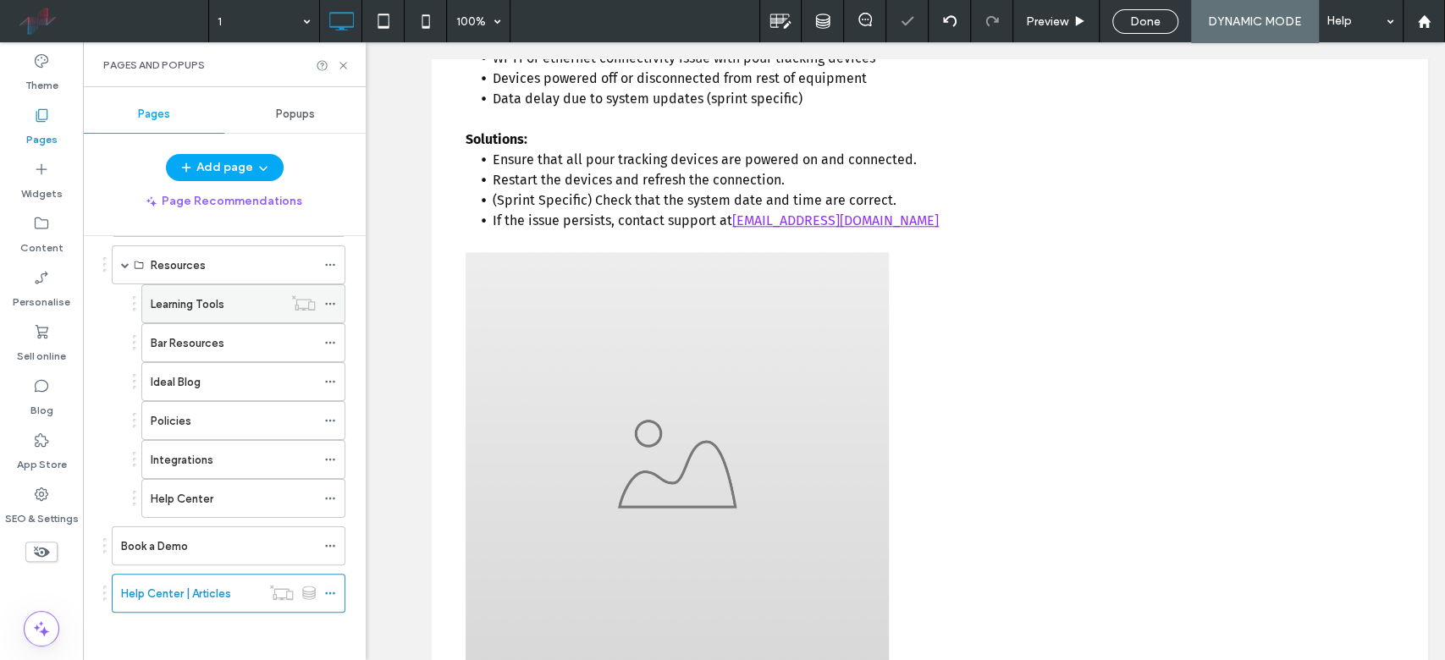
click at [333, 302] on icon at bounding box center [330, 304] width 12 height 12
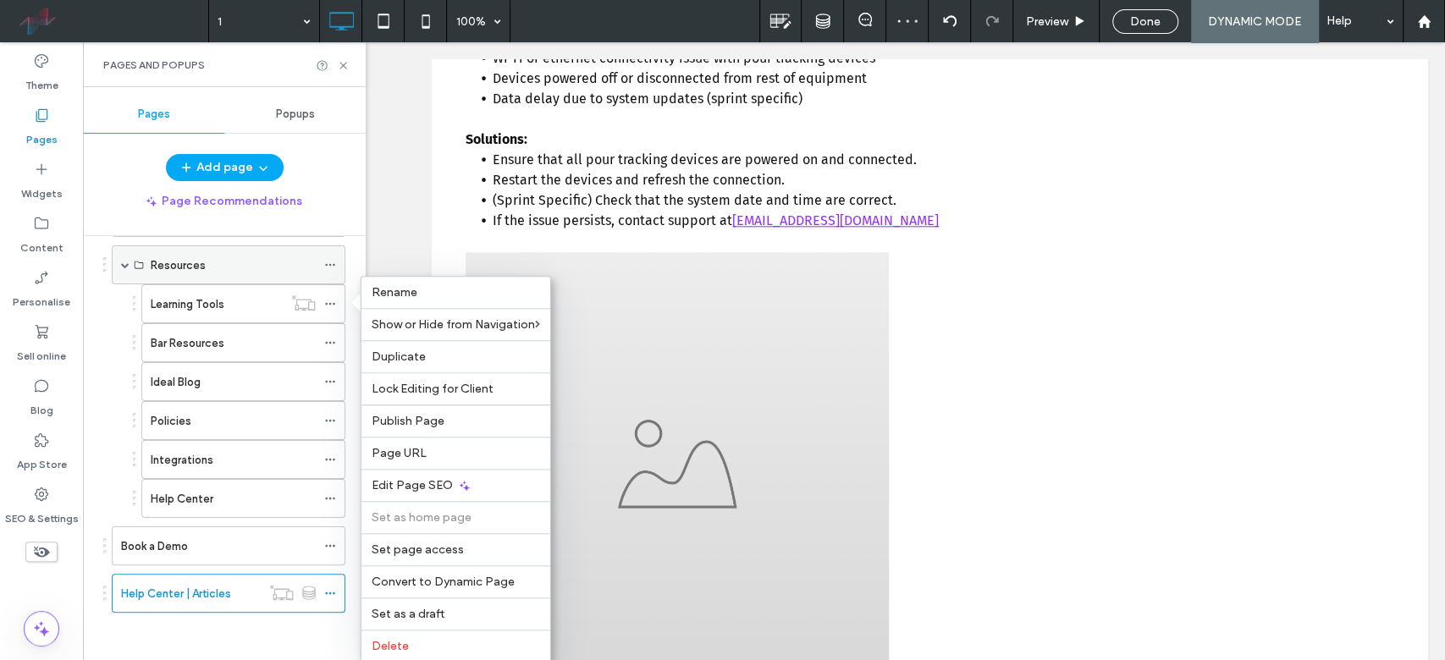
click at [134, 260] on icon at bounding box center [139, 265] width 10 height 10
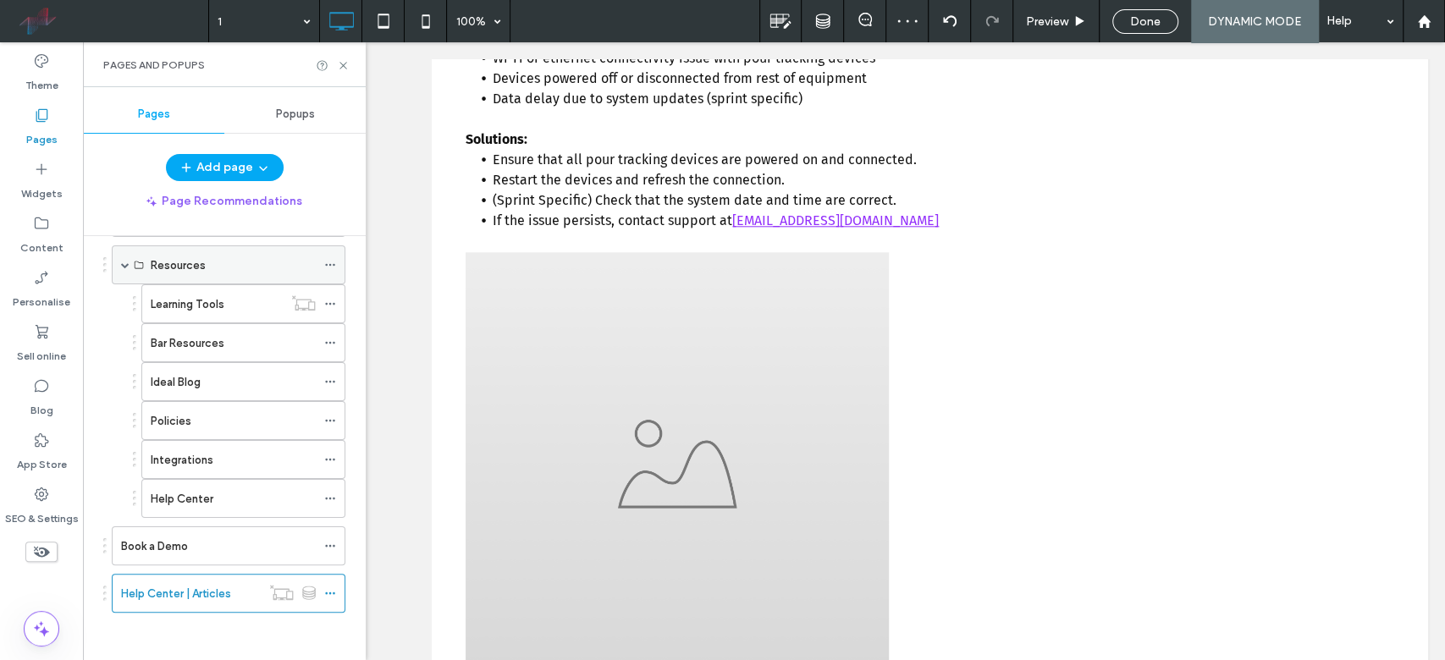
click at [127, 261] on span at bounding box center [125, 265] width 8 height 8
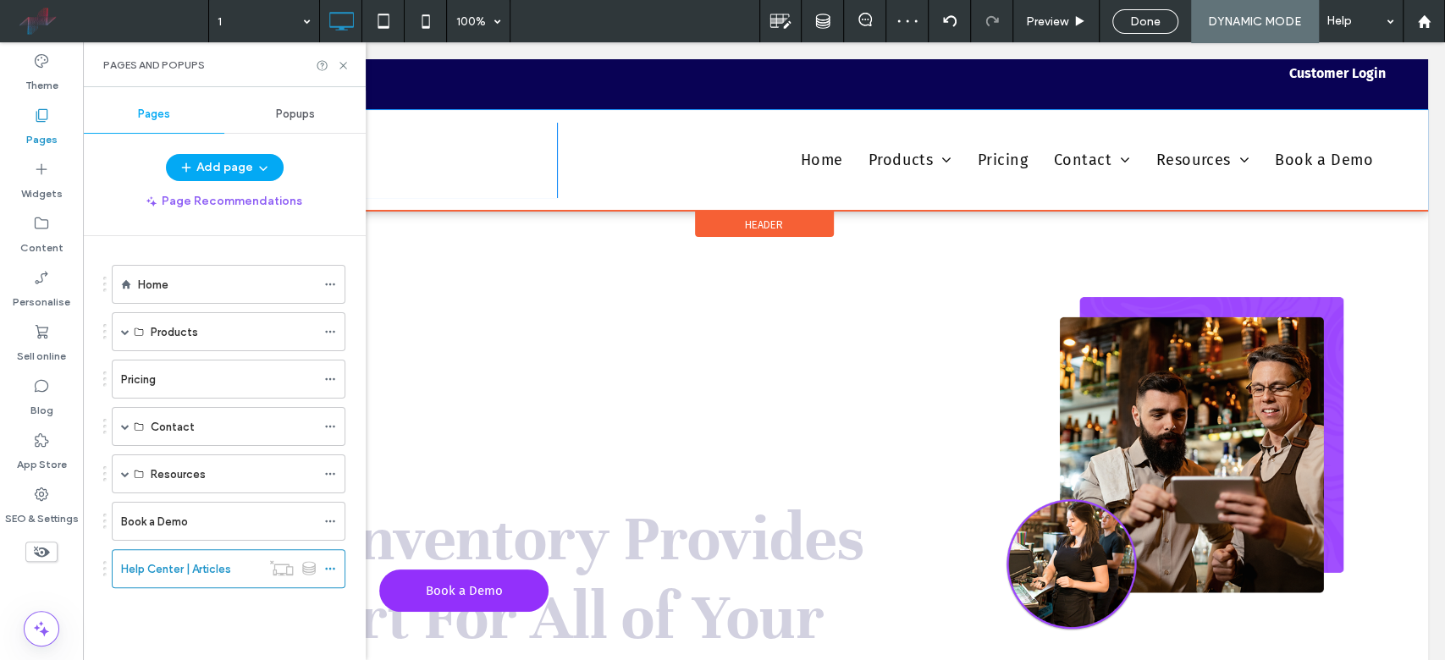
scroll to position [0, 0]
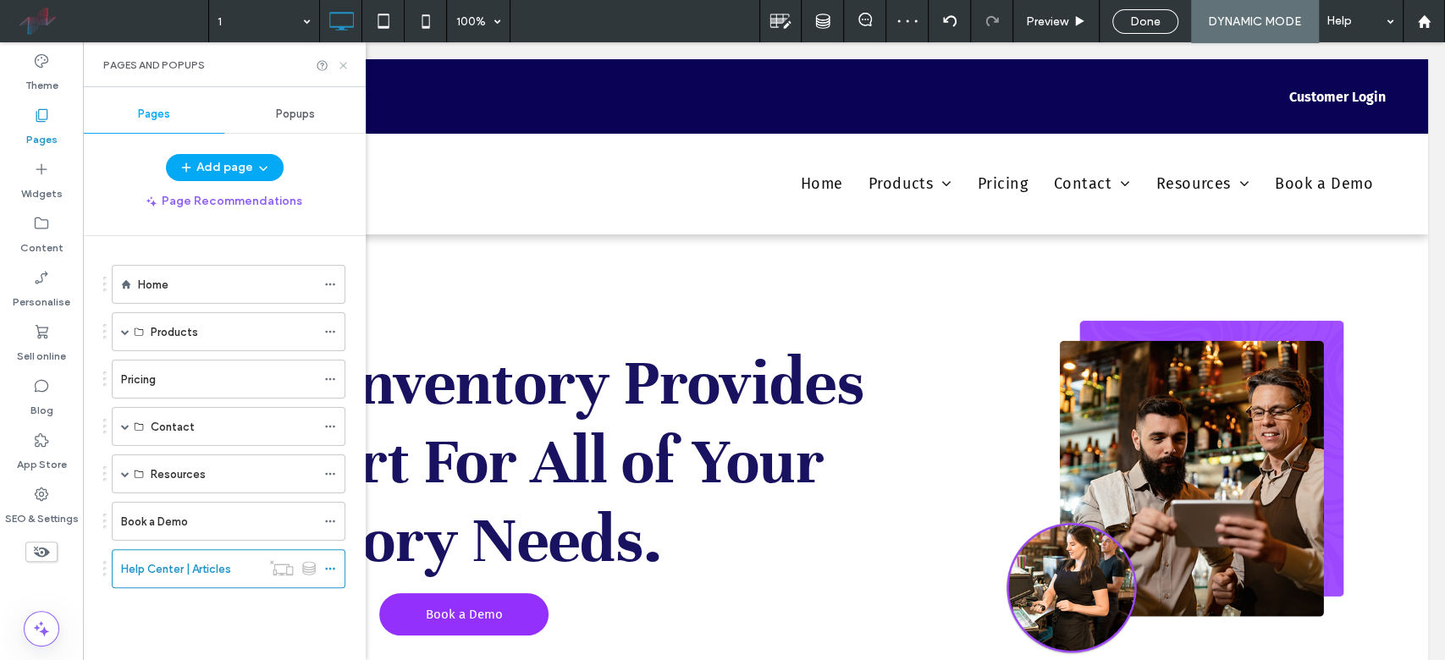
click at [342, 64] on use at bounding box center [342, 65] width 7 height 7
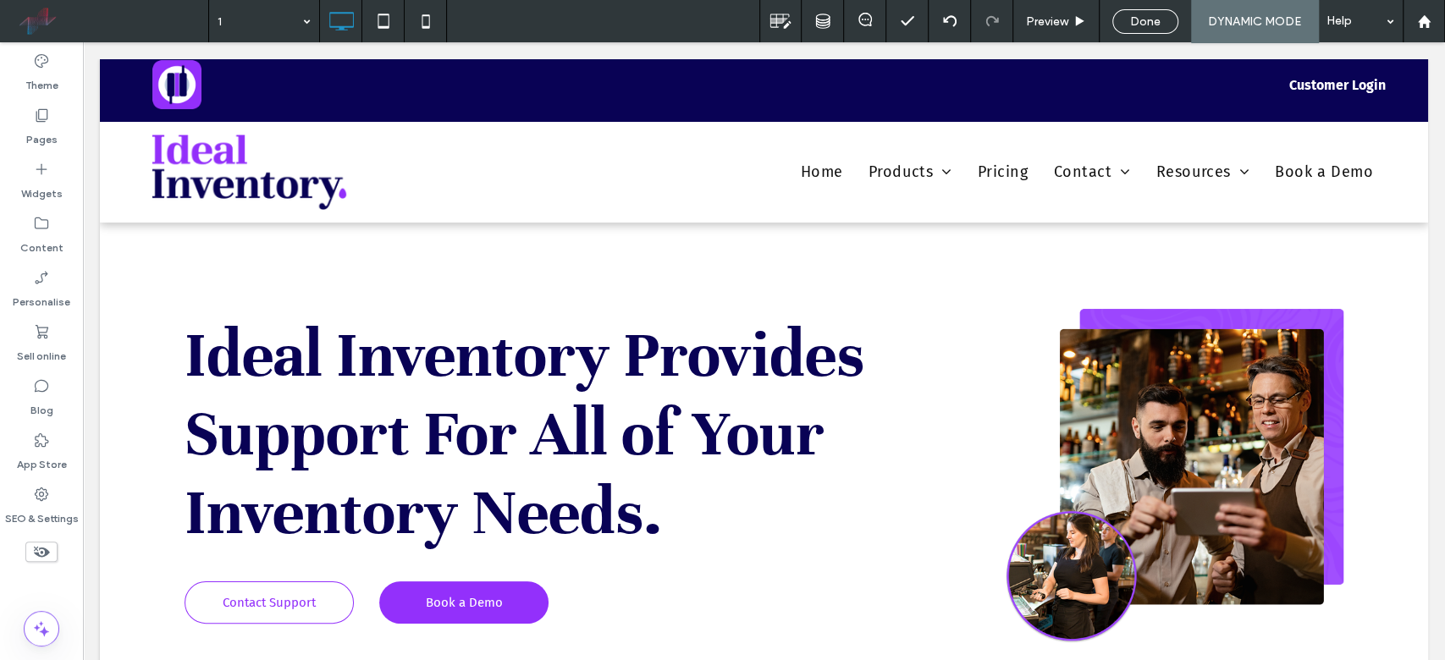
scroll to position [1128, 0]
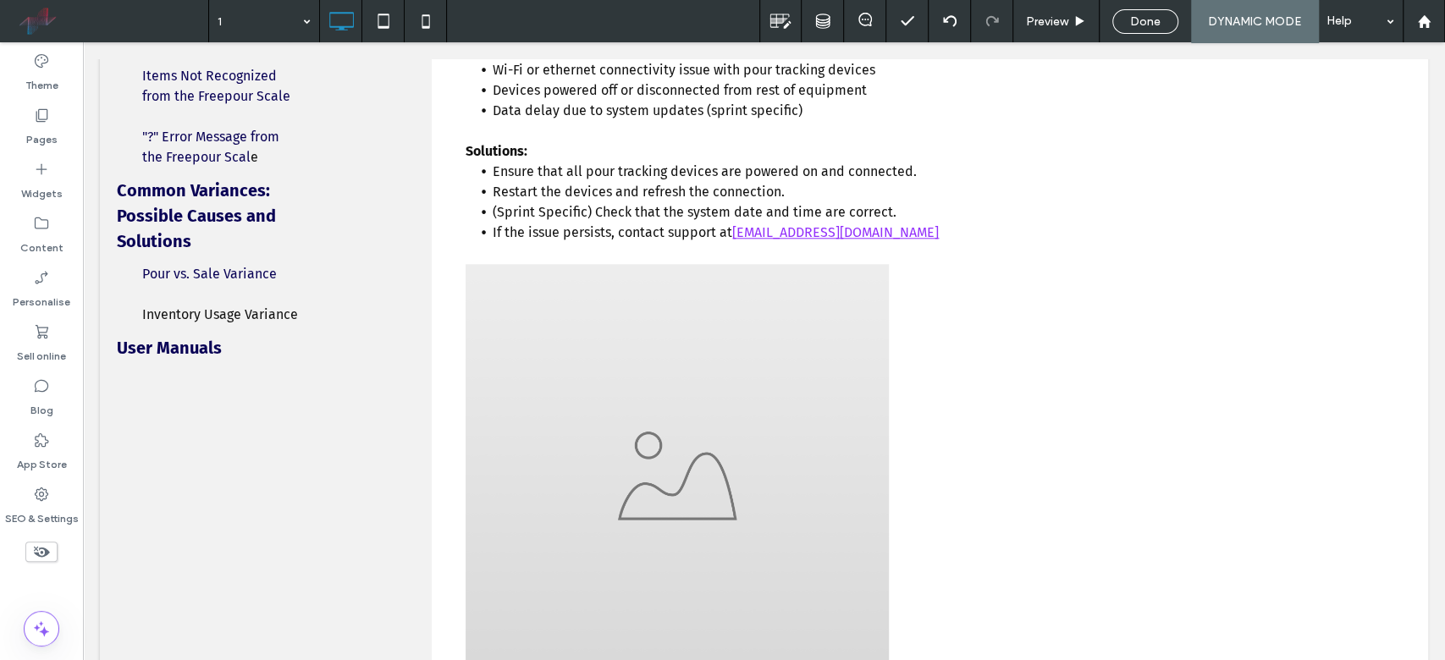
drag, startPoint x: 1134, startPoint y: 23, endPoint x: 874, endPoint y: 139, distance: 285.3
click at [1083, 23] on span "Done" at bounding box center [1145, 21] width 30 height 14
